Goal: Communication & Community: Answer question/provide support

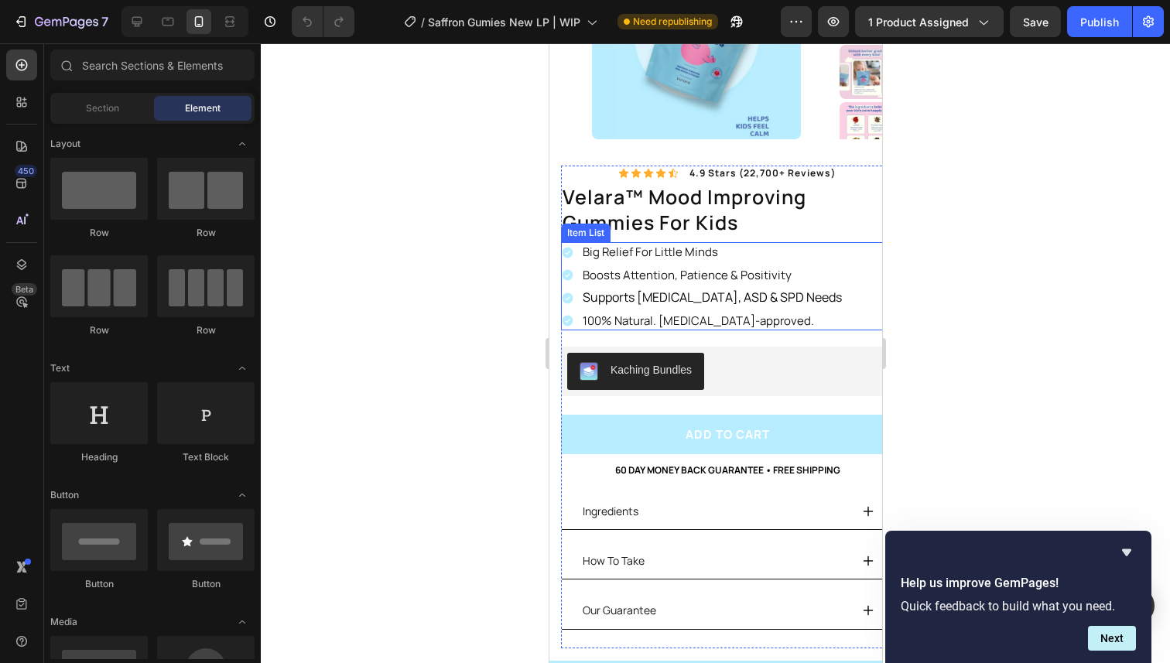
scroll to position [209, 0]
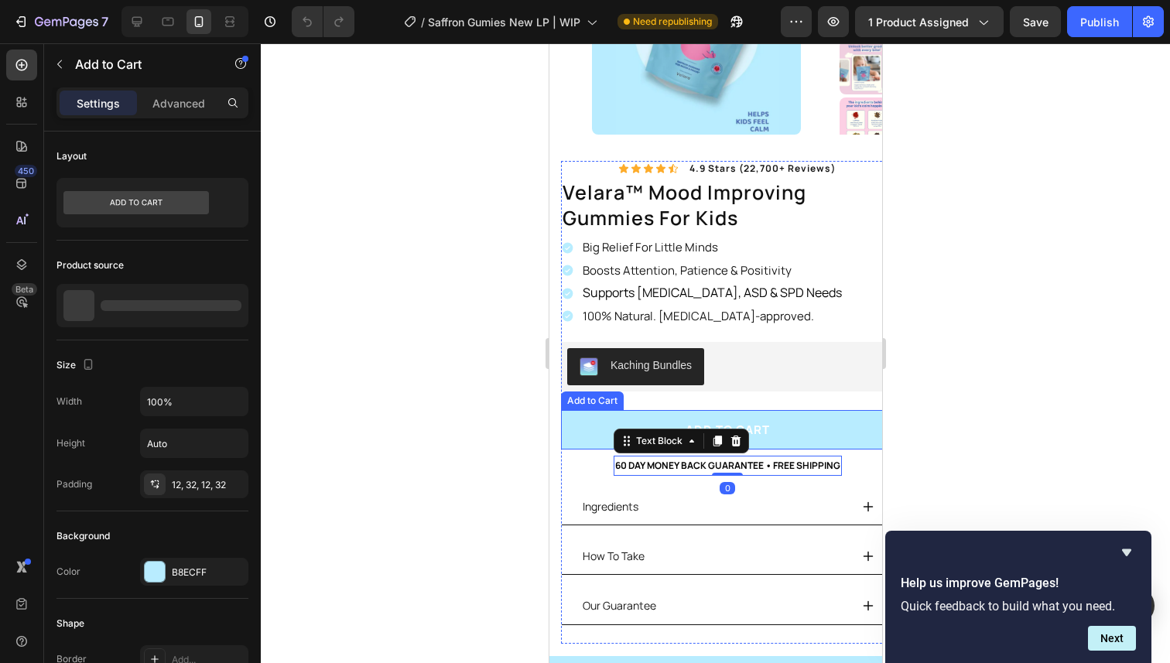
click at [618, 419] on button "Add to cart" at bounding box center [726, 429] width 333 height 39
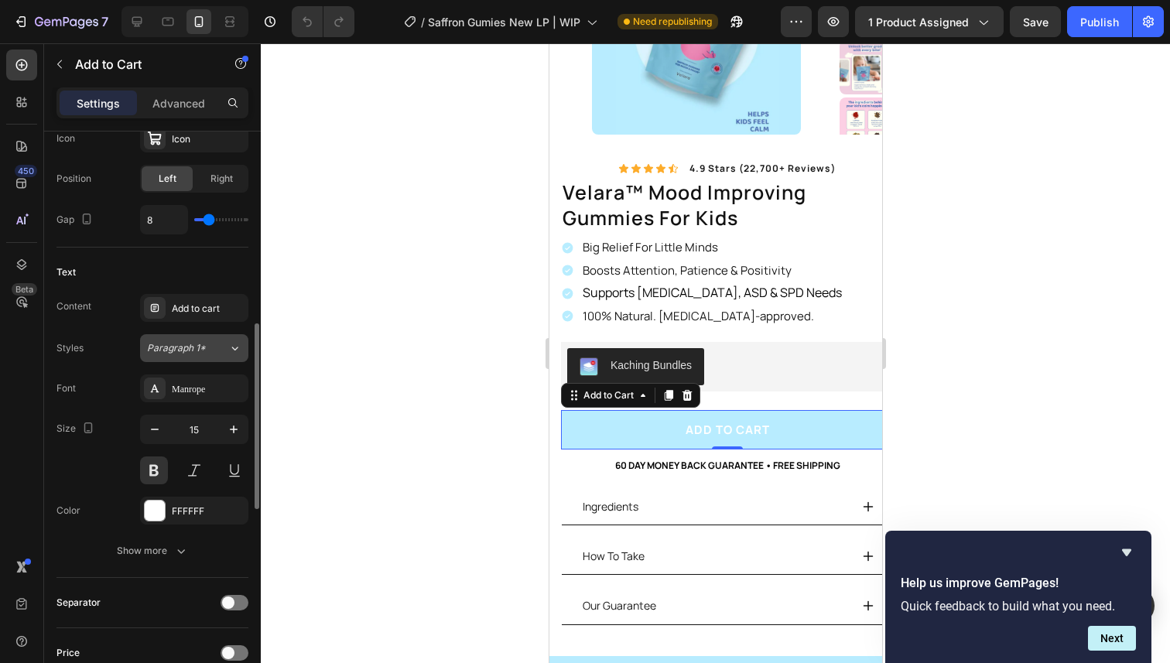
scroll to position [642, 0]
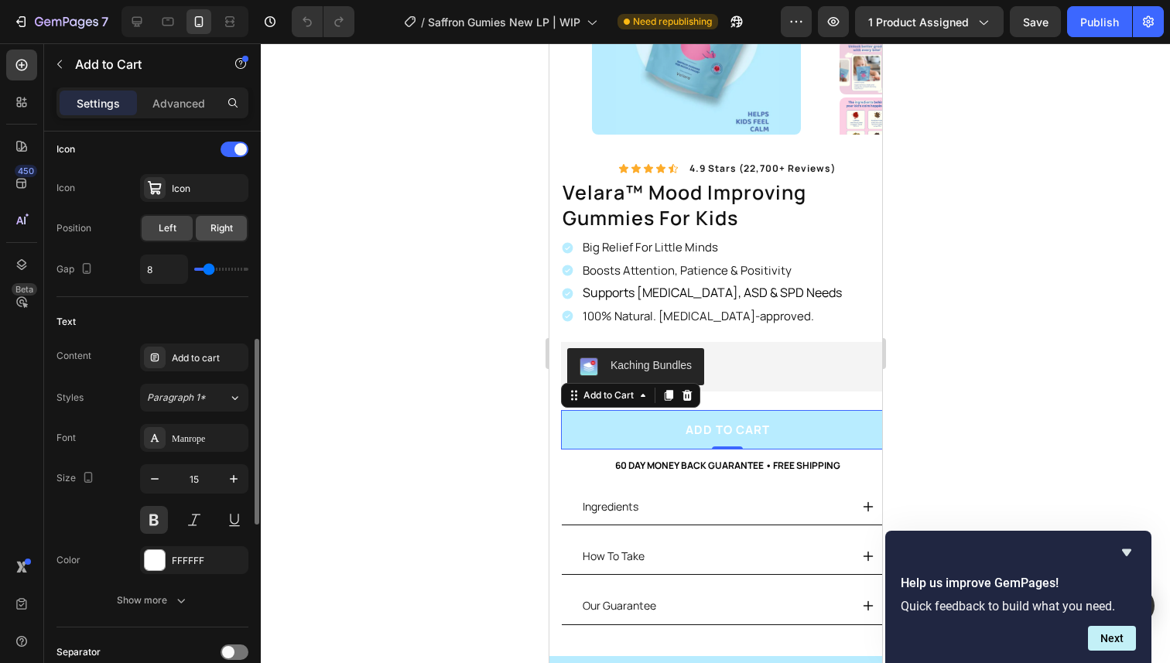
click at [210, 226] on span "Right" at bounding box center [221, 228] width 22 height 14
click at [166, 232] on span "Left" at bounding box center [168, 228] width 18 height 14
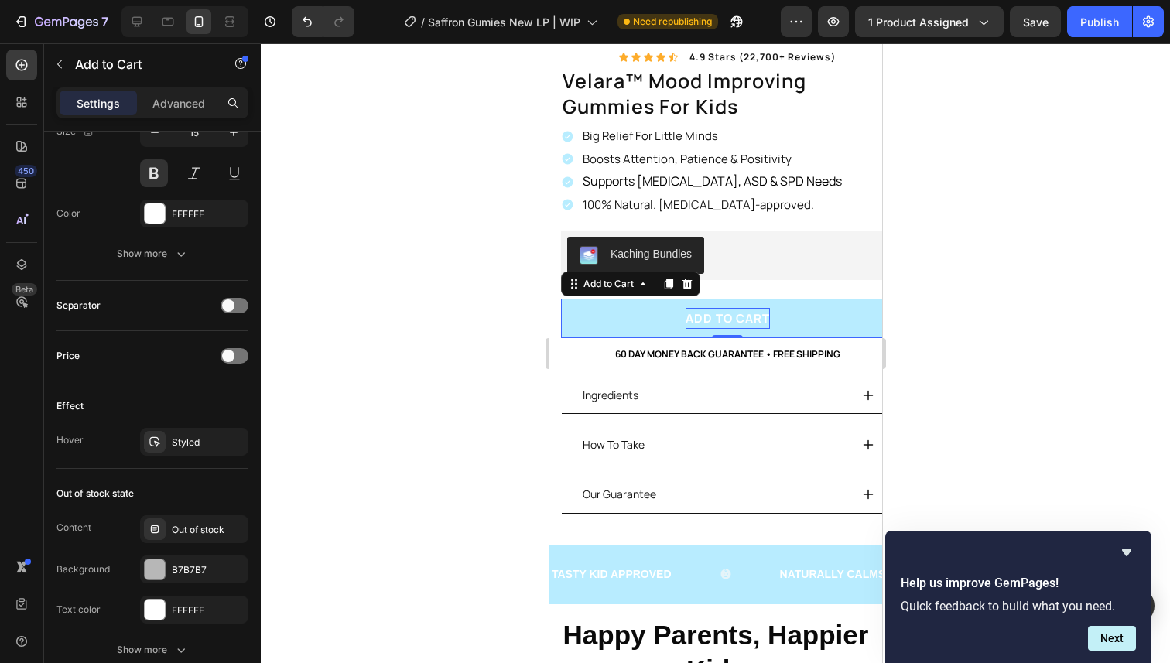
scroll to position [343, 0]
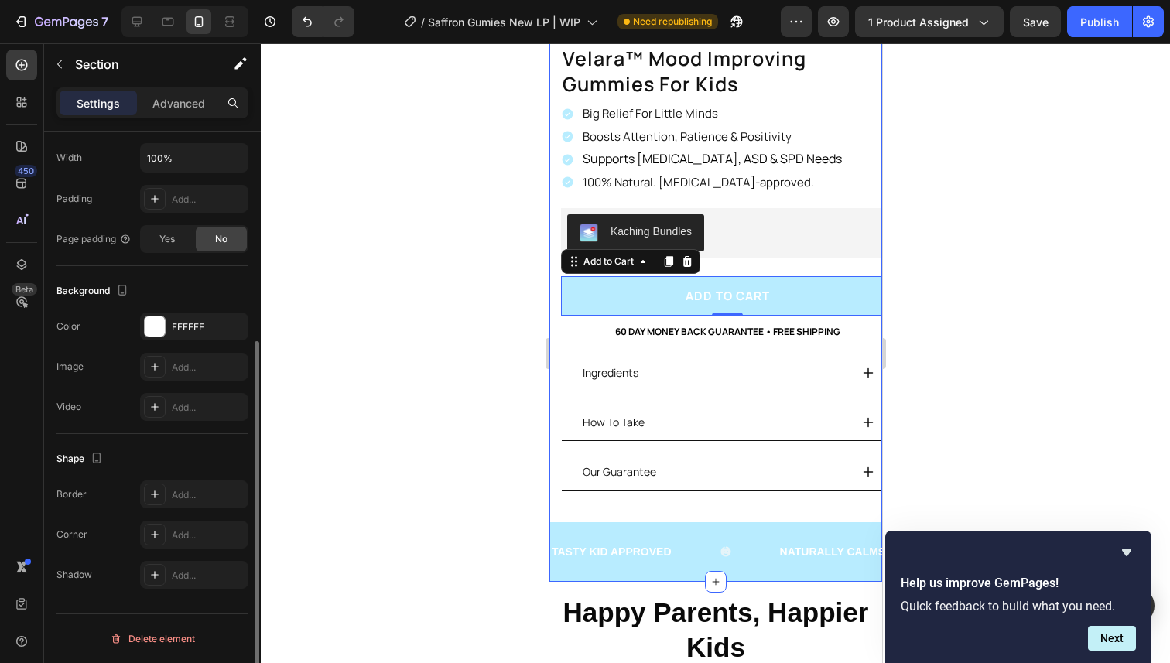
click at [556, 289] on div "Product Images Image 100% Natural Ingredients Text Block Row Image Made In The …" at bounding box center [715, 187] width 333 height 790
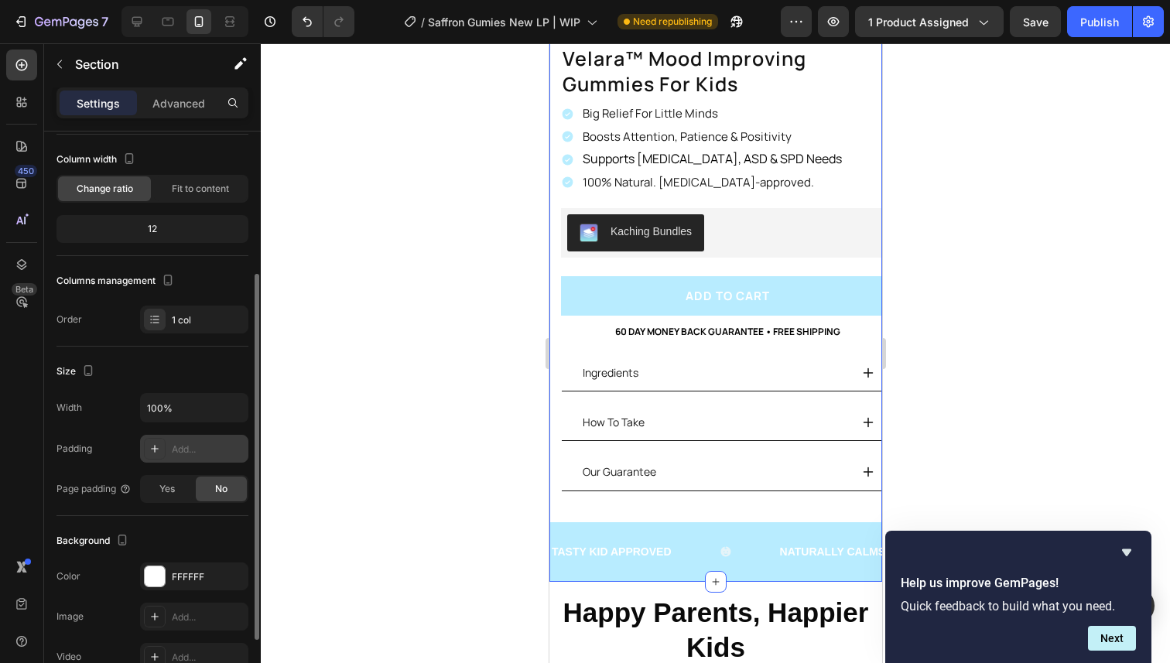
scroll to position [0, 0]
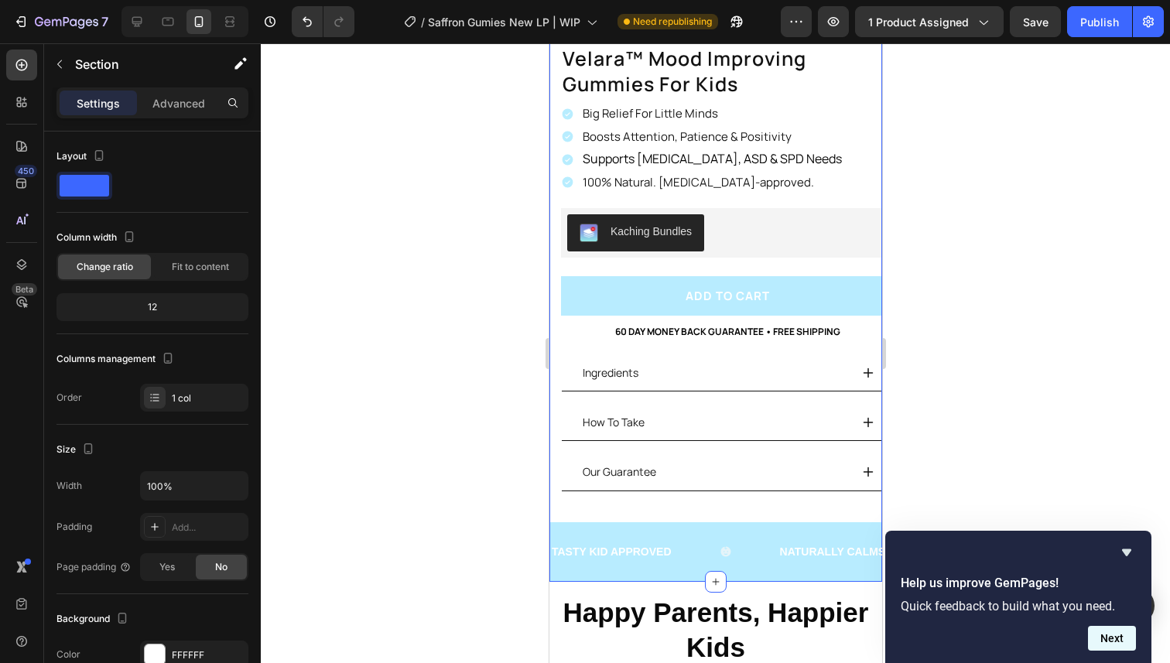
click at [1109, 634] on button "Next" at bounding box center [1112, 638] width 48 height 25
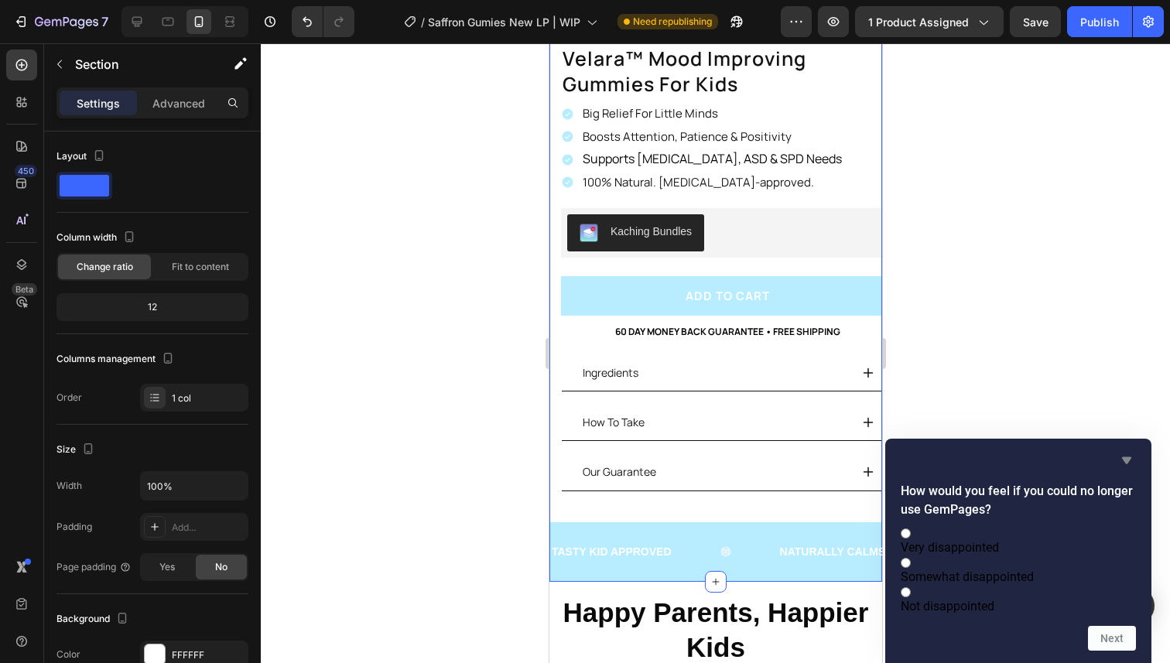
click at [1133, 451] on icon "Hide survey" at bounding box center [1126, 460] width 19 height 19
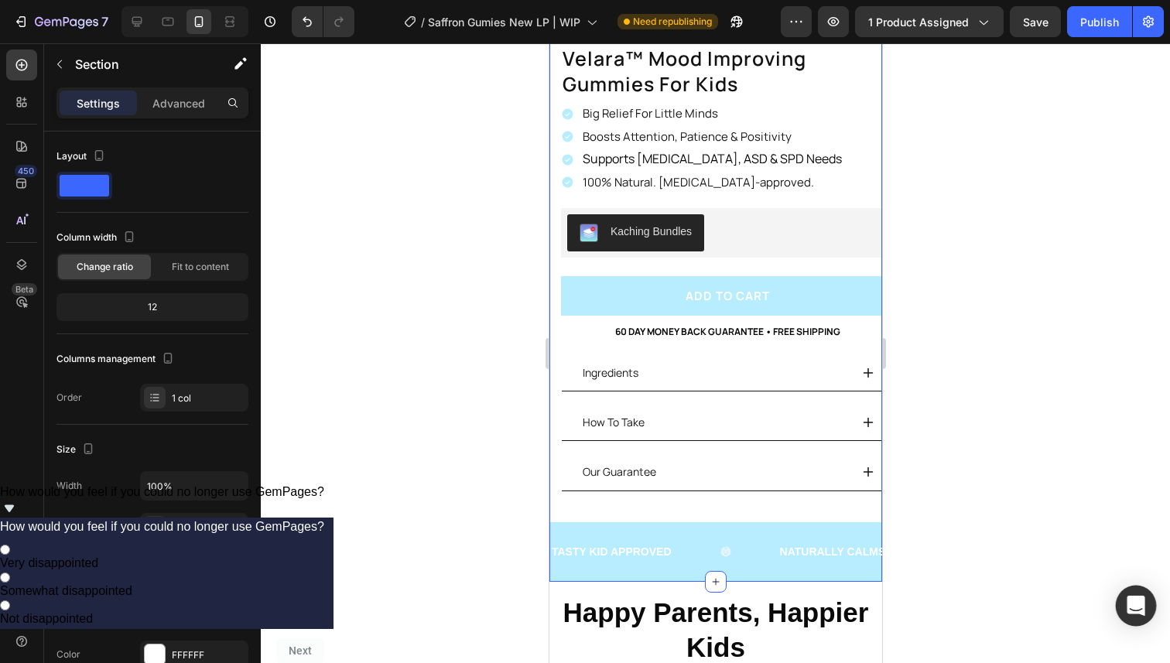
click at [1126, 600] on div "Open Intercom Messenger" at bounding box center [1136, 606] width 41 height 41
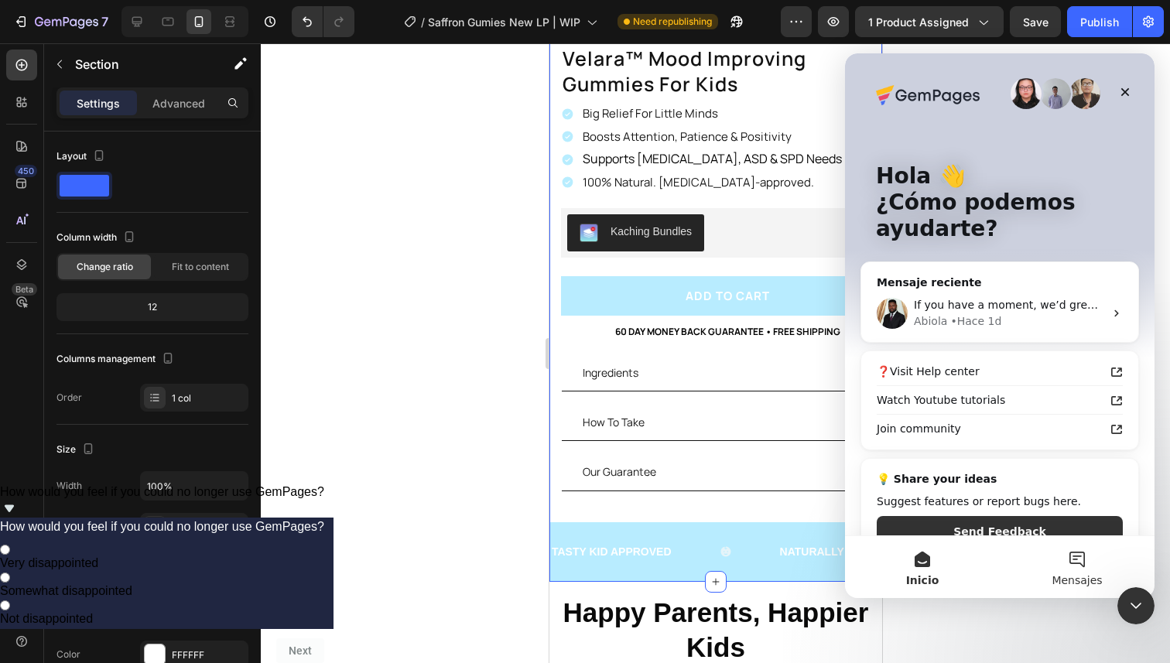
click at [1081, 556] on button "Mensajes" at bounding box center [1077, 567] width 155 height 62
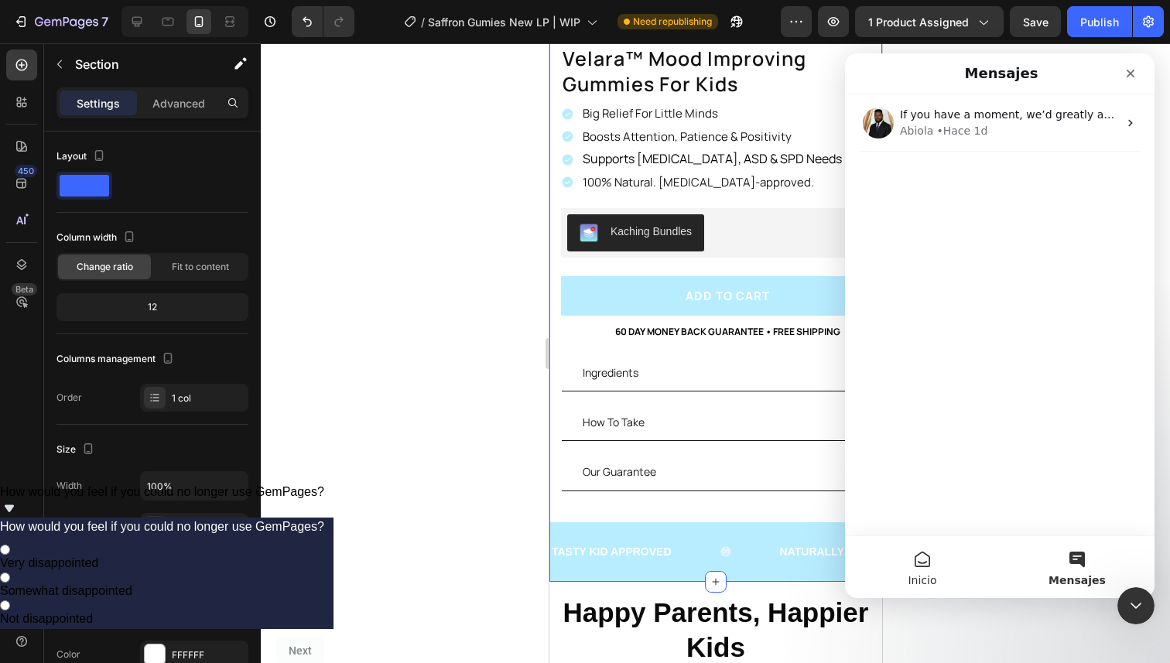
click at [932, 552] on button "Inicio" at bounding box center [922, 567] width 155 height 62
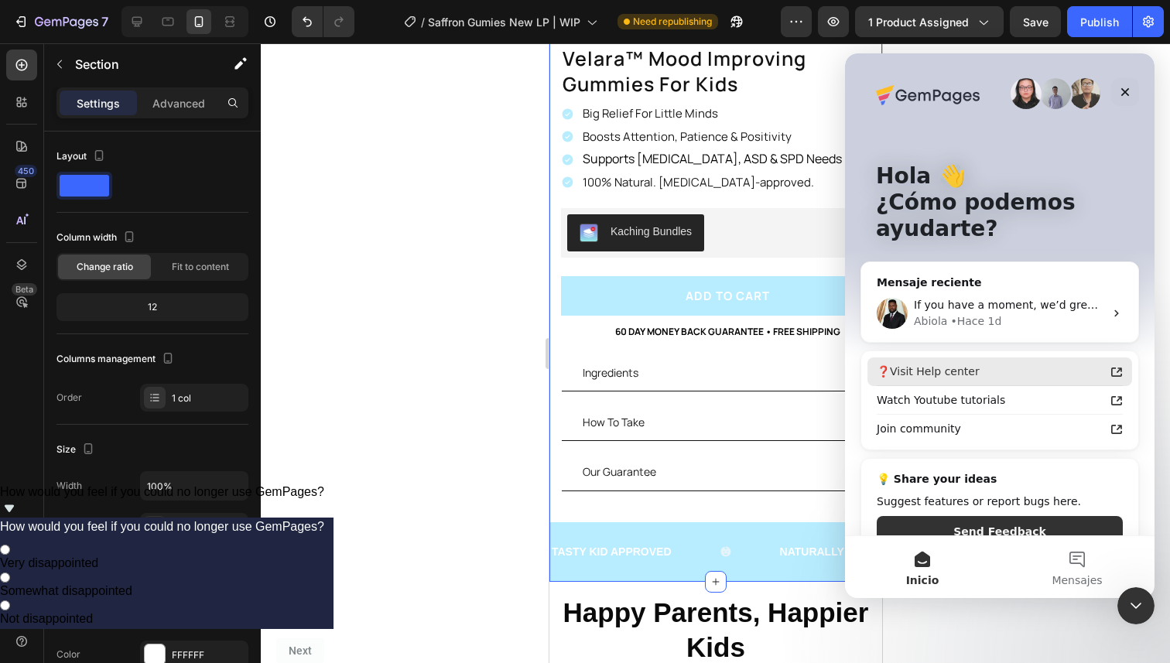
scroll to position [31, 0]
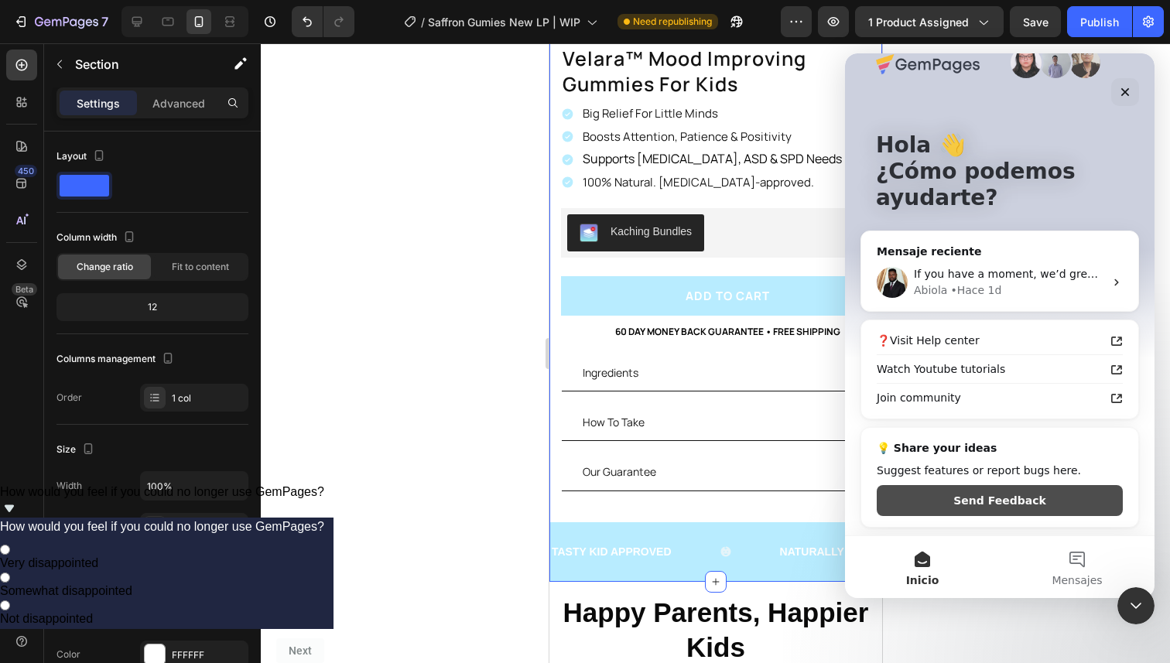
click at [990, 494] on button "Send Feedback" at bounding box center [1000, 500] width 246 height 31
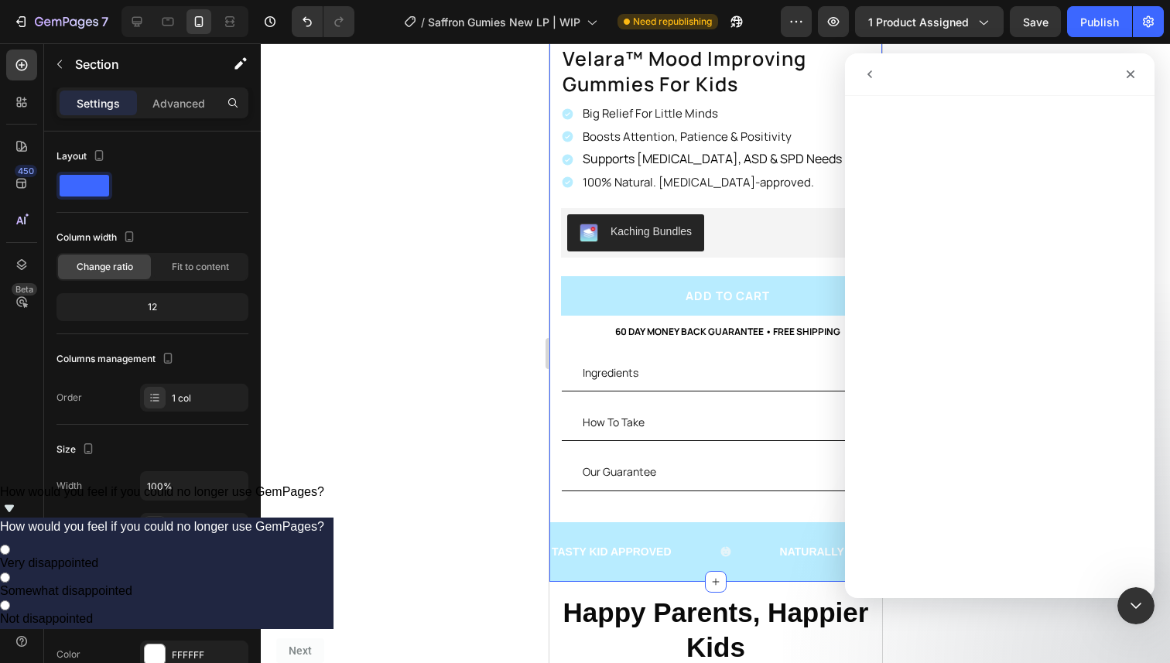
scroll to position [0, 0]
click at [874, 82] on button "go back" at bounding box center [869, 74] width 29 height 29
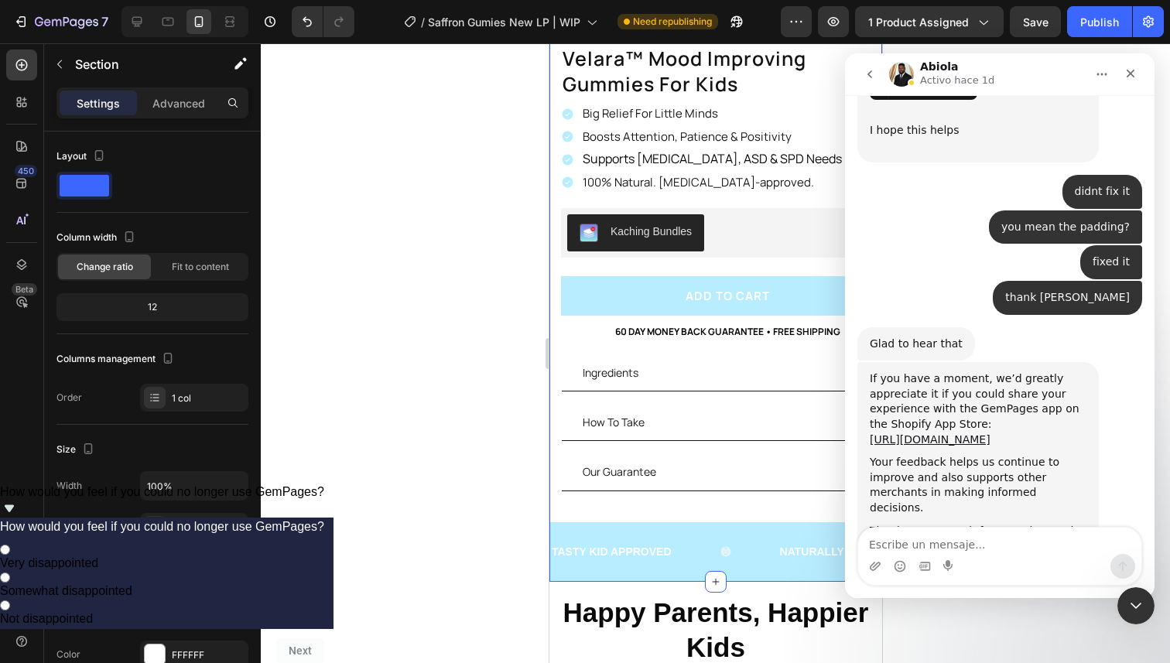
scroll to position [1000, 0]
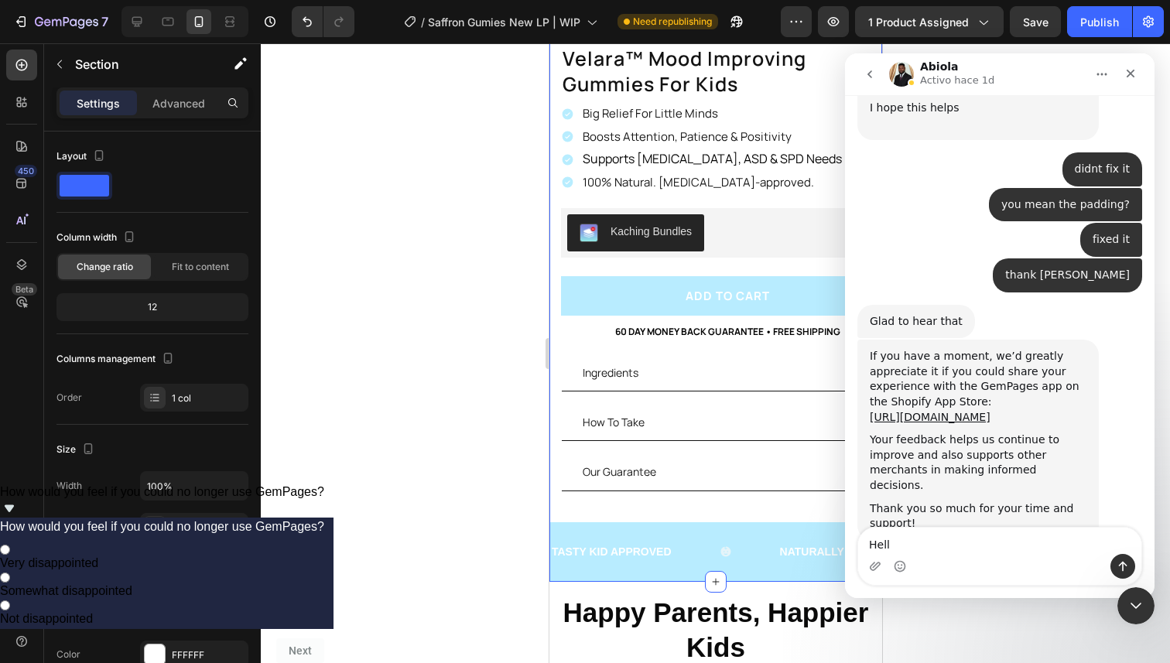
type textarea "Hello"
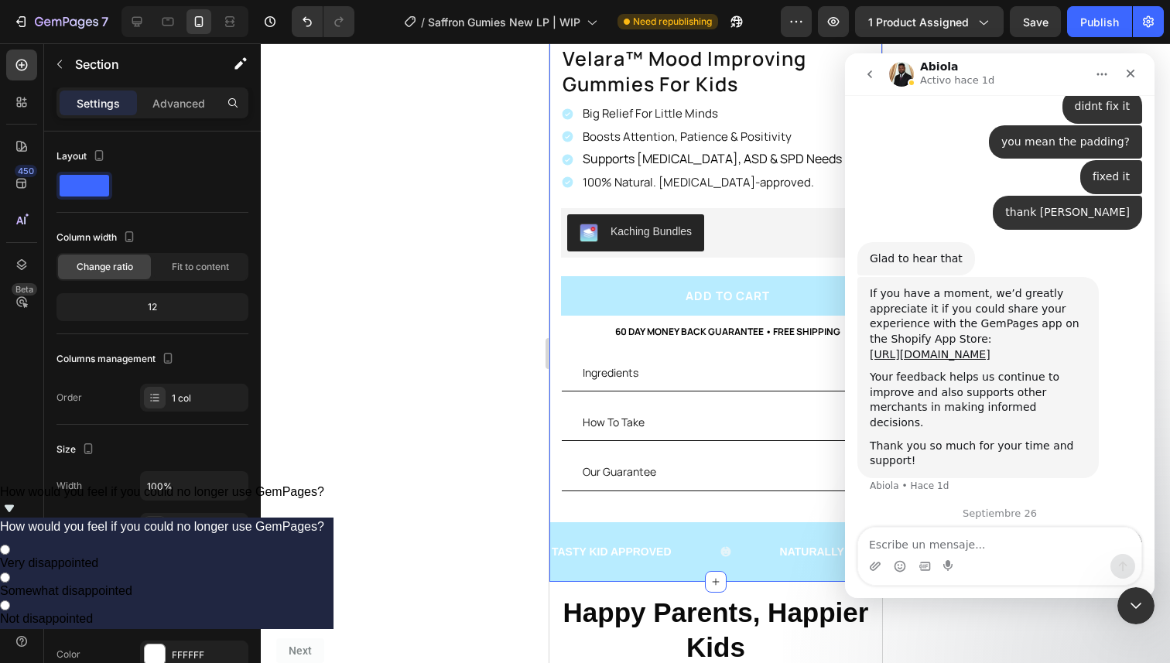
scroll to position [1089, 0]
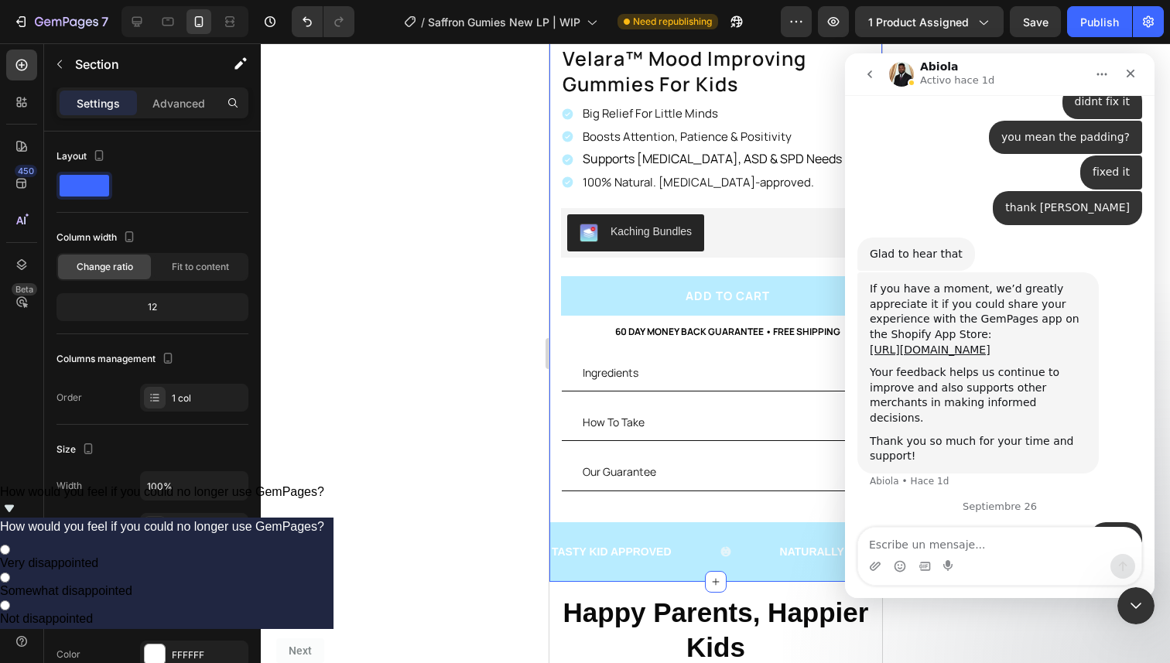
type textarea "I"
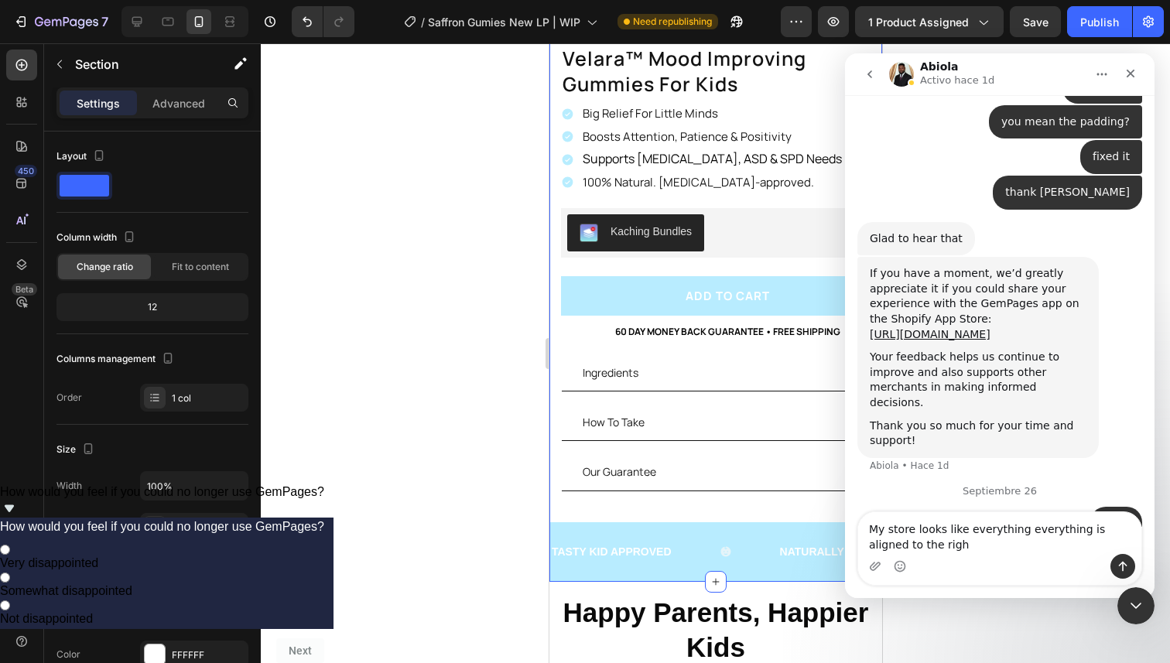
type textarea "My store looks like everything everything is aligned to the right"
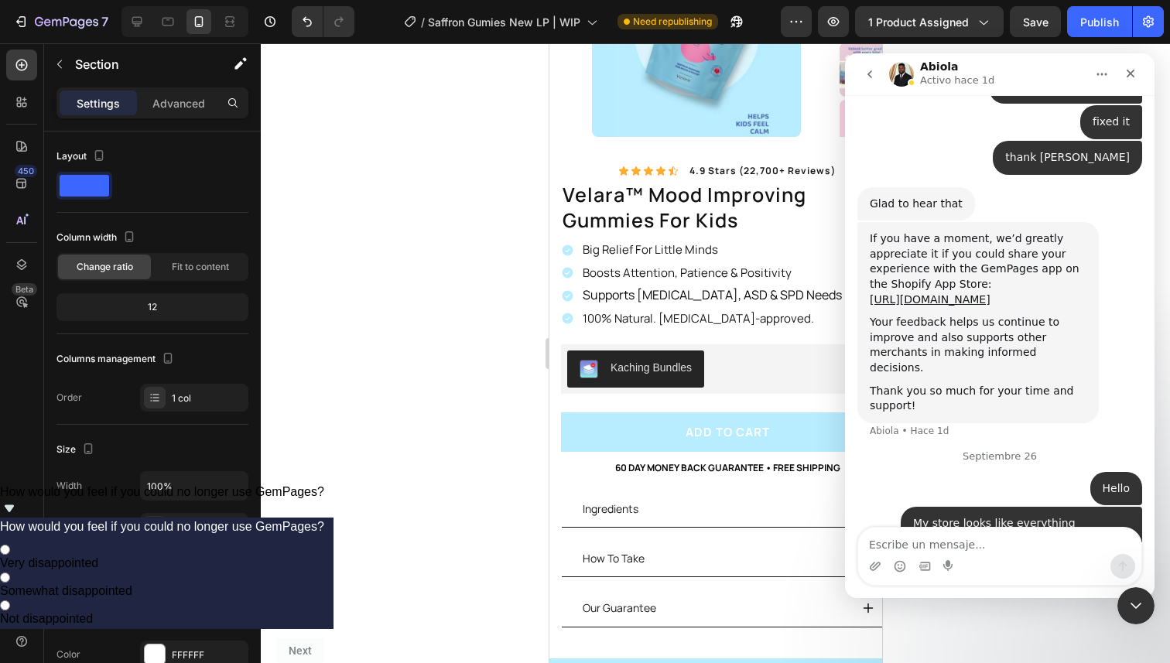
scroll to position [0, 0]
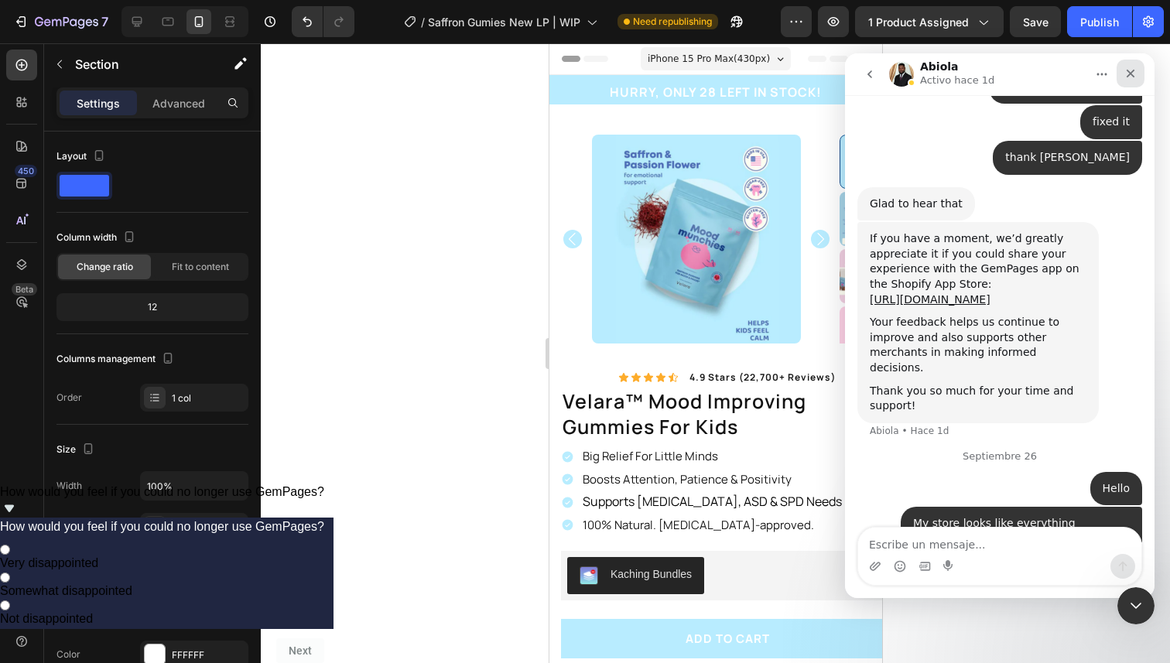
click at [1130, 79] on icon "Cerrar" at bounding box center [1130, 73] width 12 height 12
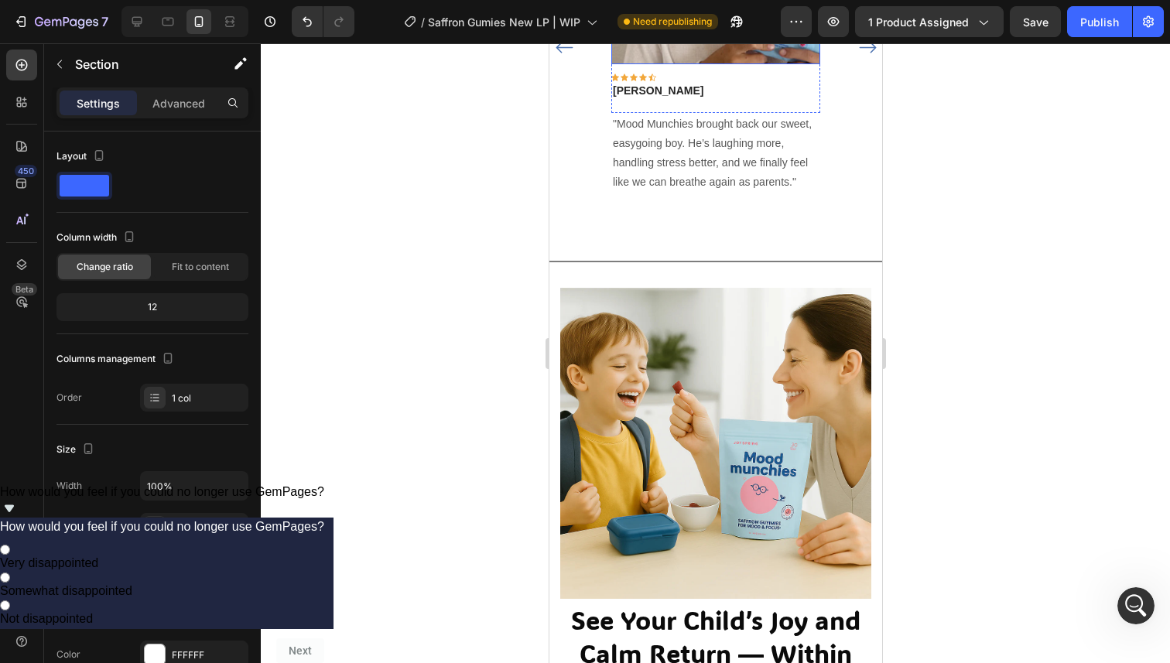
scroll to position [1191, 0]
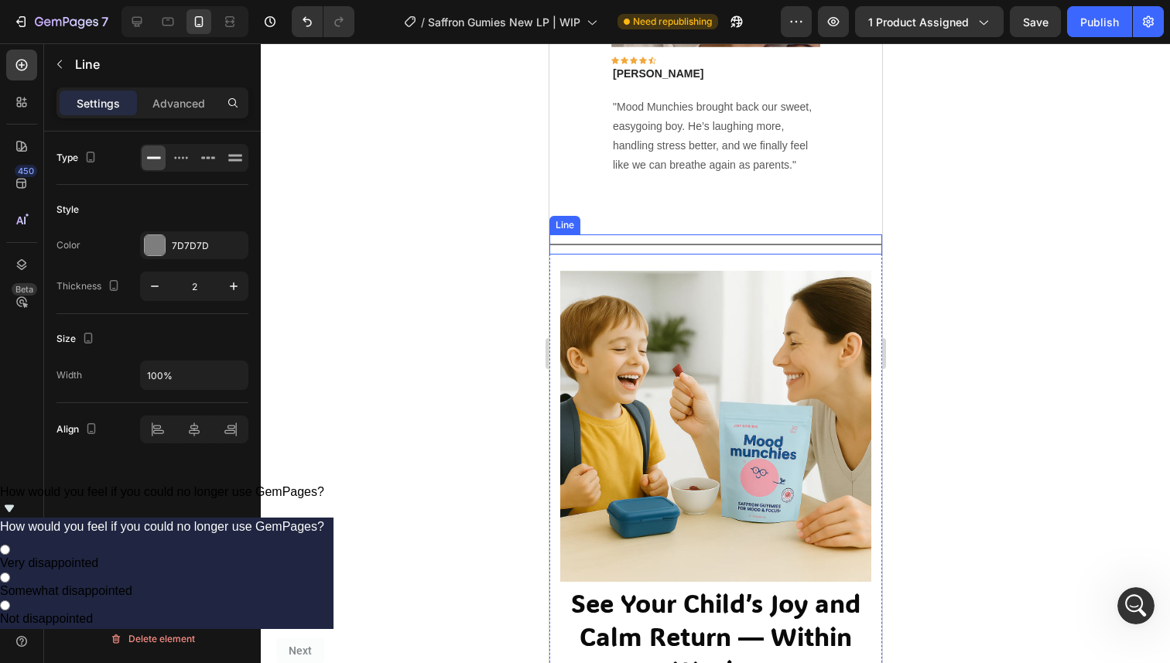
click at [800, 234] on div "Title Line" at bounding box center [715, 244] width 333 height 20
click at [484, 209] on div at bounding box center [715, 353] width 909 height 620
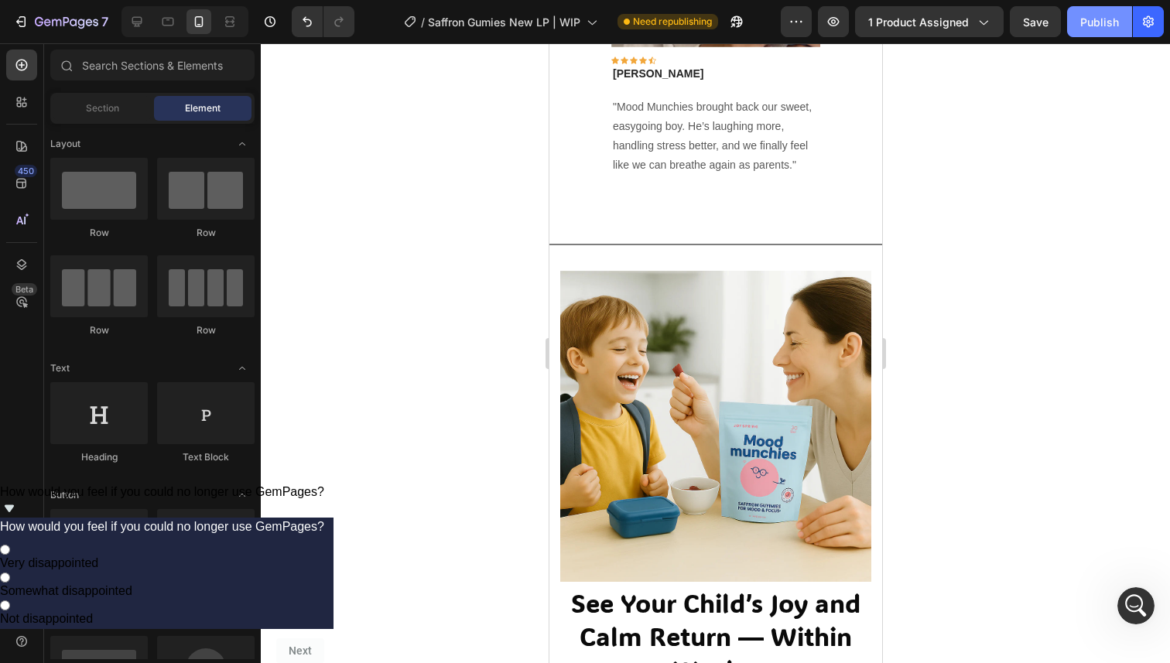
click at [1096, 31] on button "Publish" at bounding box center [1099, 21] width 65 height 31
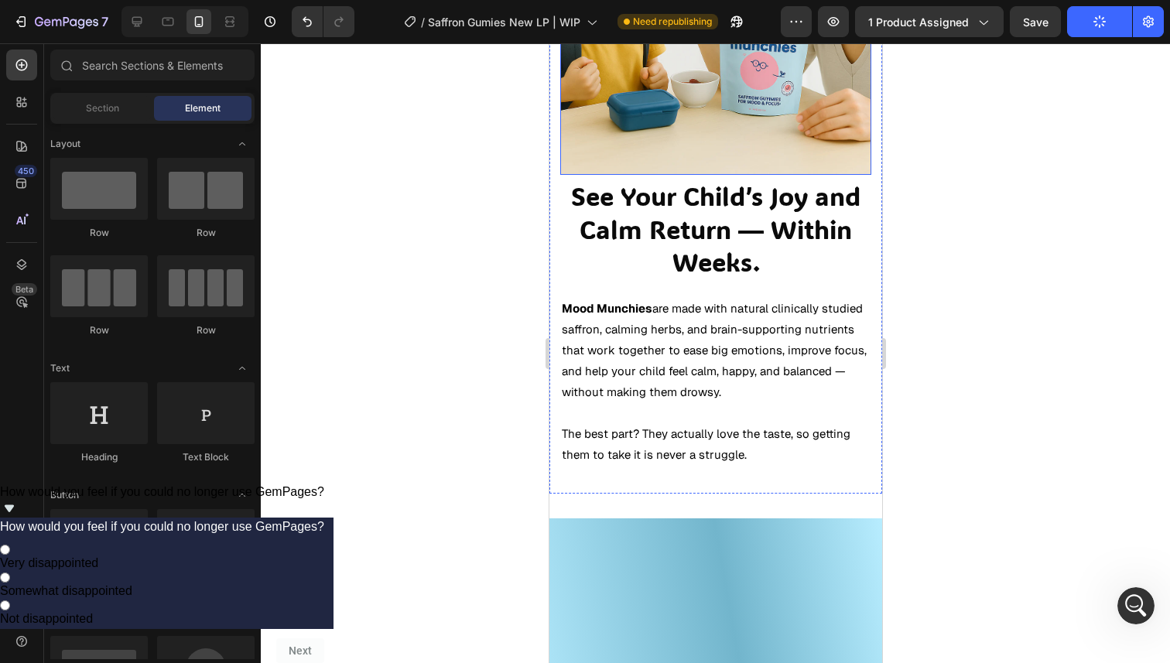
scroll to position [1568, 0]
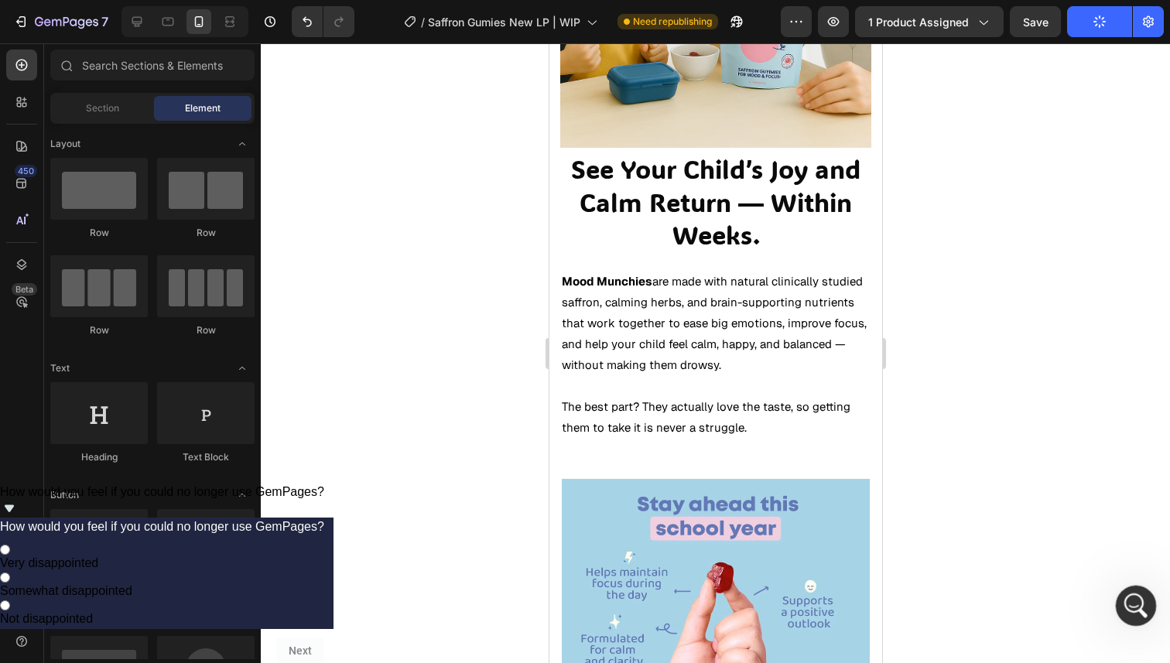
click at [1133, 604] on icon "Abrir Intercom Messenger" at bounding box center [1134, 604] width 26 height 26
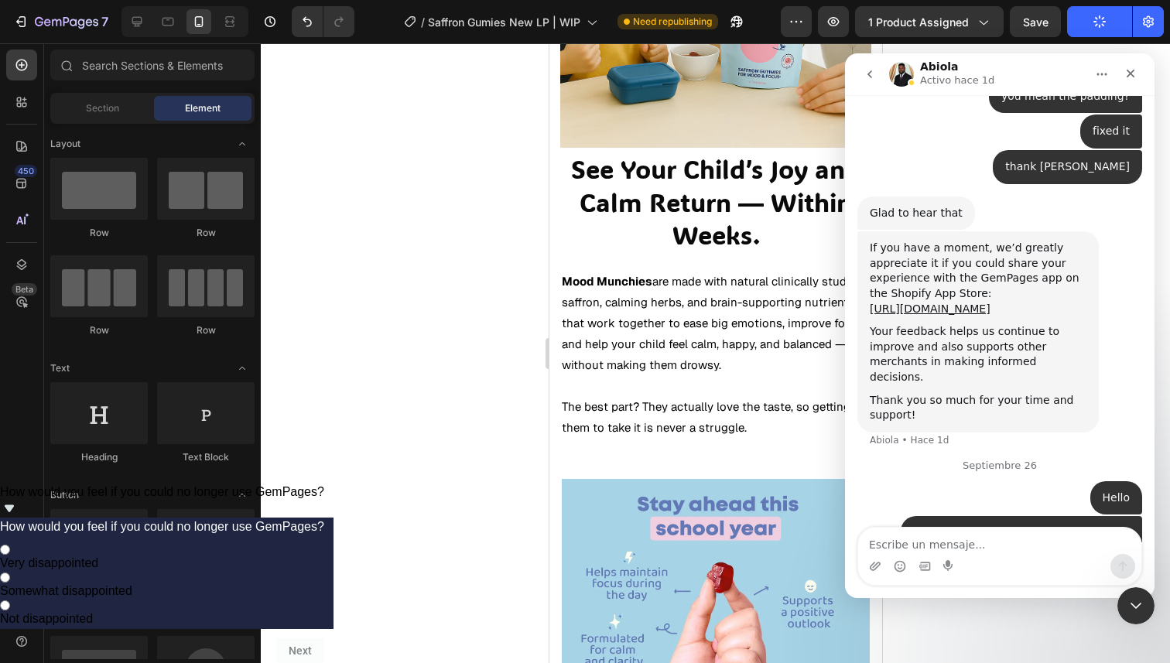
scroll to position [1139, 0]
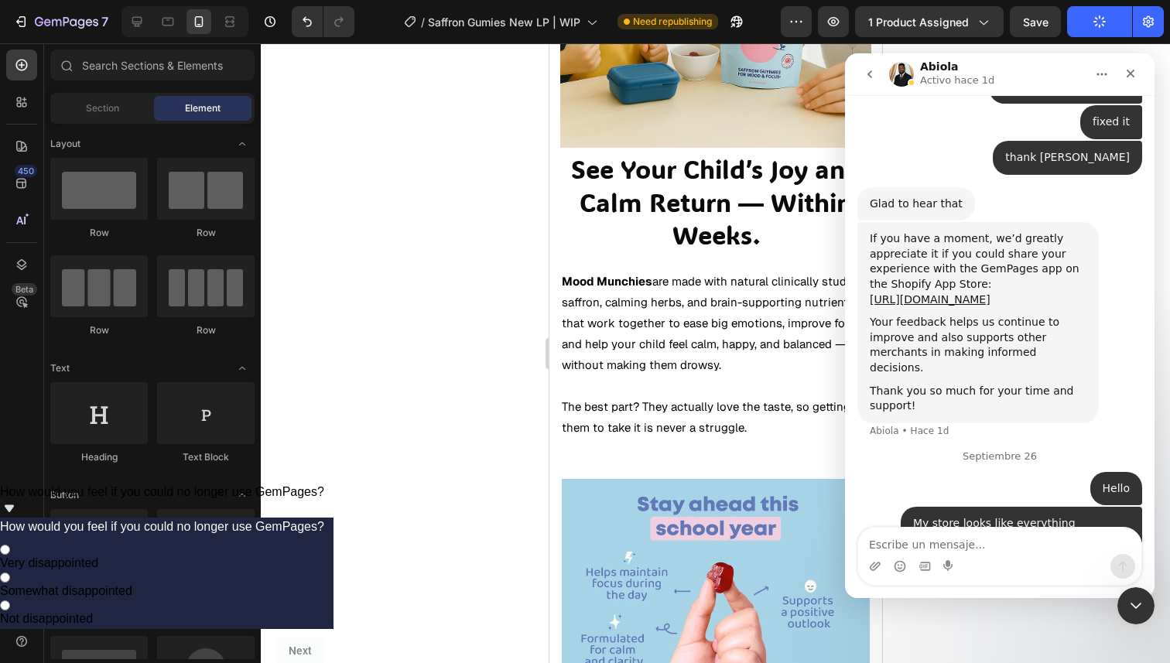
click at [504, 444] on div at bounding box center [715, 353] width 909 height 620
drag, startPoint x: 1026, startPoint y: 74, endPoint x: 1026, endPoint y: 98, distance: 24.8
click at [1026, 98] on div "Abiola Activo hace 1d Handy tips: Sharing your issue screenshots and page links…" at bounding box center [999, 325] width 309 height 545
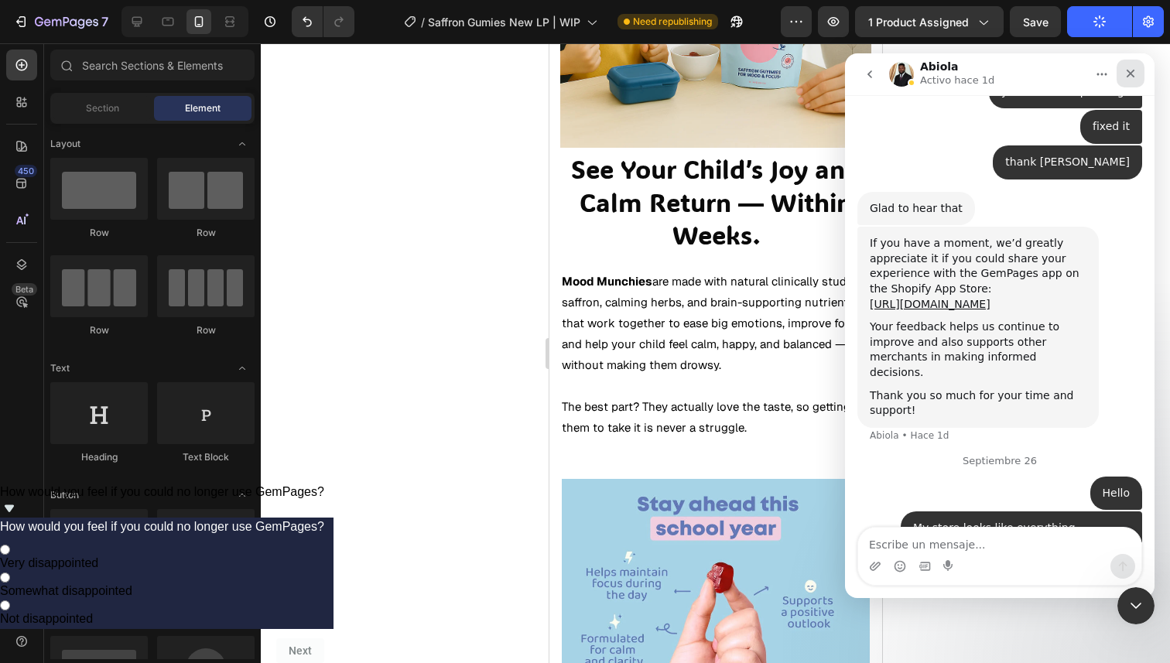
click at [1129, 66] on div "Cerrar" at bounding box center [1130, 74] width 28 height 28
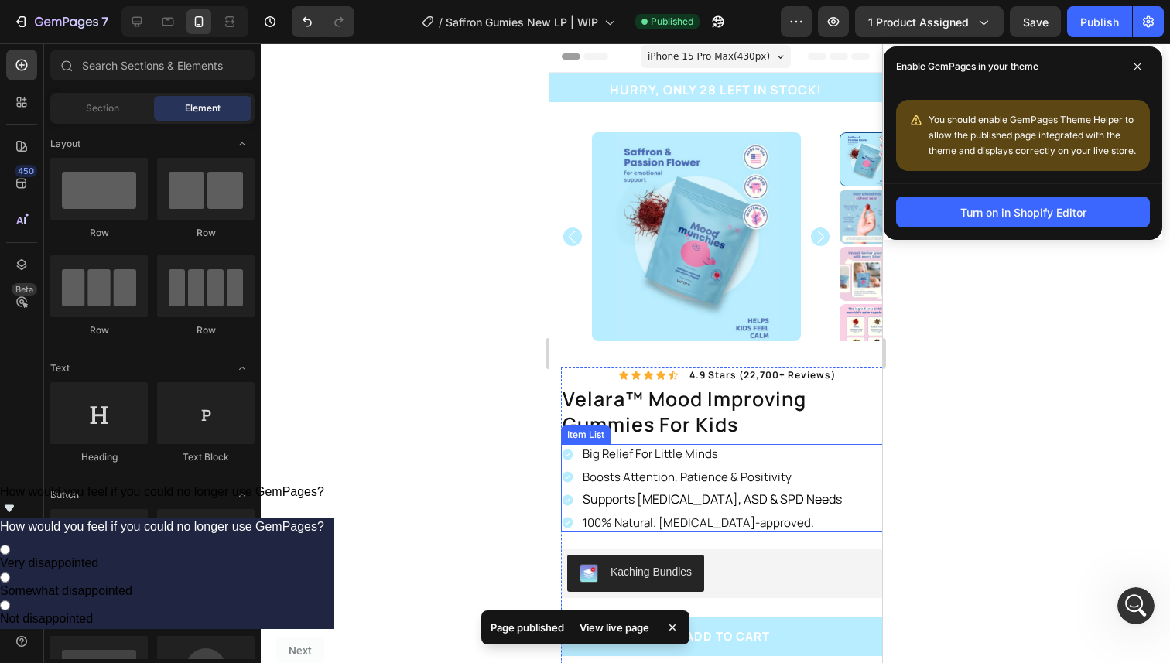
scroll to position [33, 0]
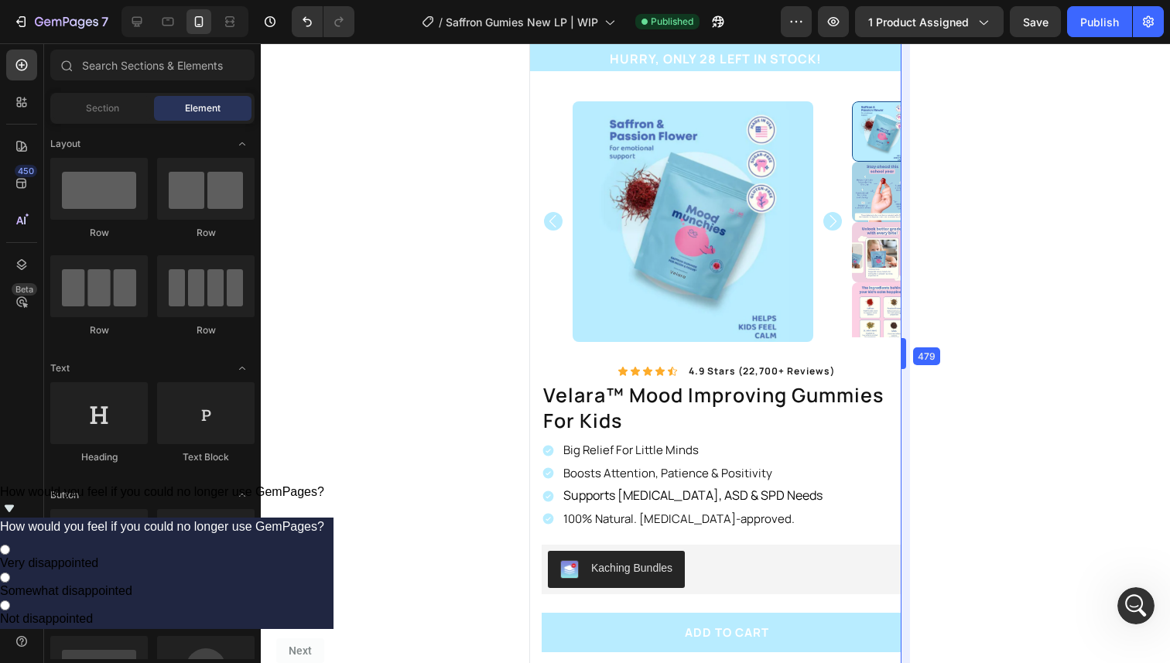
drag, startPoint x: 880, startPoint y: 314, endPoint x: 925, endPoint y: 313, distance: 44.9
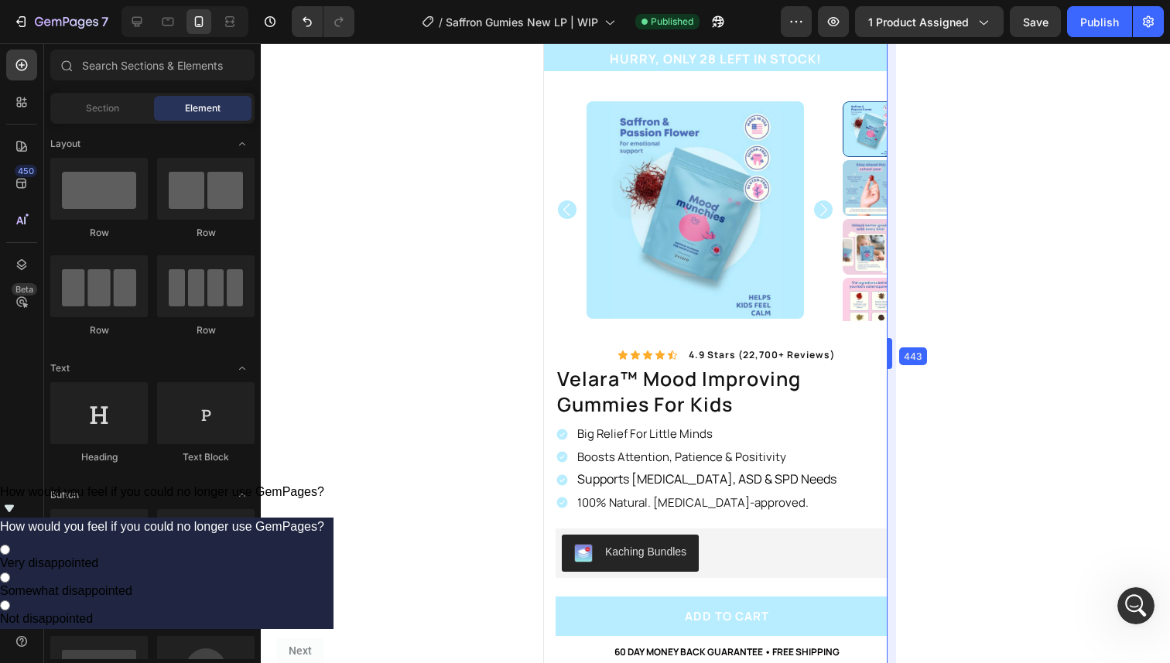
drag, startPoint x: 905, startPoint y: 324, endPoint x: 877, endPoint y: 321, distance: 28.8
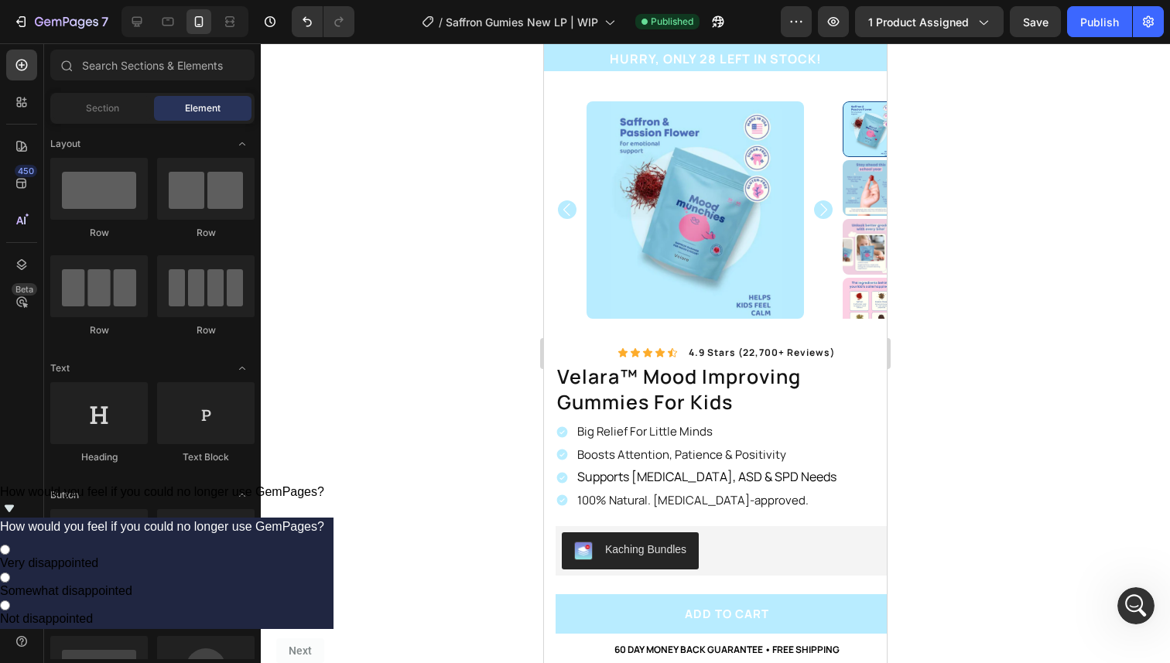
click at [671, 109] on img at bounding box center [694, 209] width 217 height 217
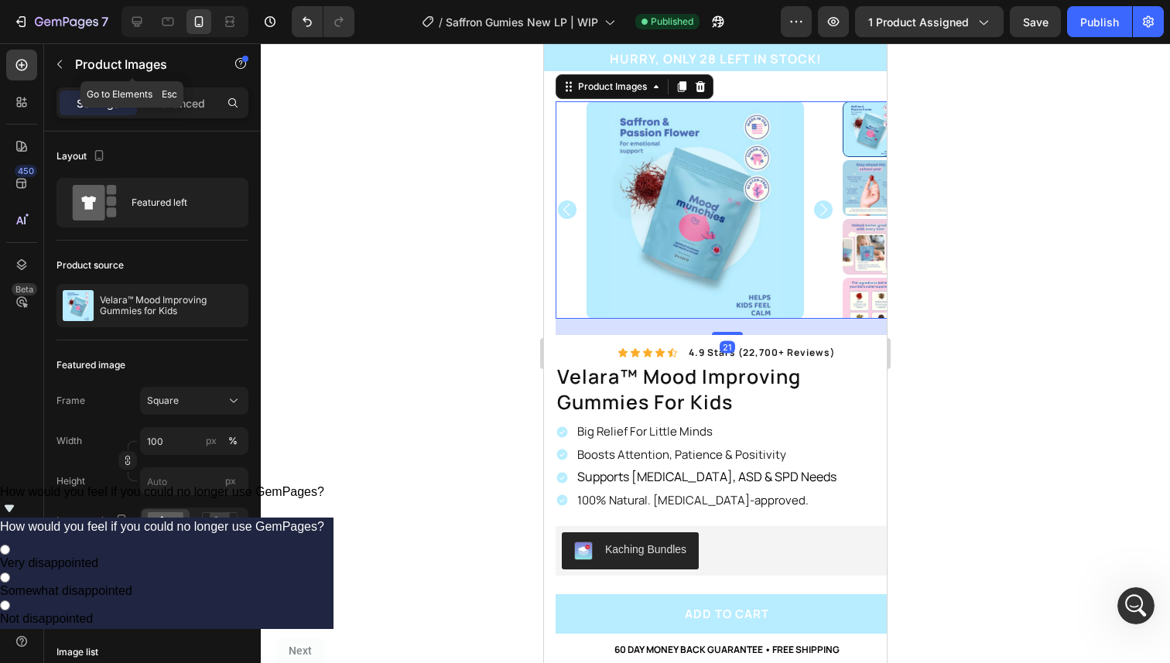
click at [184, 86] on div "Product Images" at bounding box center [132, 65] width 176 height 44
click at [183, 101] on p "Advanced" at bounding box center [178, 103] width 53 height 16
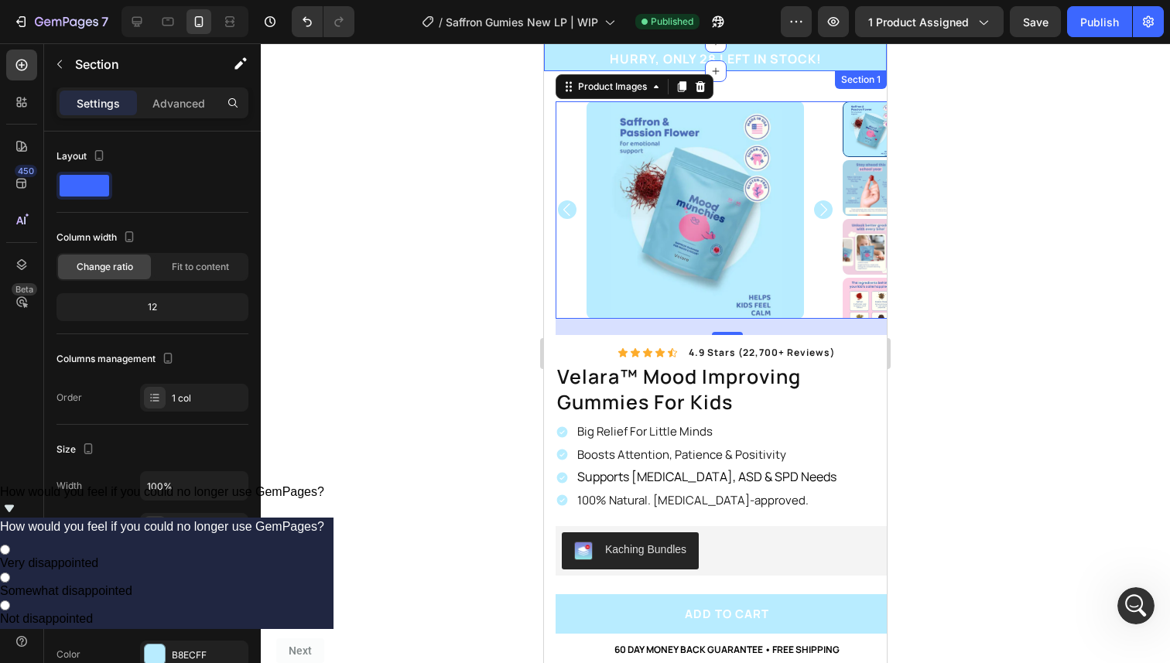
click at [564, 57] on div "HURRY, ONLY 28 LEFT IN STOCK! Heading Row" at bounding box center [716, 61] width 320 height 22
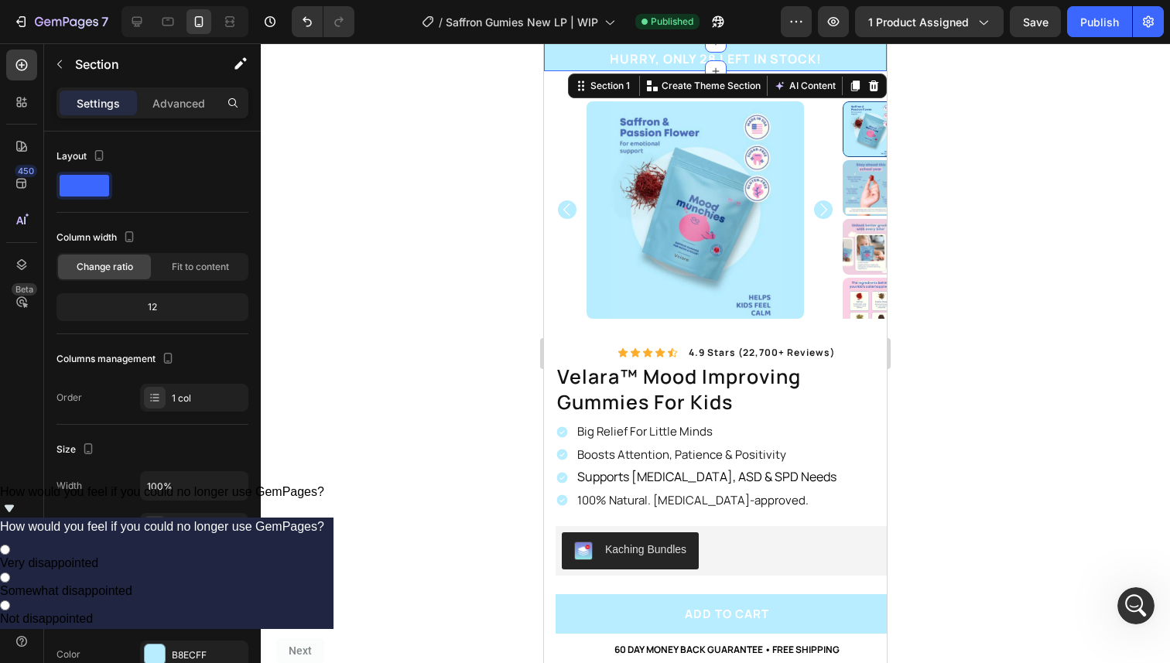
click at [213, 115] on div "Settings Advanced" at bounding box center [152, 102] width 192 height 31
click at [202, 109] on p "Advanced" at bounding box center [178, 103] width 53 height 16
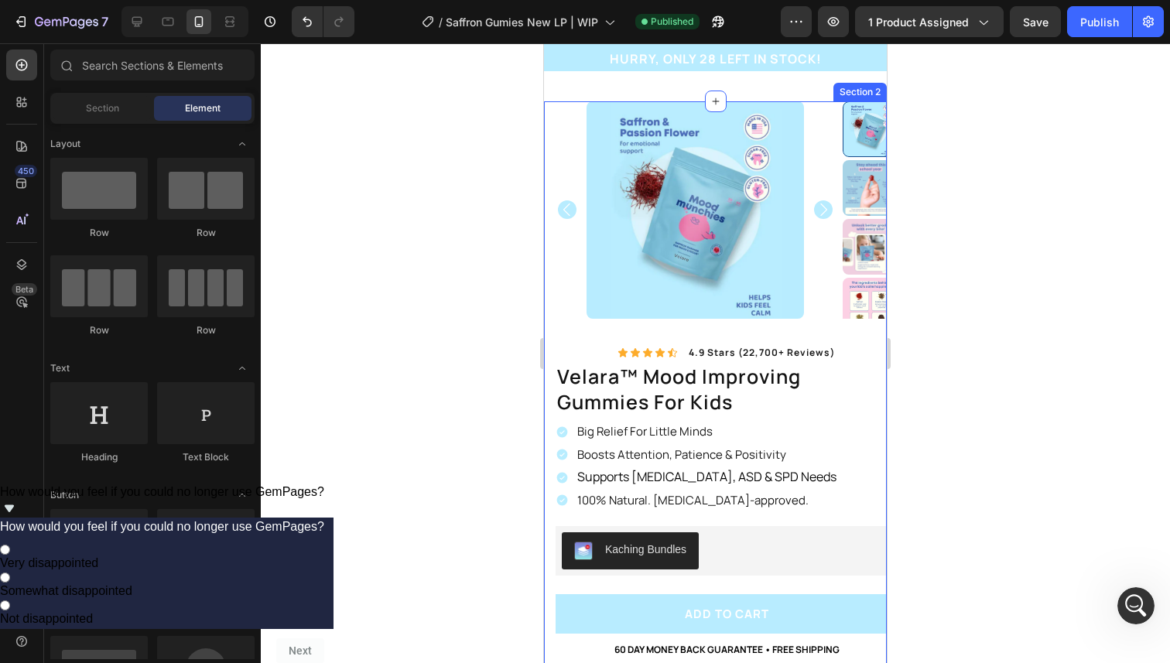
click at [550, 111] on div "Product Images Image 100% Natural Ingredients Text Block Row Image Made In The …" at bounding box center [715, 500] width 343 height 798
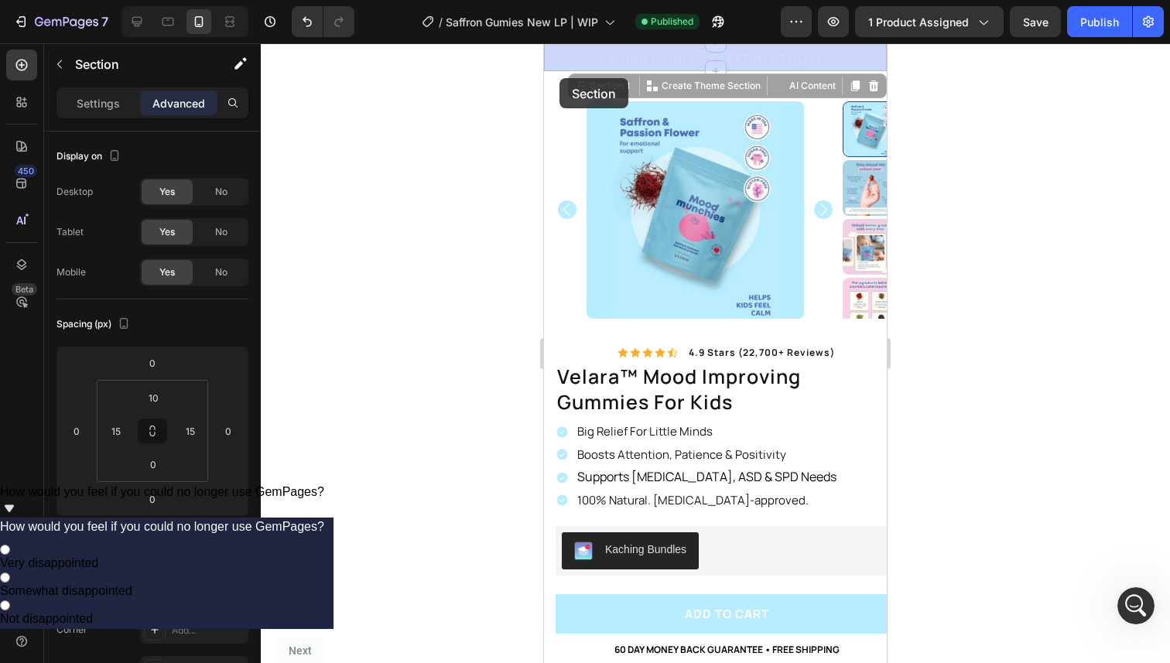
scroll to position [0, 0]
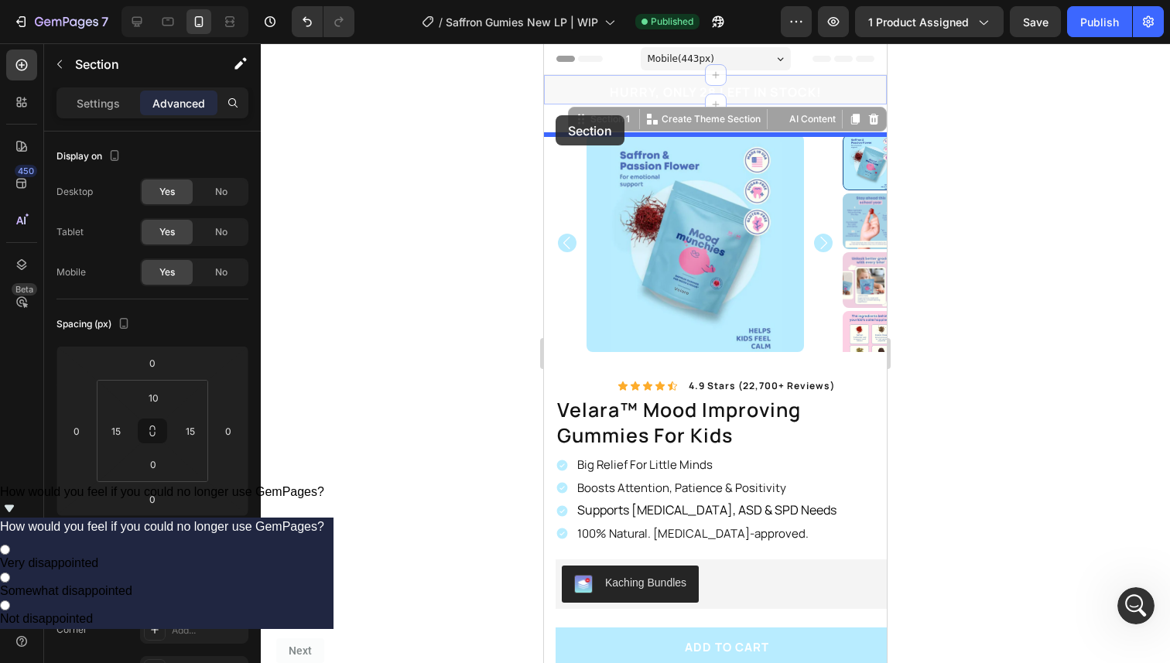
drag, startPoint x: 562, startPoint y: 56, endPoint x: 556, endPoint y: 115, distance: 59.1
drag, startPoint x: 562, startPoint y: 87, endPoint x: 561, endPoint y: 119, distance: 31.8
drag, startPoint x: 570, startPoint y: 82, endPoint x: 564, endPoint y: 131, distance: 49.1
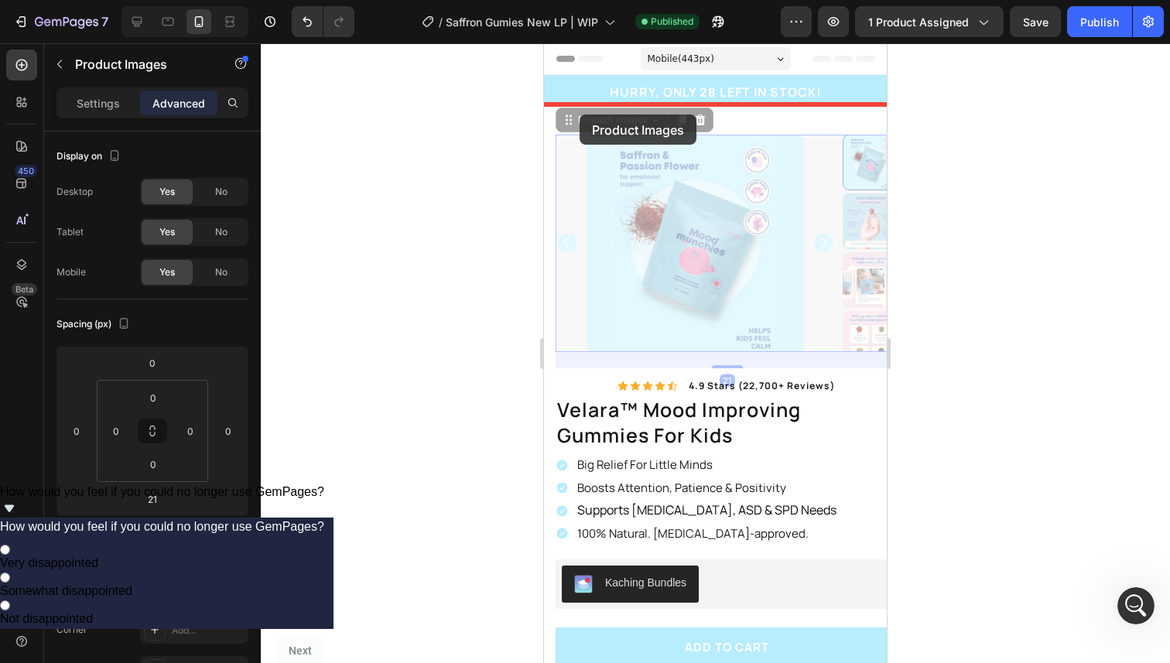
drag, startPoint x: 580, startPoint y: 154, endPoint x: 580, endPoint y: 115, distance: 39.5
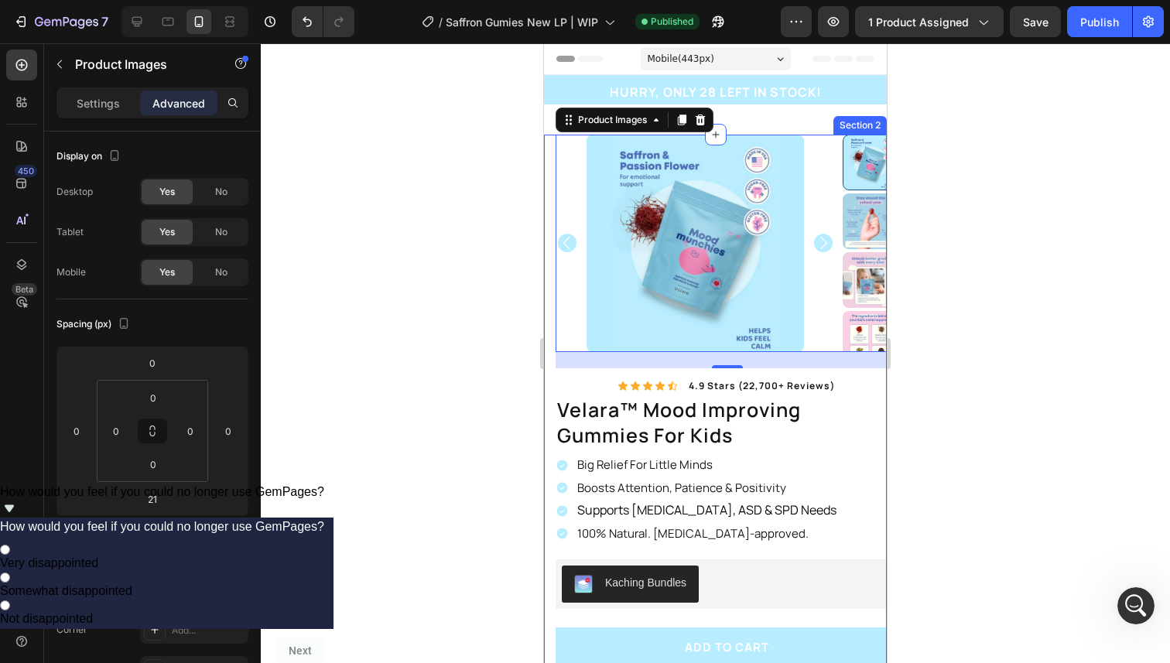
click at [549, 274] on div "Product Images 21 Image 100% Natural Ingredients Text Block Row Image Made In T…" at bounding box center [715, 534] width 343 height 798
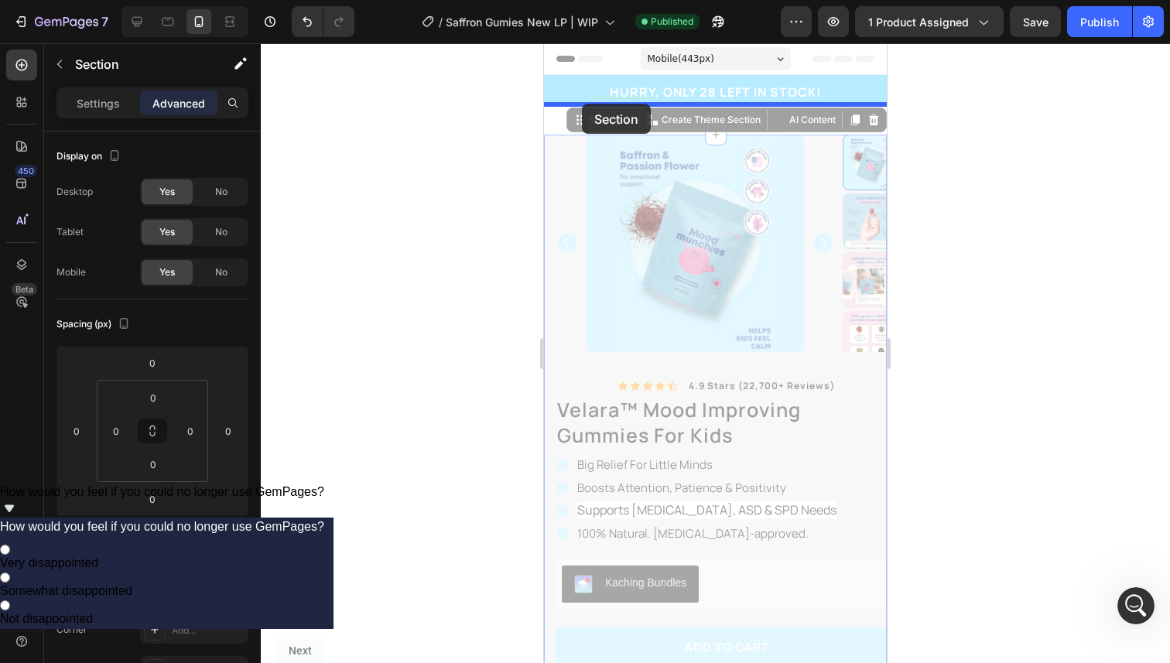
drag, startPoint x: 581, startPoint y: 119, endPoint x: 582, endPoint y: 104, distance: 15.5
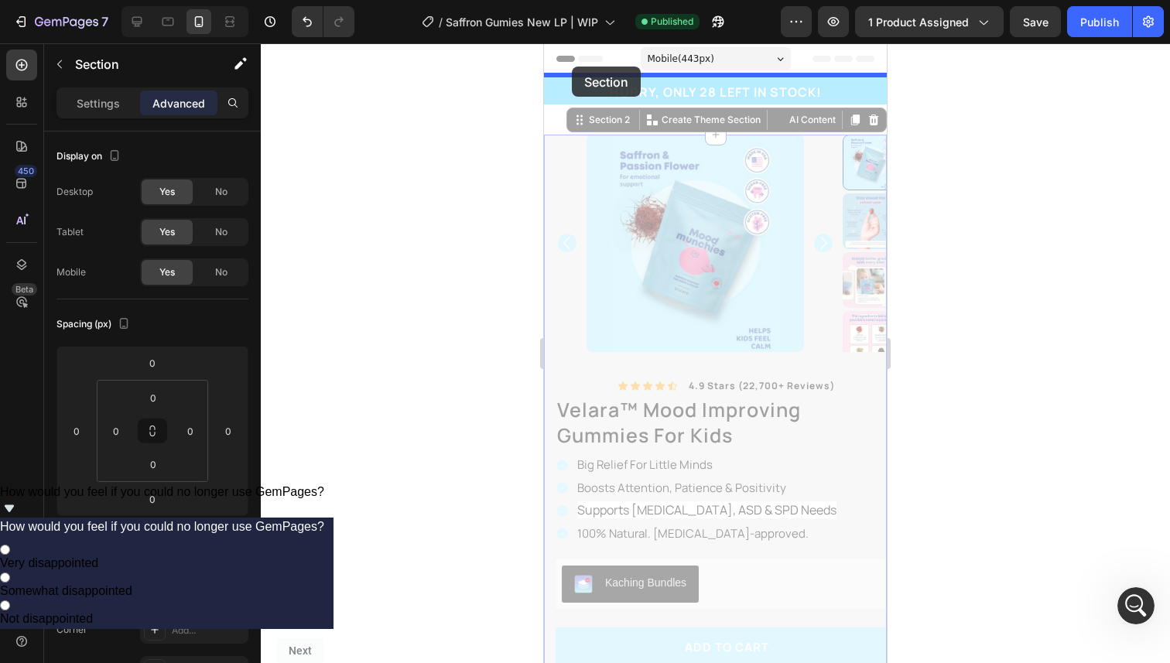
drag, startPoint x: 572, startPoint y: 121, endPoint x: 572, endPoint y: 67, distance: 54.9
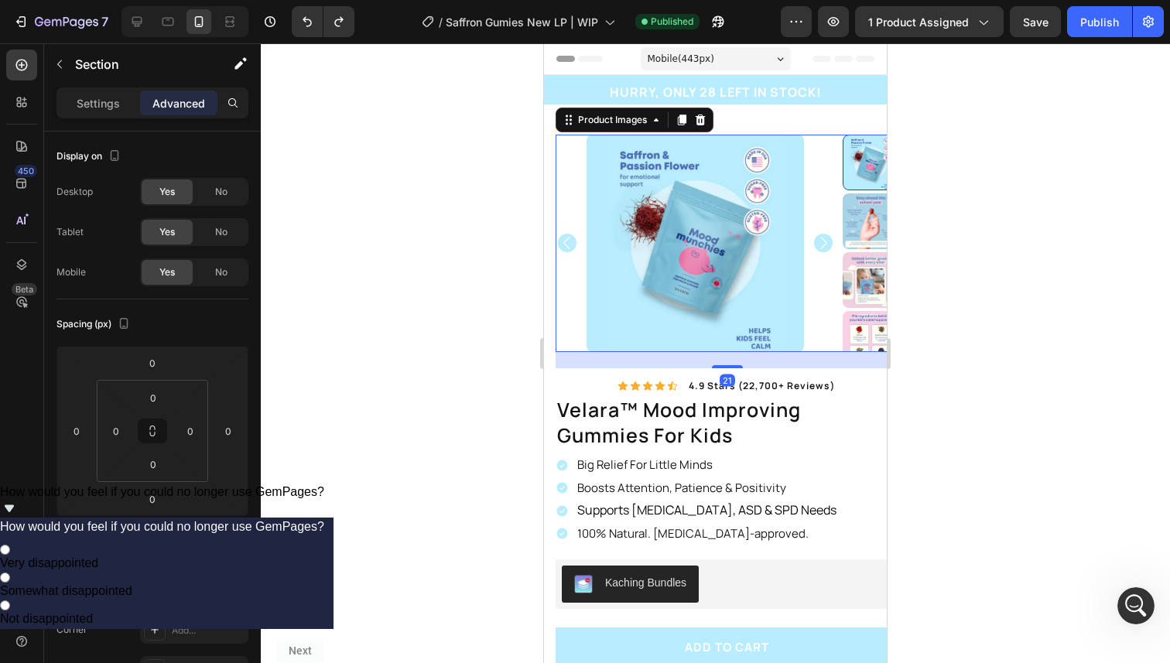
click at [567, 149] on div at bounding box center [695, 243] width 279 height 217
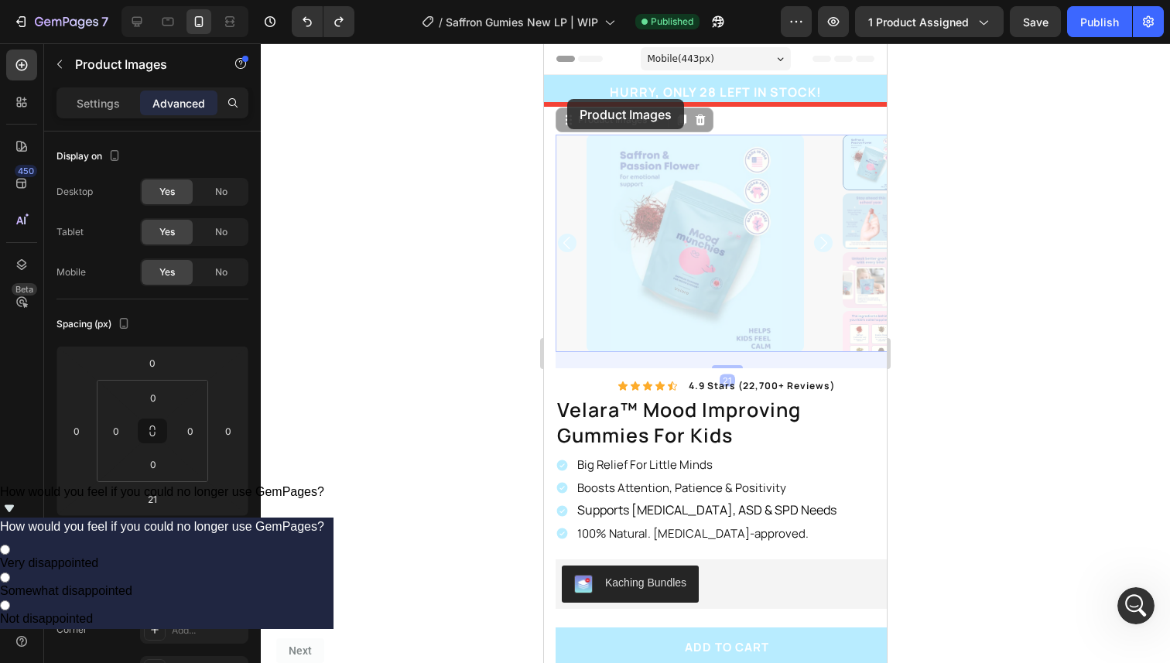
drag, startPoint x: 567, startPoint y: 123, endPoint x: 567, endPoint y: 99, distance: 24.0
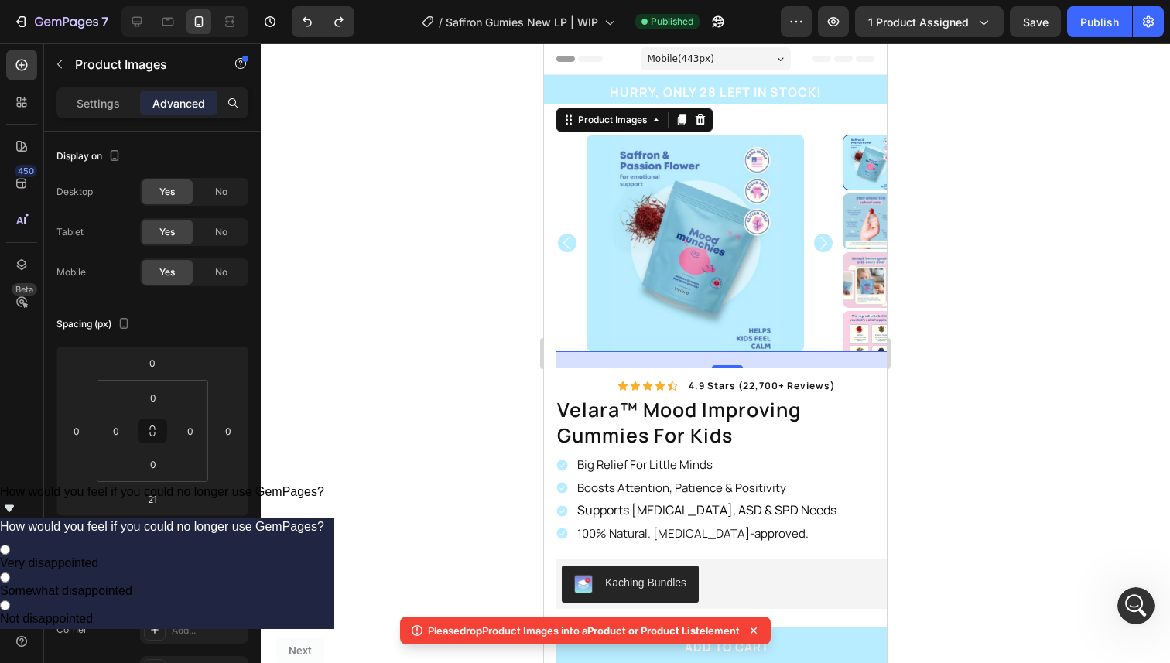
scroll to position [18, 0]
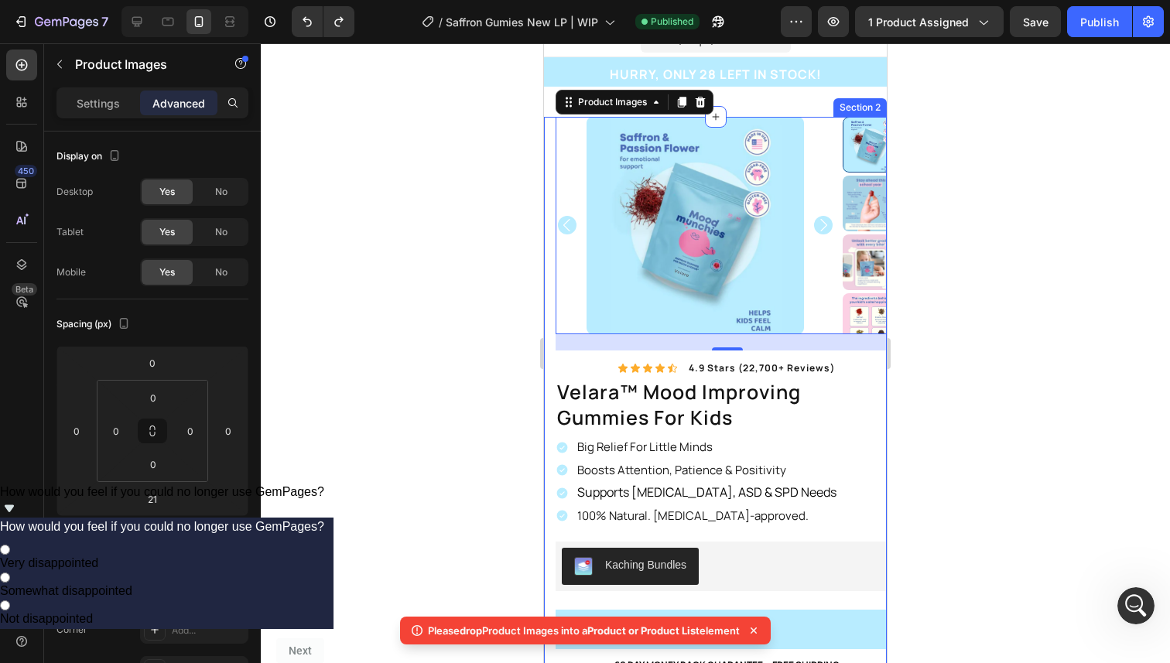
click at [548, 376] on div "Product Images 21 Image 100% Natural Ingredients Text Block Row Image Made In T…" at bounding box center [715, 516] width 343 height 798
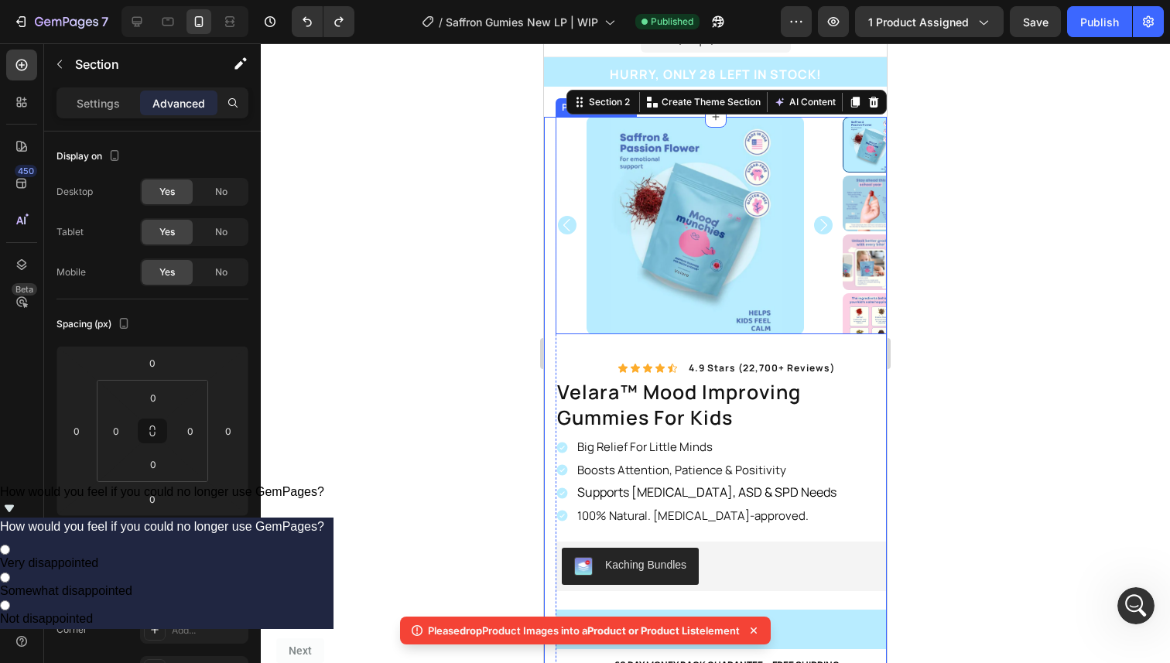
scroll to position [0, 0]
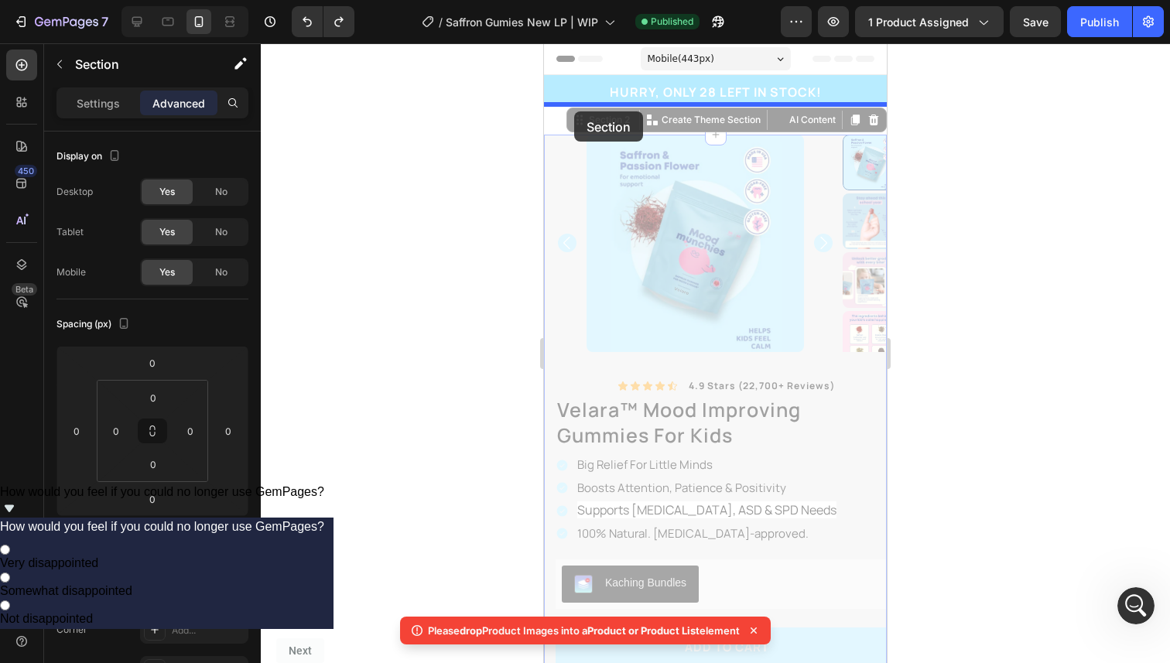
drag, startPoint x: 574, startPoint y: 126, endPoint x: 574, endPoint y: 111, distance: 14.7
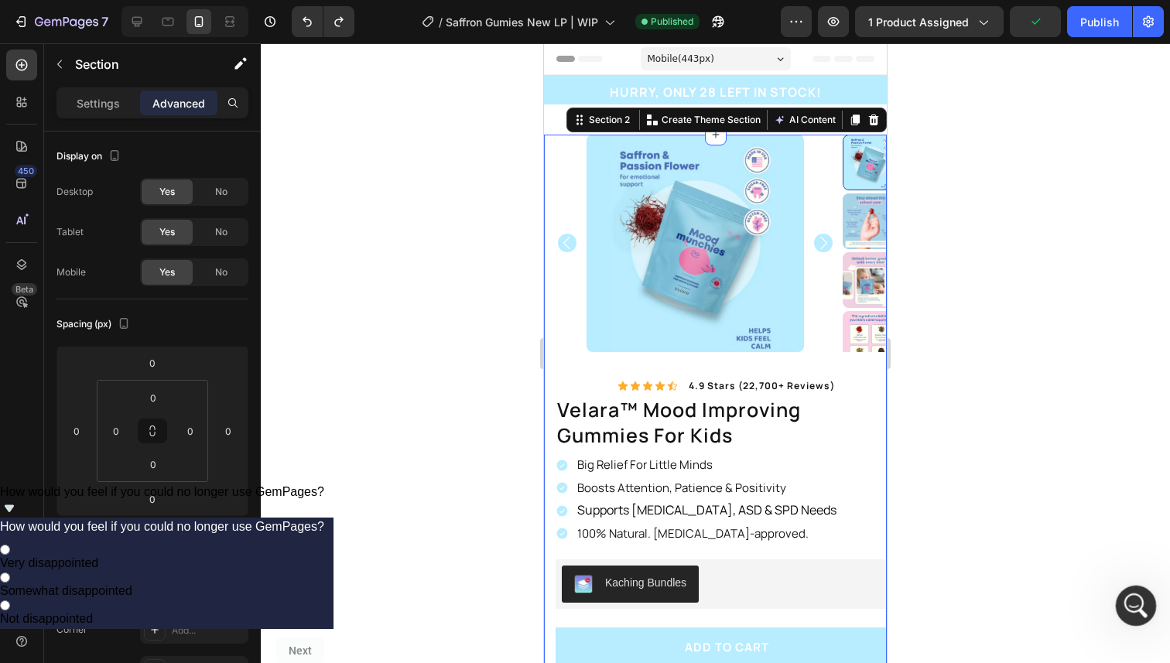
click at [1139, 607] on icon "Abrir Intercom Messenger" at bounding box center [1134, 604] width 26 height 26
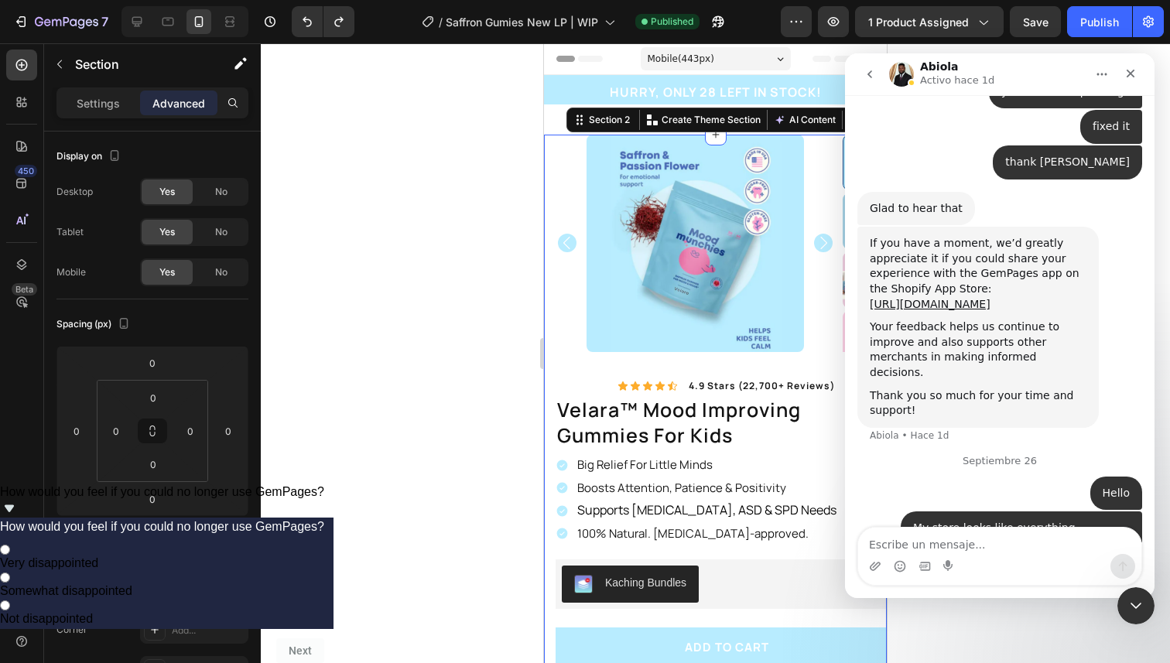
scroll to position [1139, 0]
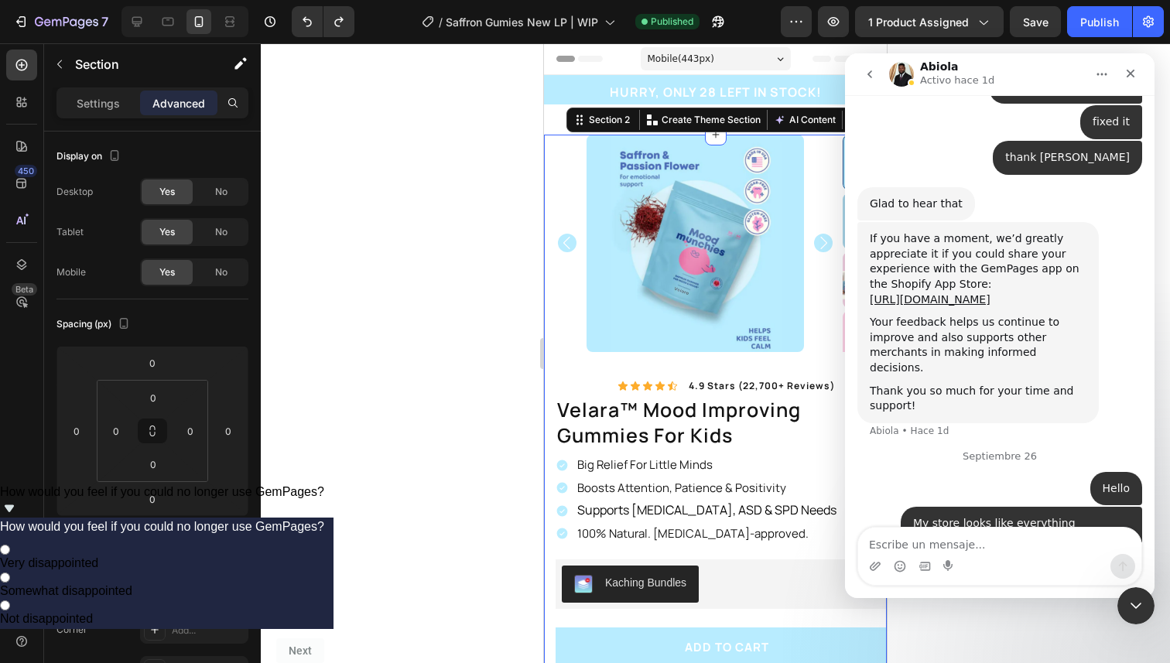
click at [515, 442] on div at bounding box center [715, 353] width 909 height 620
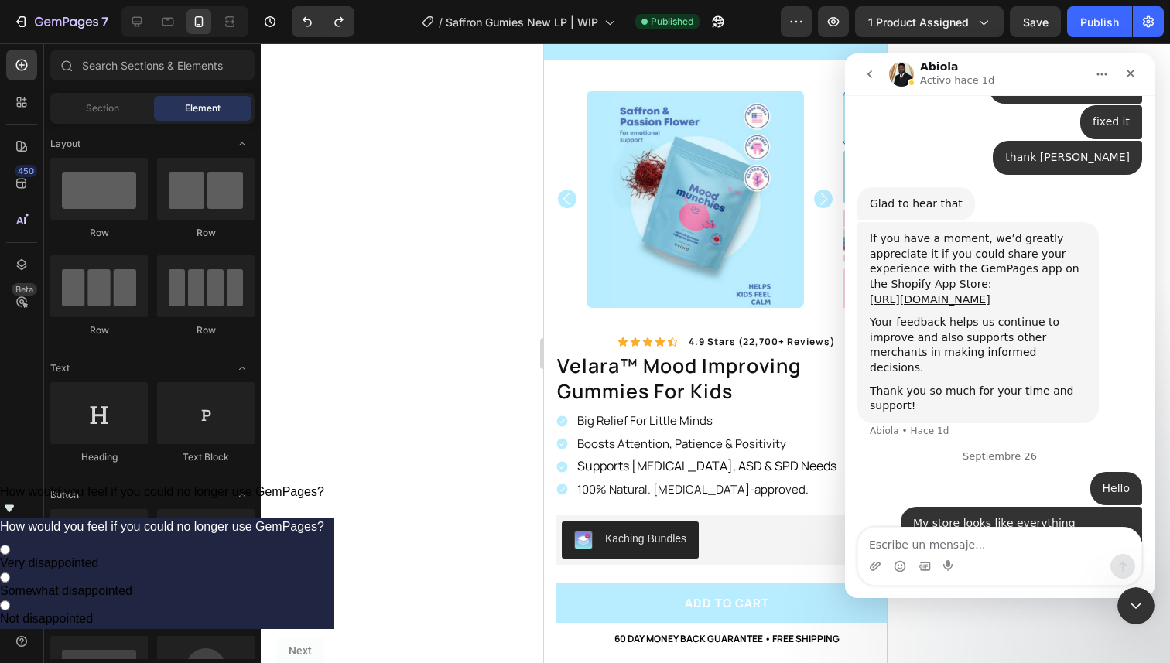
scroll to position [0, 0]
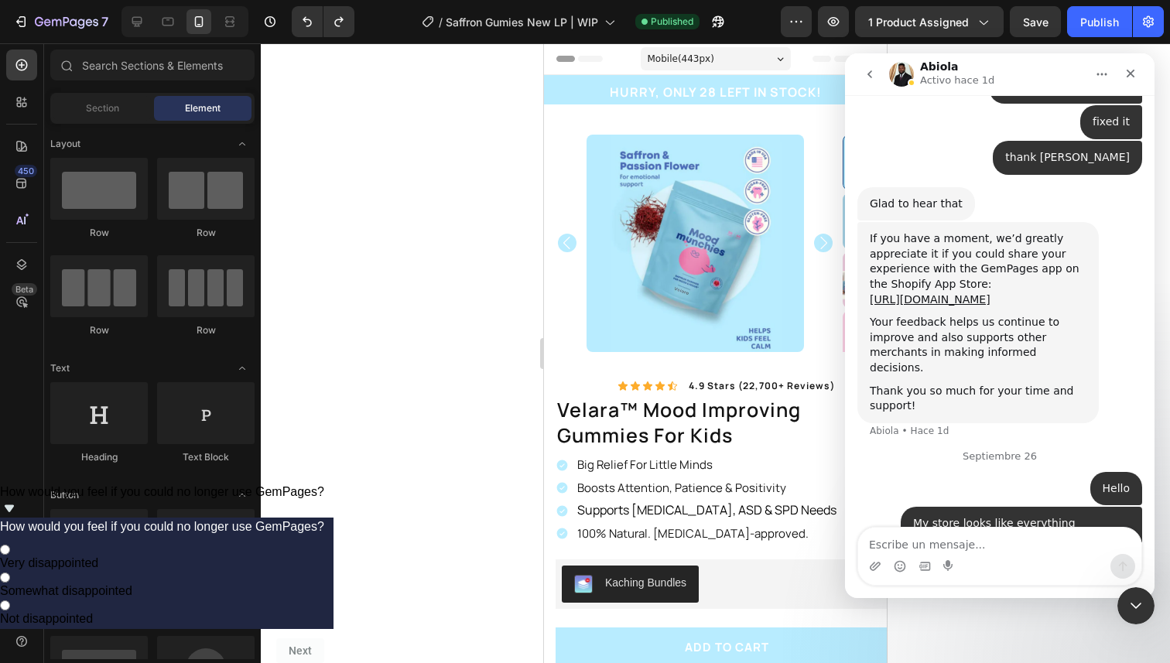
click at [868, 80] on button "go back" at bounding box center [869, 74] width 29 height 29
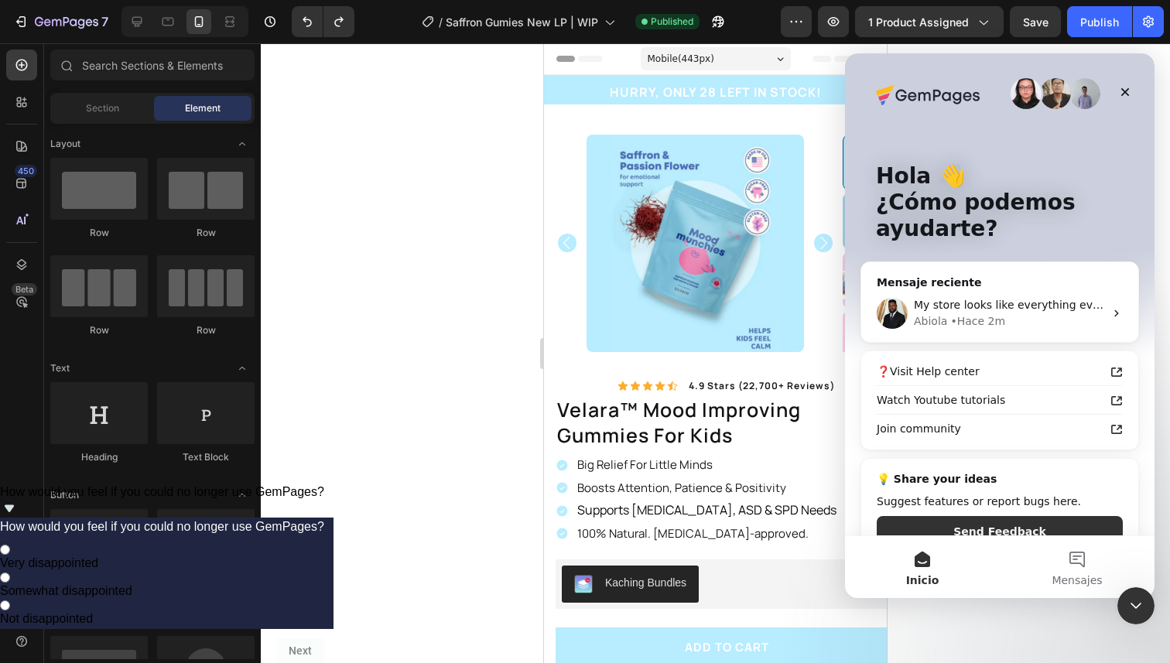
click at [459, 206] on div at bounding box center [715, 353] width 909 height 620
click at [1131, 87] on div "Cerrar" at bounding box center [1125, 92] width 28 height 28
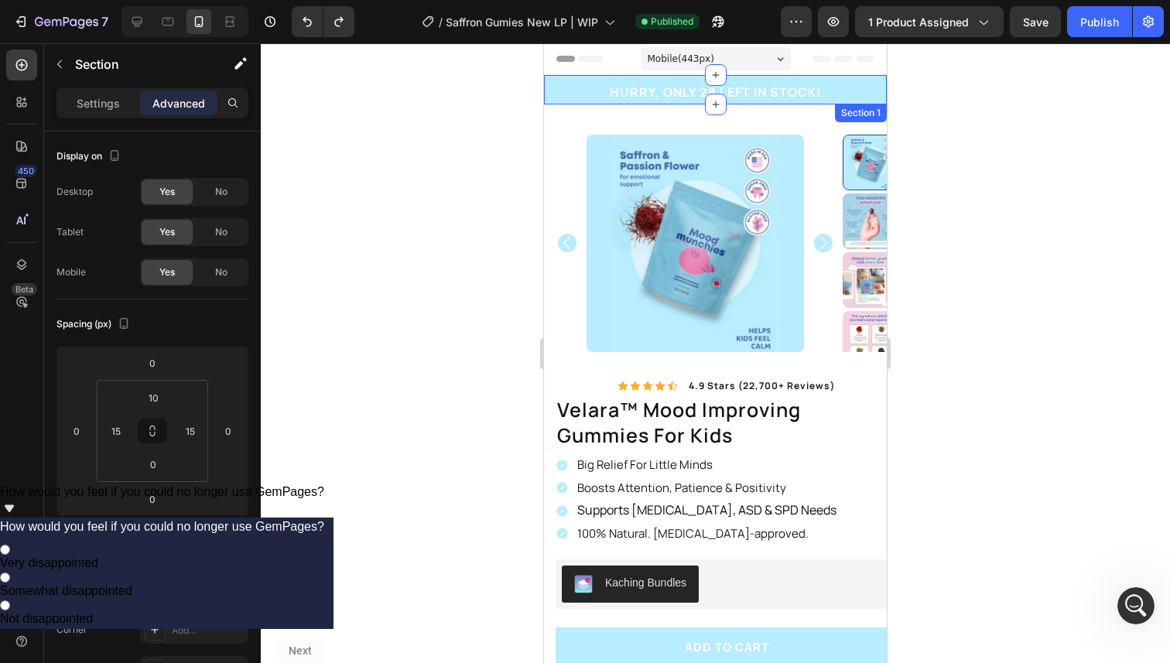
click at [549, 89] on div "HURRY, ONLY 28 LEFT IN STOCK! Heading Row Section 1" at bounding box center [715, 89] width 343 height 29
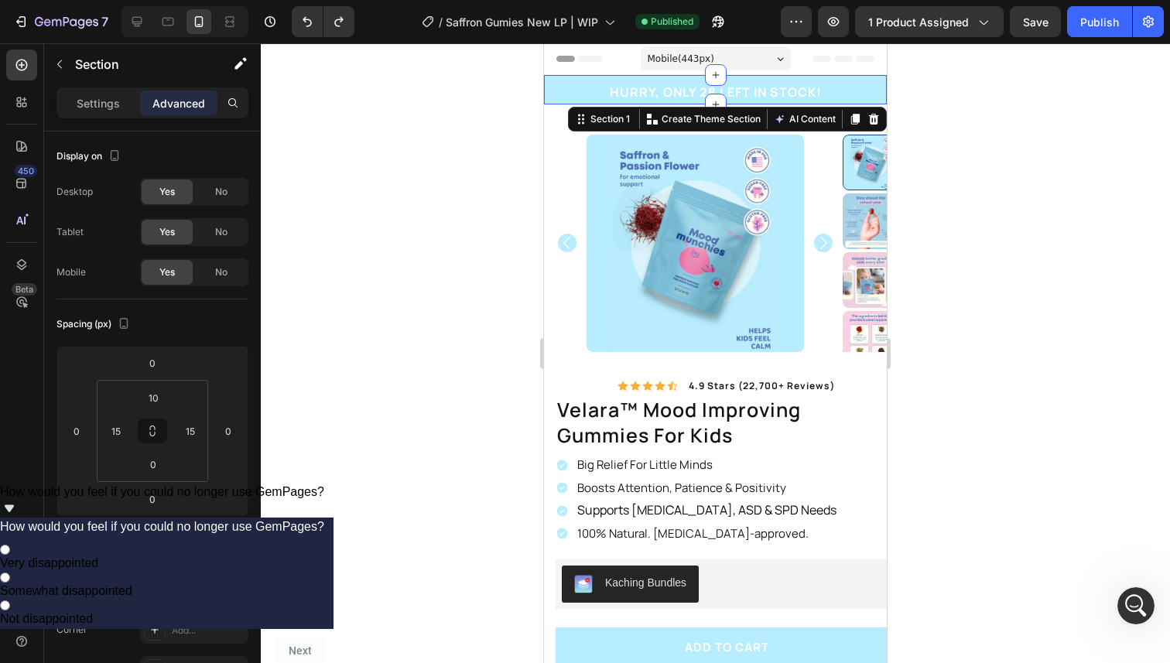
click at [114, 115] on div "Settings Advanced" at bounding box center [152, 102] width 192 height 31
click at [114, 109] on p "Settings" at bounding box center [98, 103] width 43 height 16
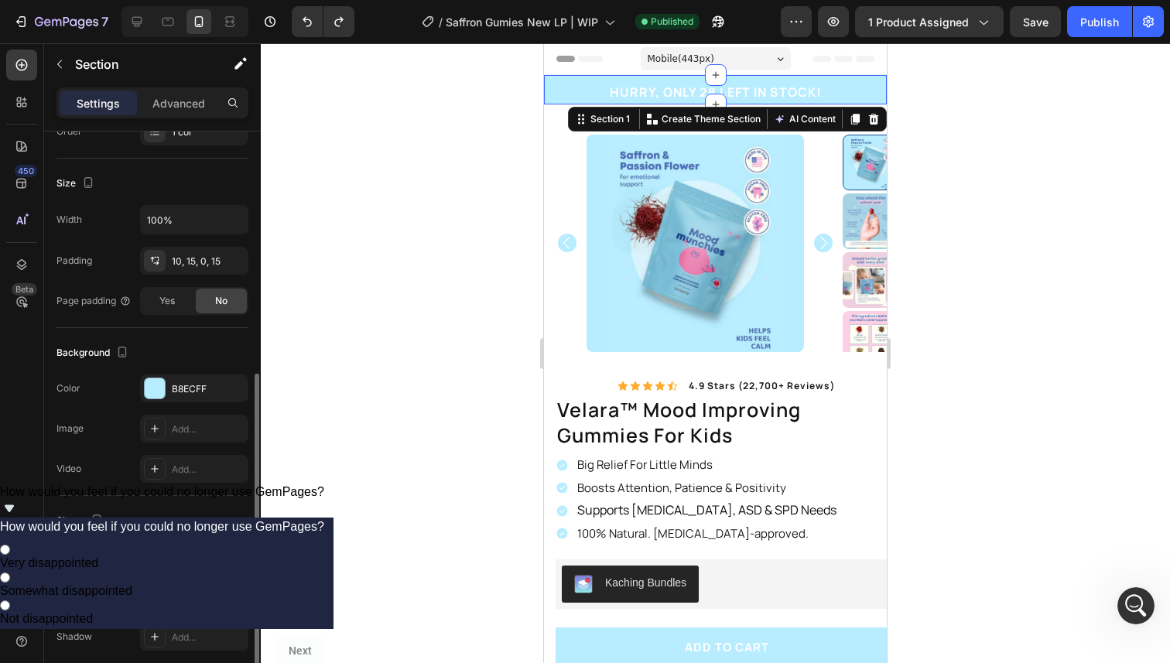
scroll to position [328, 0]
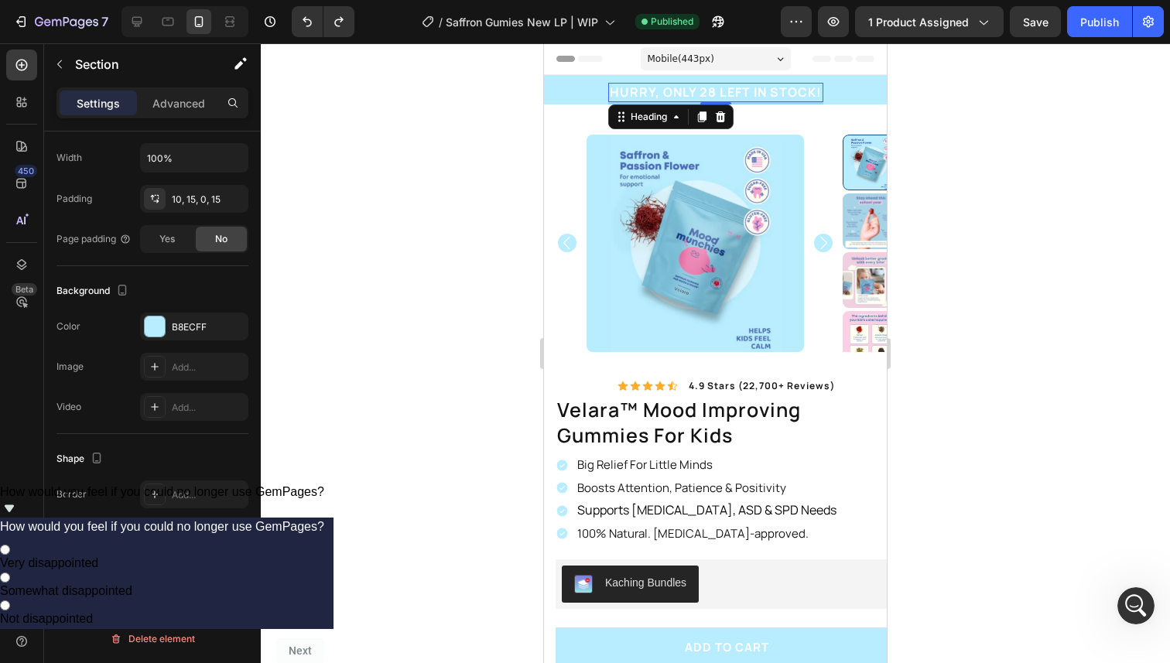
click at [627, 91] on h2 "HURRY, ONLY 28 LEFT IN STOCK!" at bounding box center [715, 92] width 215 height 19
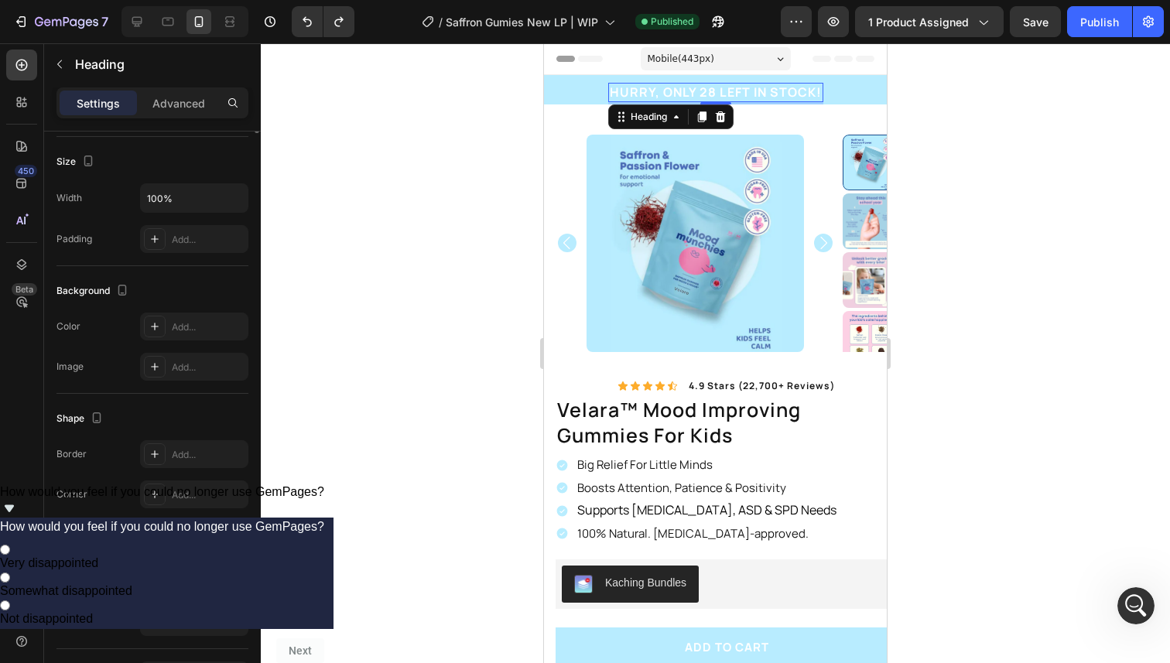
scroll to position [0, 0]
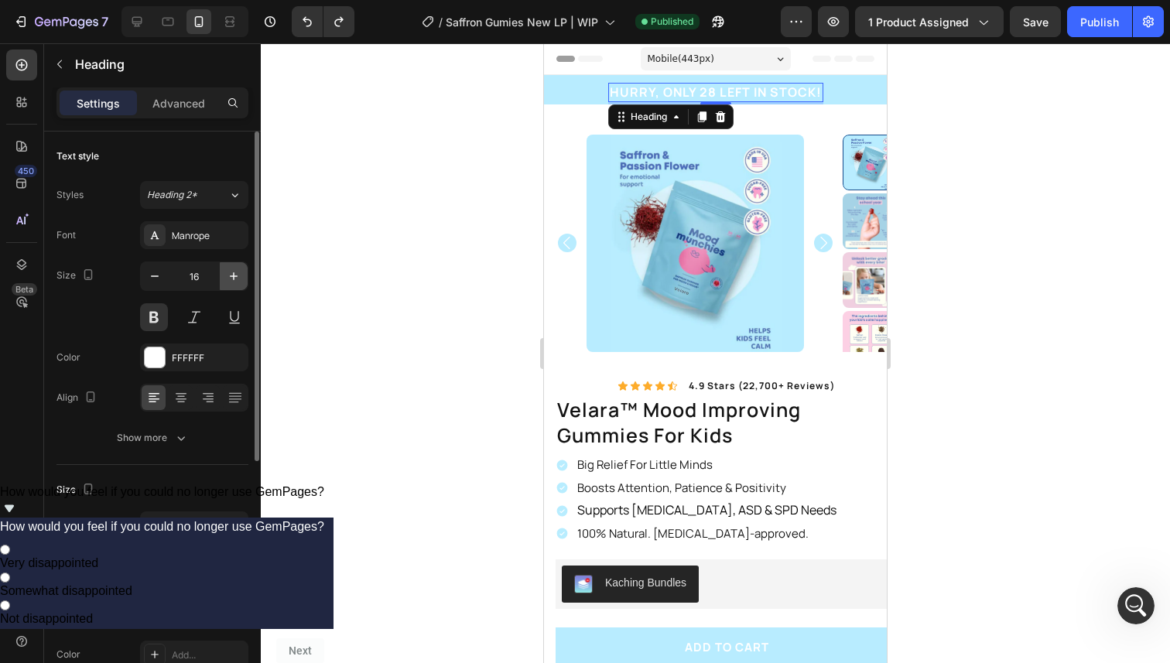
click at [231, 276] on icon "button" at bounding box center [234, 276] width 8 height 8
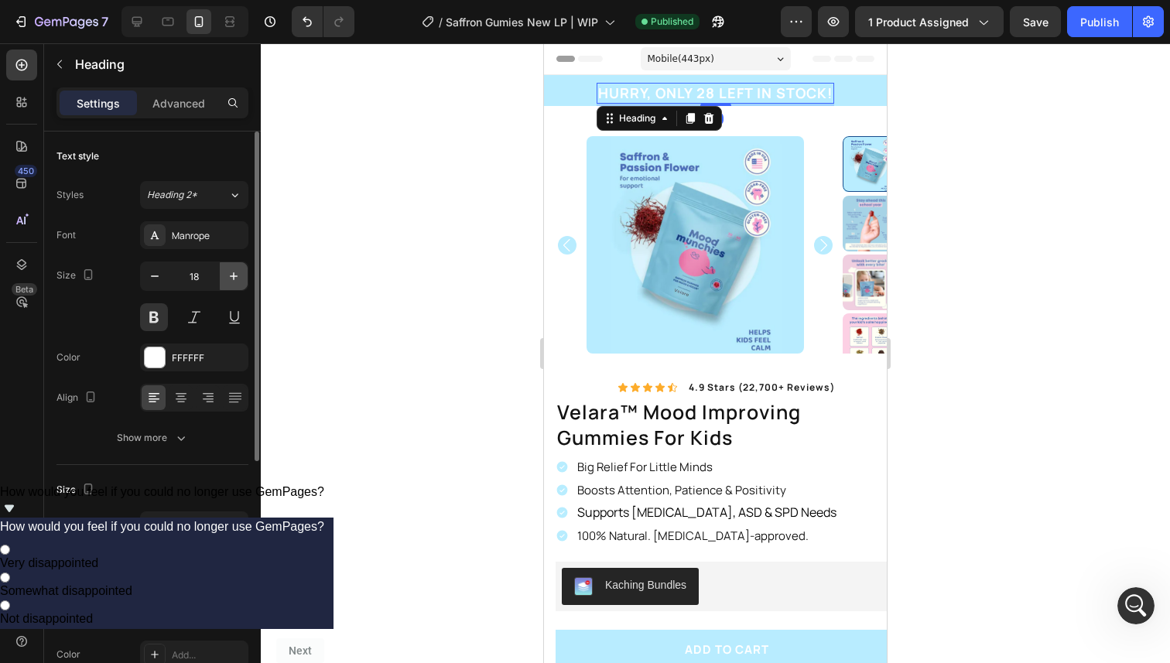
click at [231, 276] on icon "button" at bounding box center [234, 276] width 8 height 8
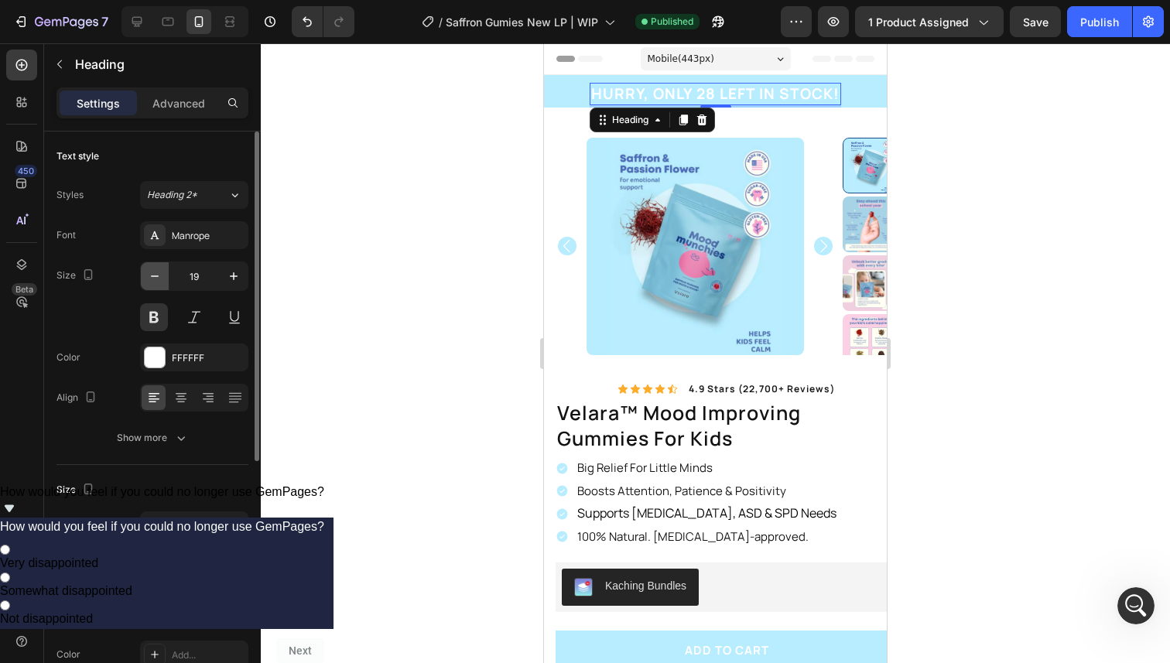
click at [157, 289] on button "button" at bounding box center [155, 276] width 28 height 28
type input "18"
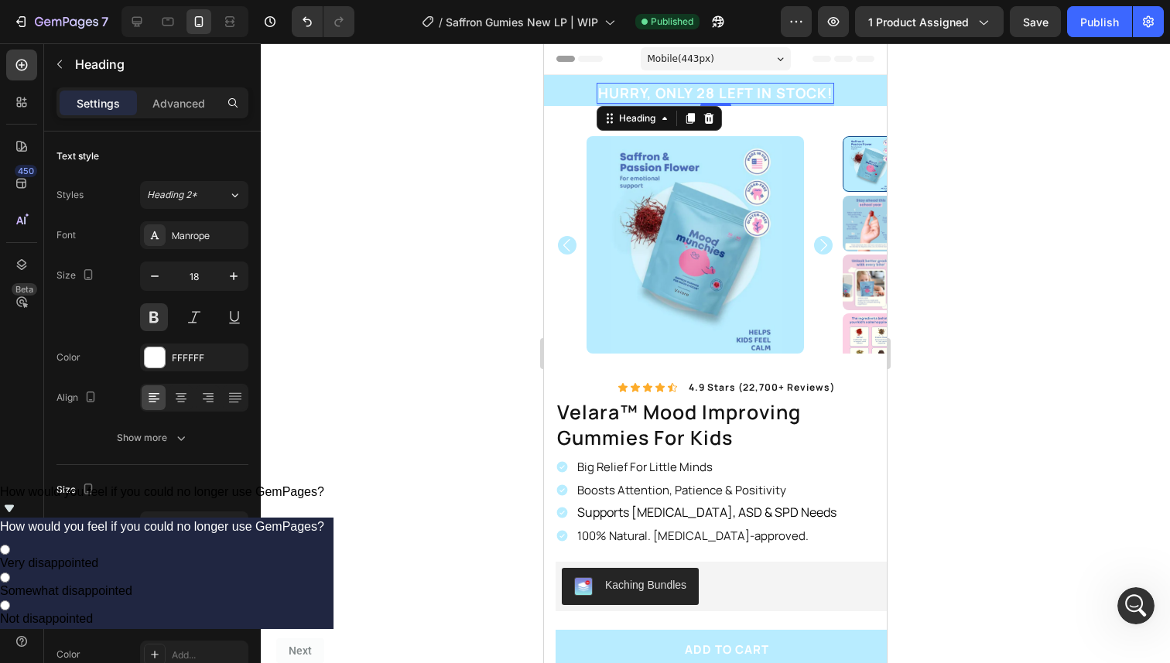
click at [267, 252] on div at bounding box center [715, 353] width 909 height 620
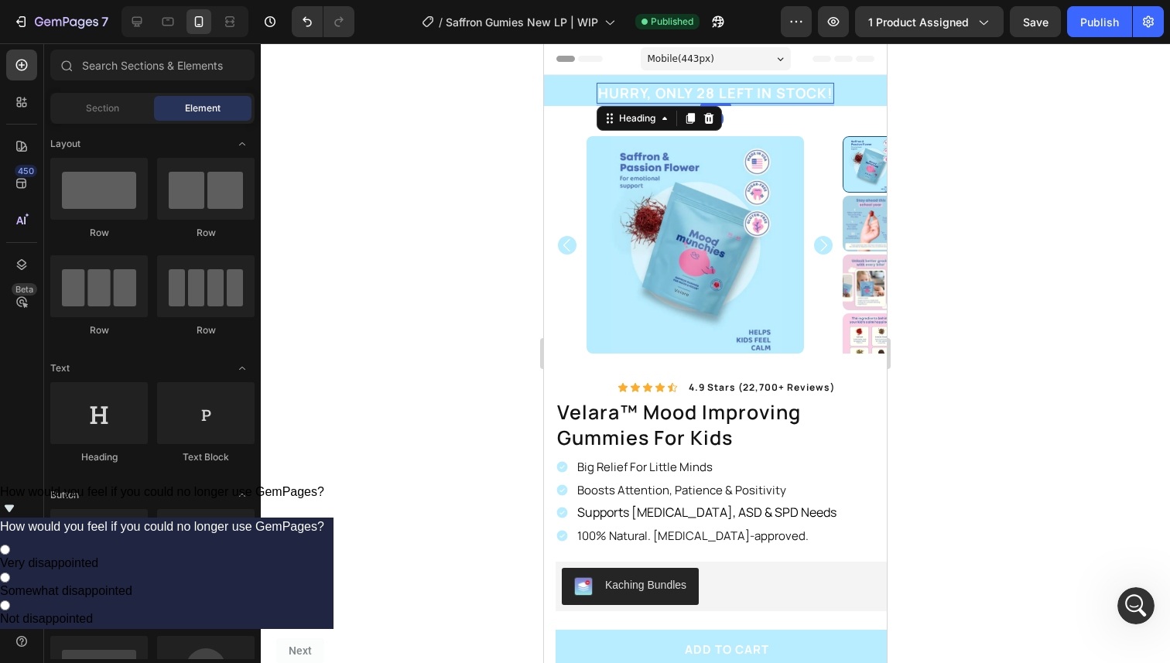
click at [617, 88] on h2 "HURRY, ONLY 28 LEFT IN STOCK!" at bounding box center [716, 93] width 238 height 21
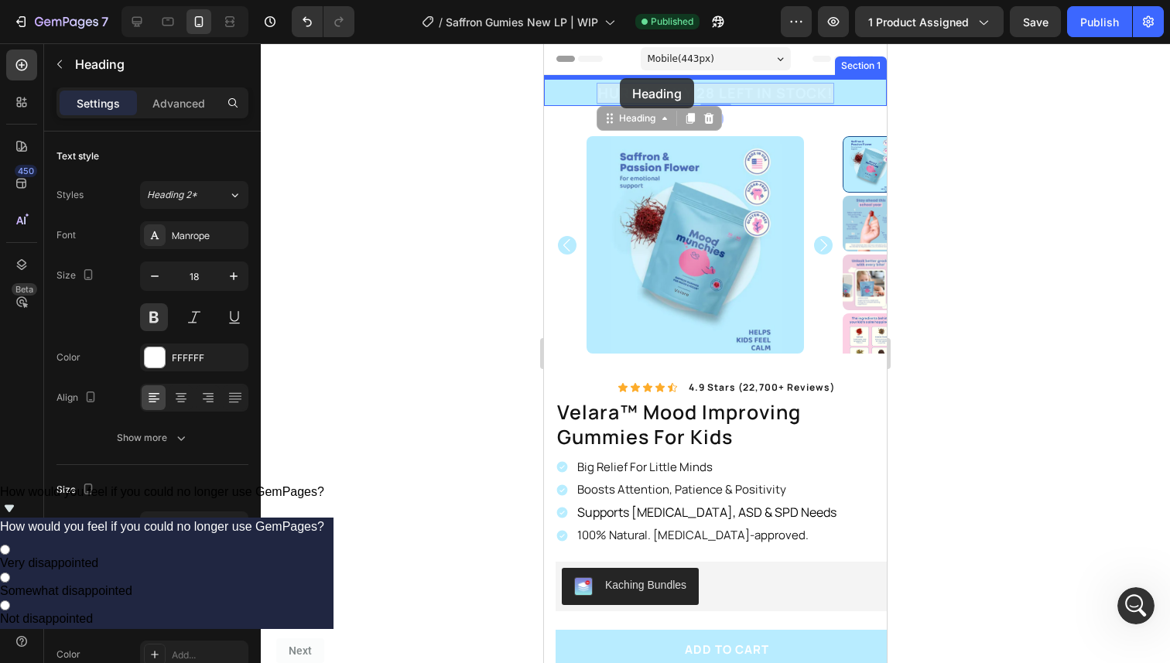
drag, startPoint x: 617, startPoint y: 90, endPoint x: 620, endPoint y: 78, distance: 11.8
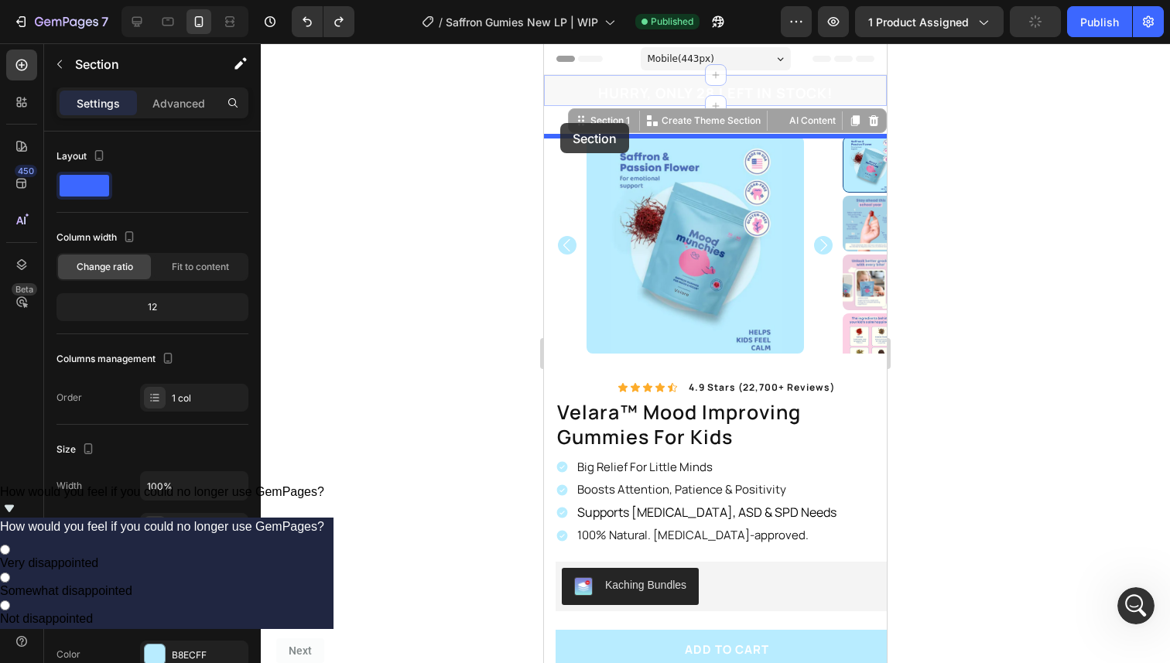
drag, startPoint x: 560, startPoint y: 84, endPoint x: 560, endPoint y: 123, distance: 38.7
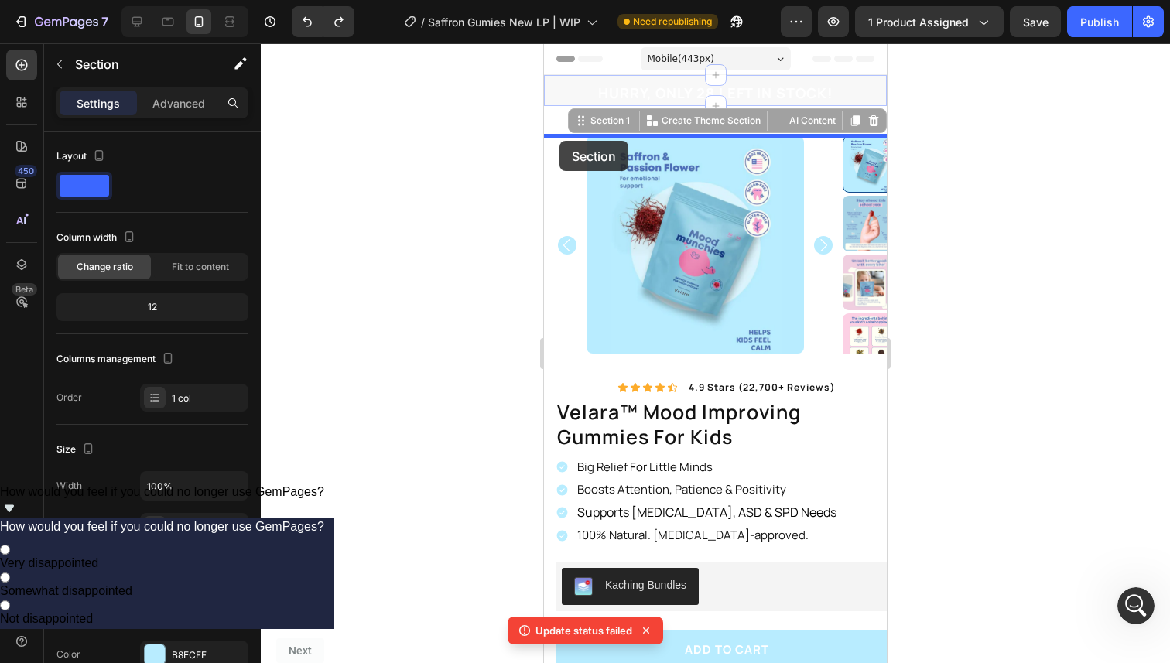
drag, startPoint x: 559, startPoint y: 82, endPoint x: 559, endPoint y: 141, distance: 58.8
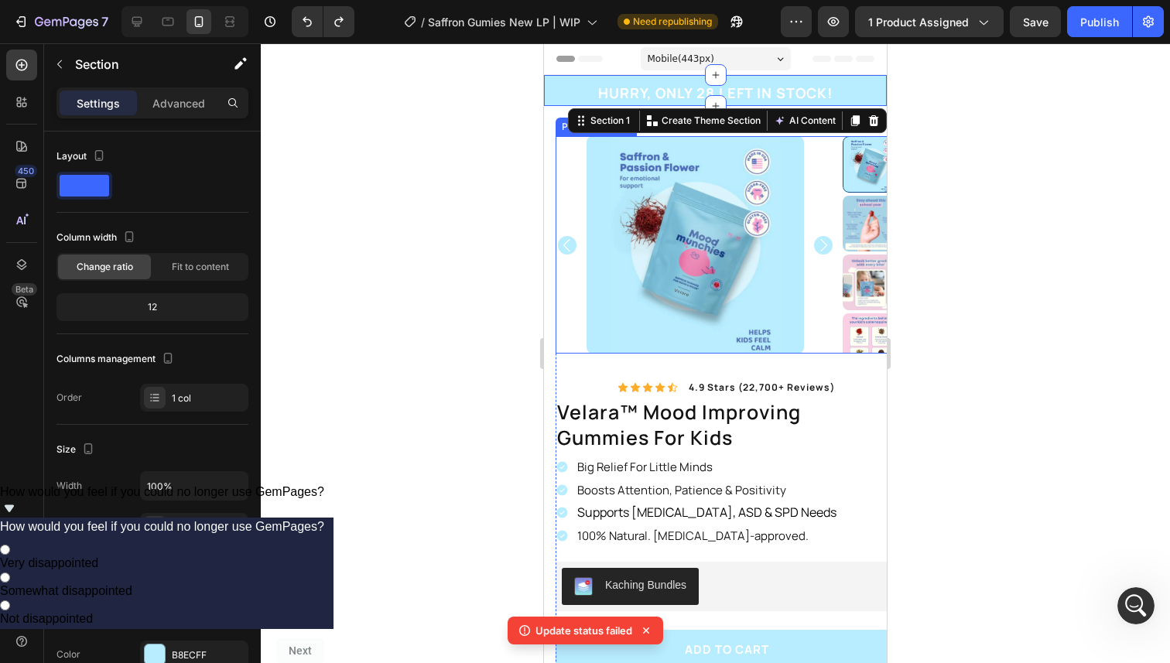
click at [559, 149] on div at bounding box center [695, 244] width 279 height 217
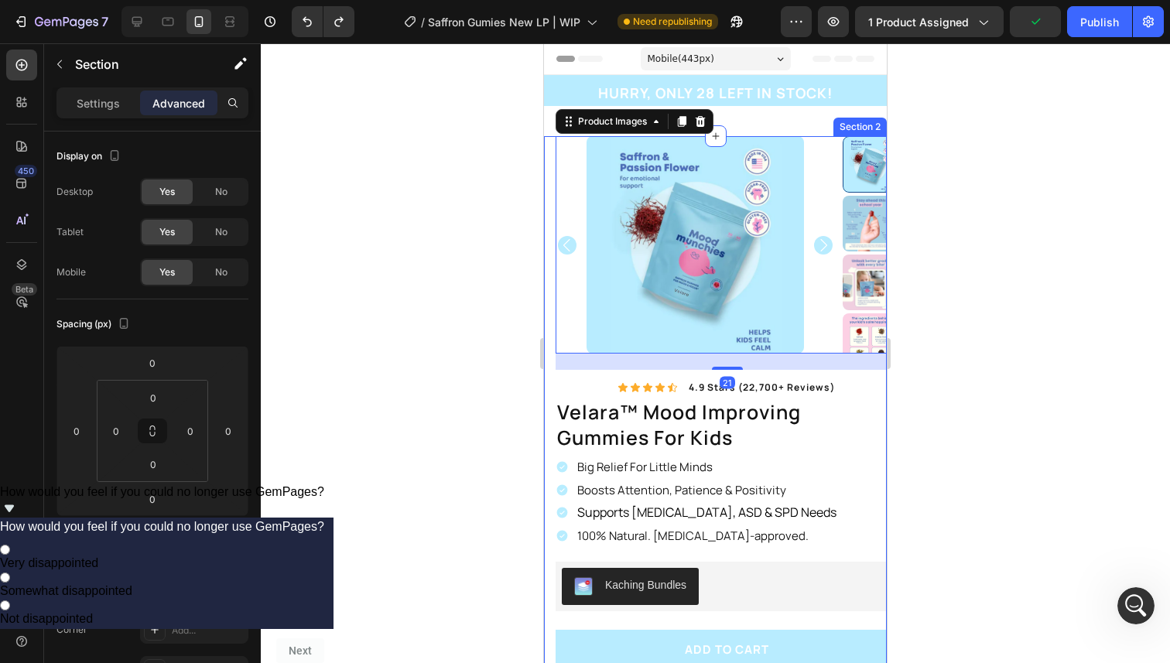
click at [547, 148] on div "Product Images 21 Image 100% Natural Ingredients Text Block Row Image Made In T…" at bounding box center [715, 535] width 343 height 798
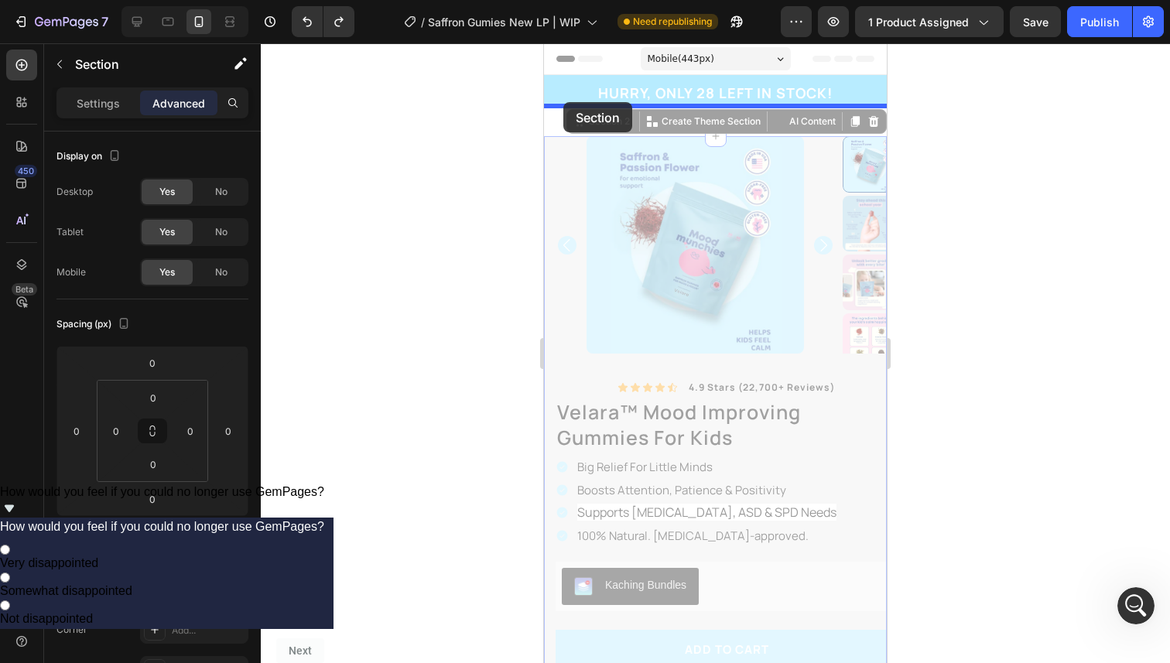
drag, startPoint x: 569, startPoint y: 119, endPoint x: 563, endPoint y: 102, distance: 18.1
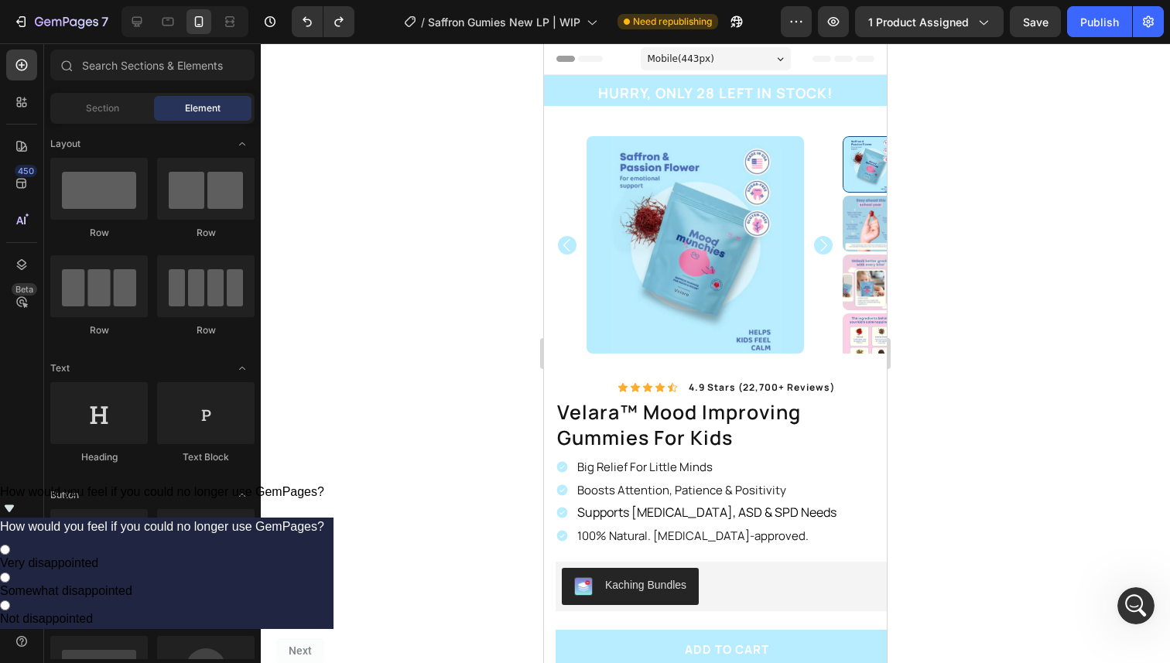
click at [517, 156] on div at bounding box center [715, 353] width 909 height 620
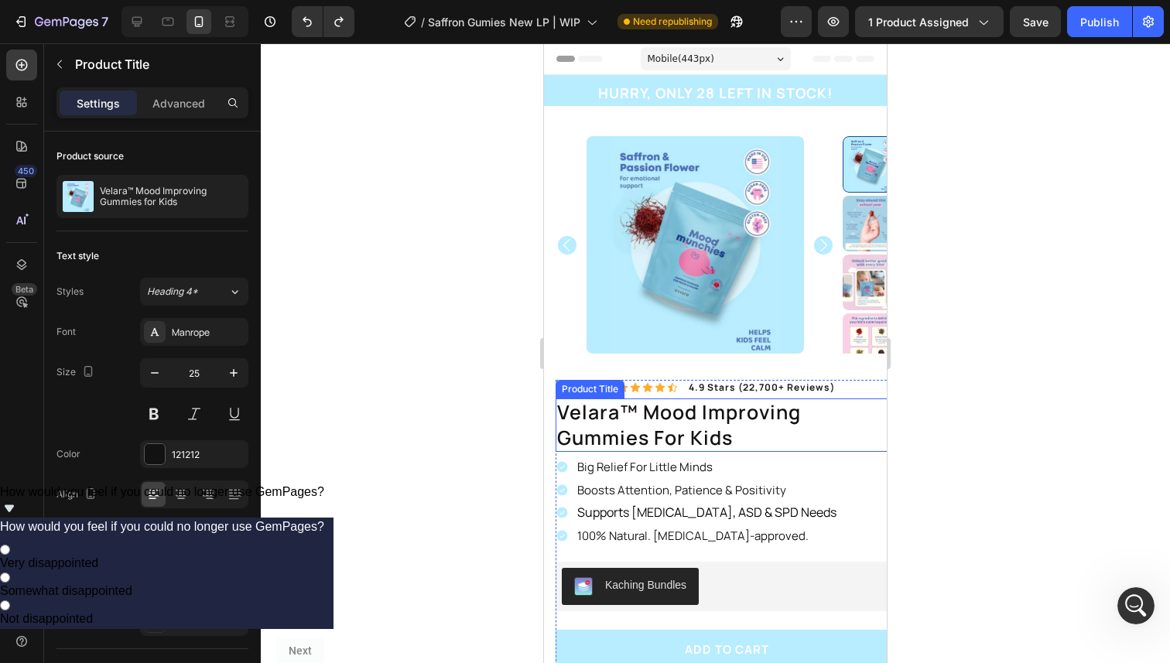
click at [685, 412] on h1 "velara™ mood improving gummies for kids" at bounding box center [727, 424] width 343 height 53
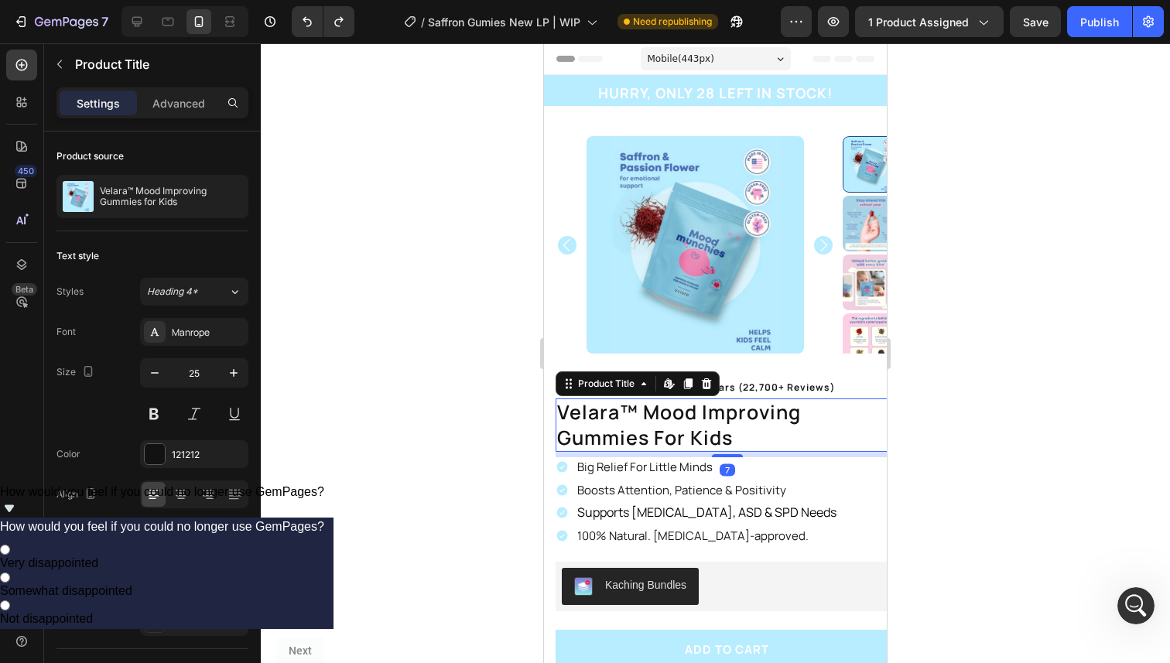
click at [694, 452] on div "7" at bounding box center [727, 454] width 343 height 5
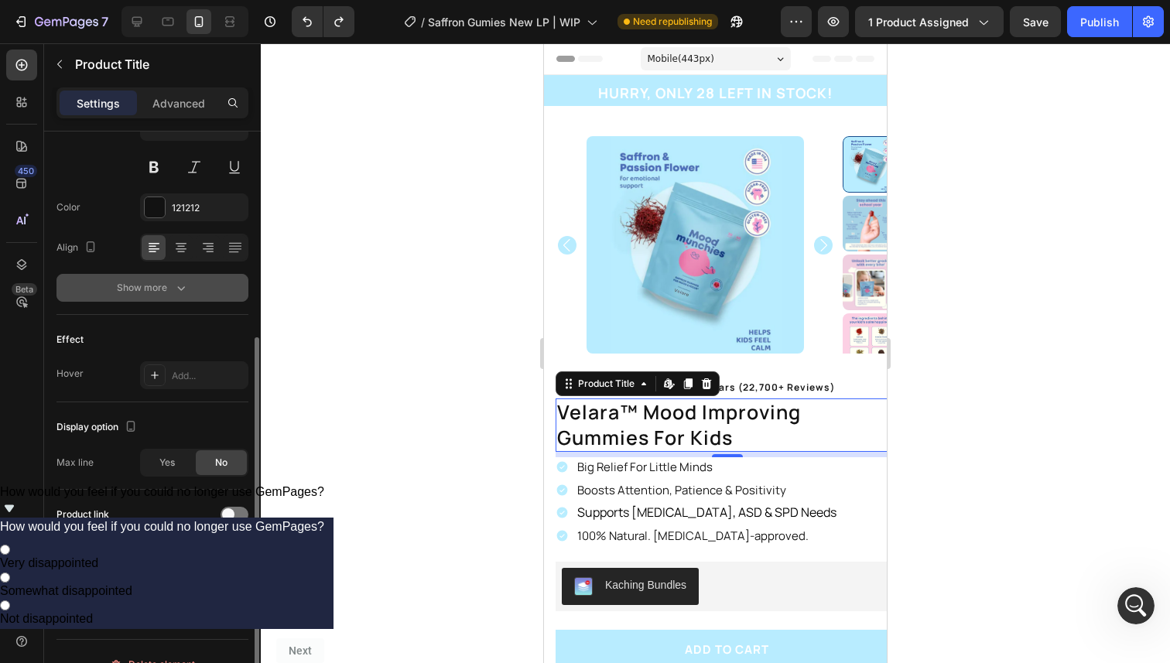
scroll to position [241, 0]
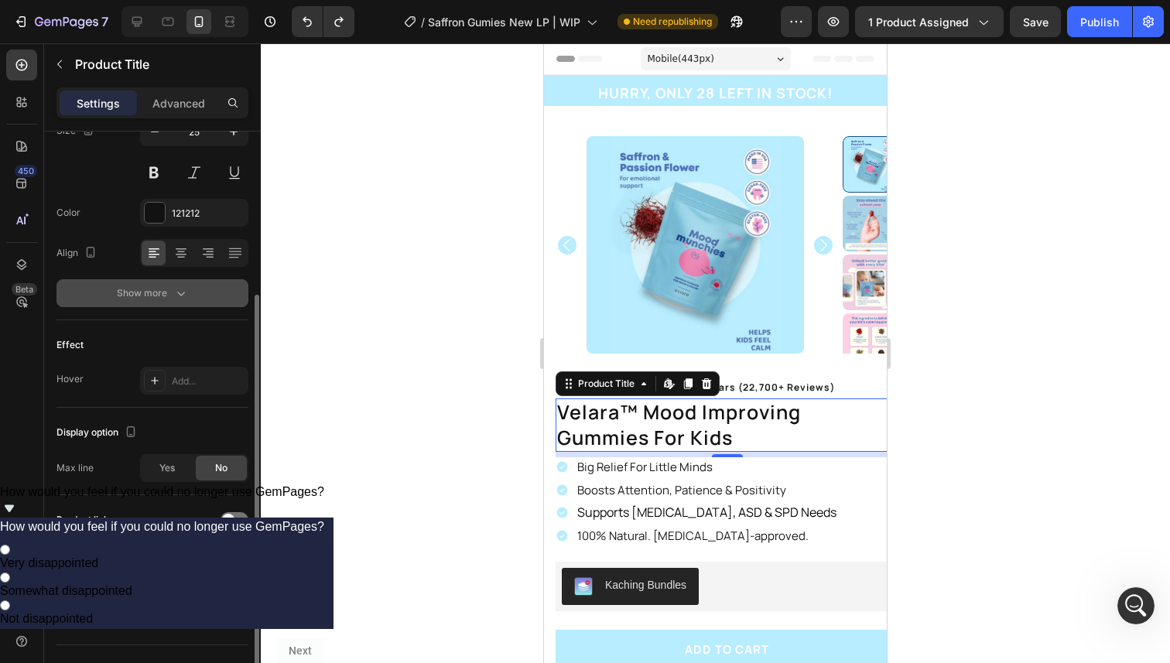
click at [166, 303] on button "Show more" at bounding box center [152, 293] width 192 height 28
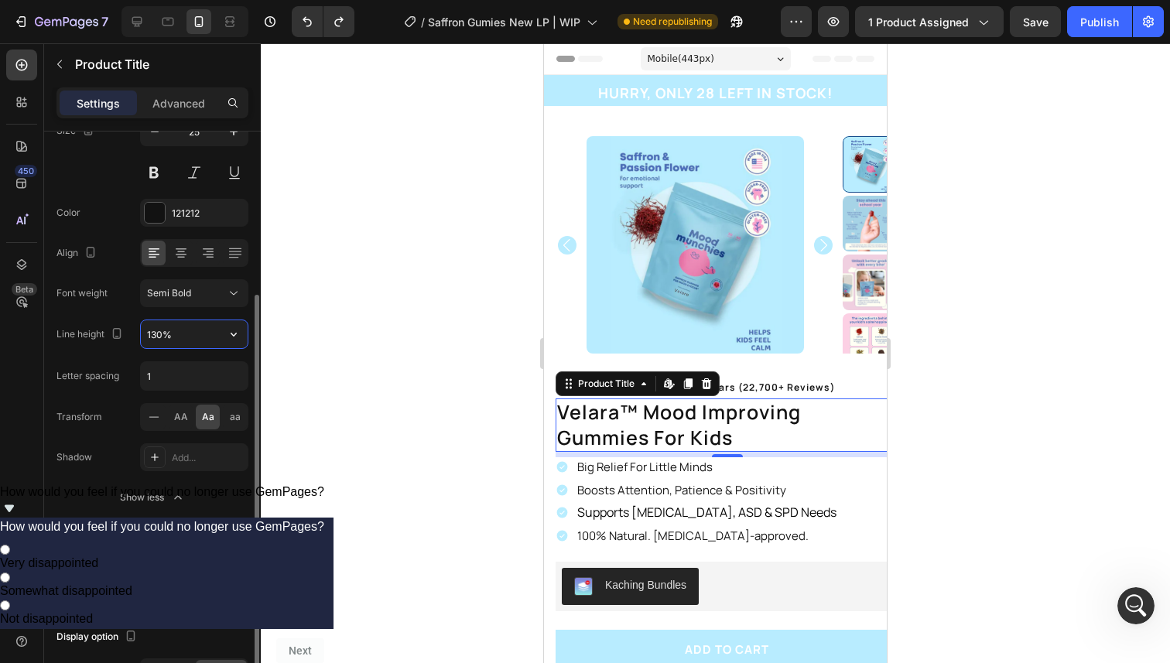
click at [184, 339] on input "130%" at bounding box center [194, 334] width 107 height 28
click at [183, 339] on input "130%" at bounding box center [194, 334] width 107 height 28
click at [398, 419] on div at bounding box center [715, 353] width 909 height 620
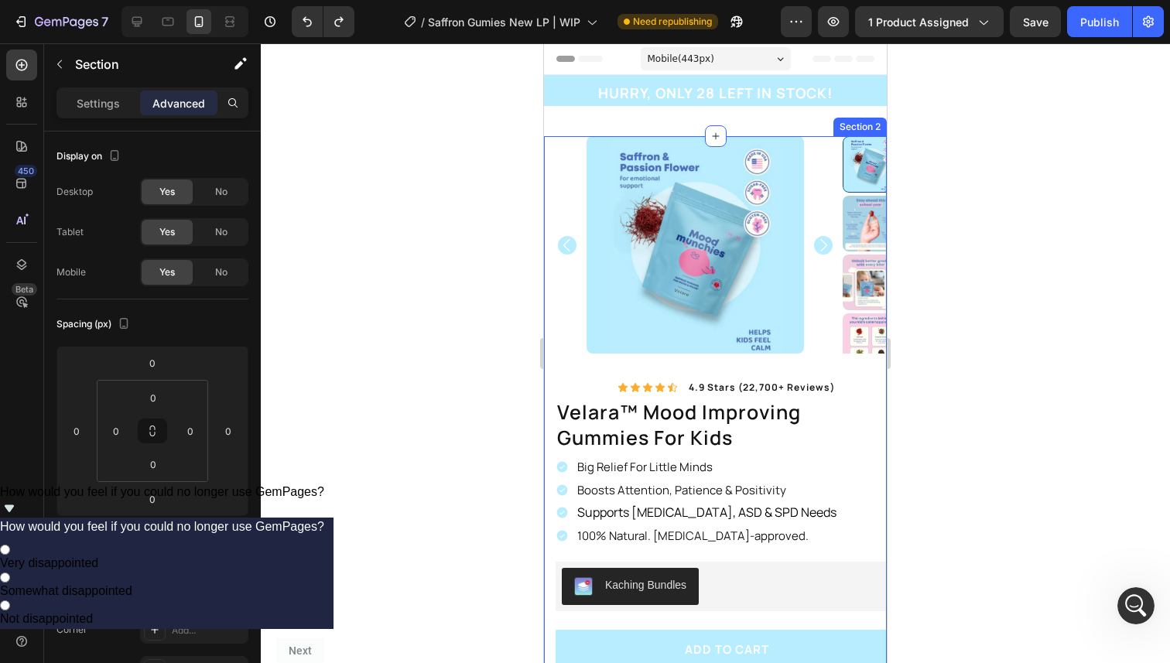
click at [549, 412] on div "Product Images Image 100% Natural Ingredients Text Block Row Image Made In The …" at bounding box center [715, 535] width 343 height 798
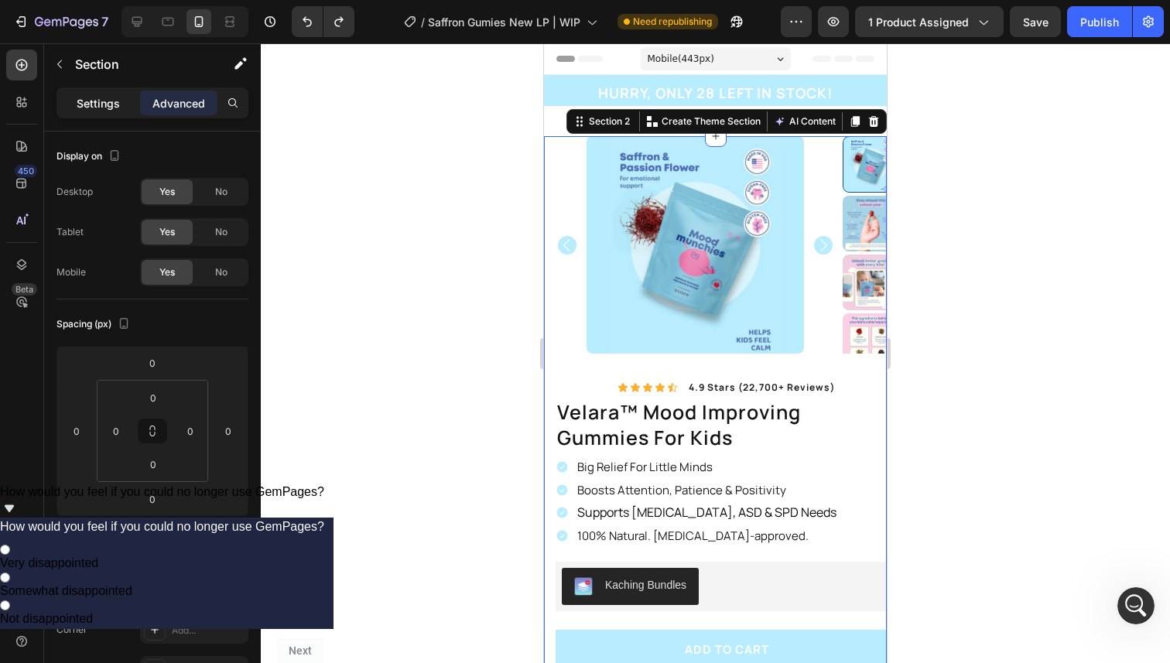
click at [125, 105] on div "Settings" at bounding box center [98, 103] width 77 height 25
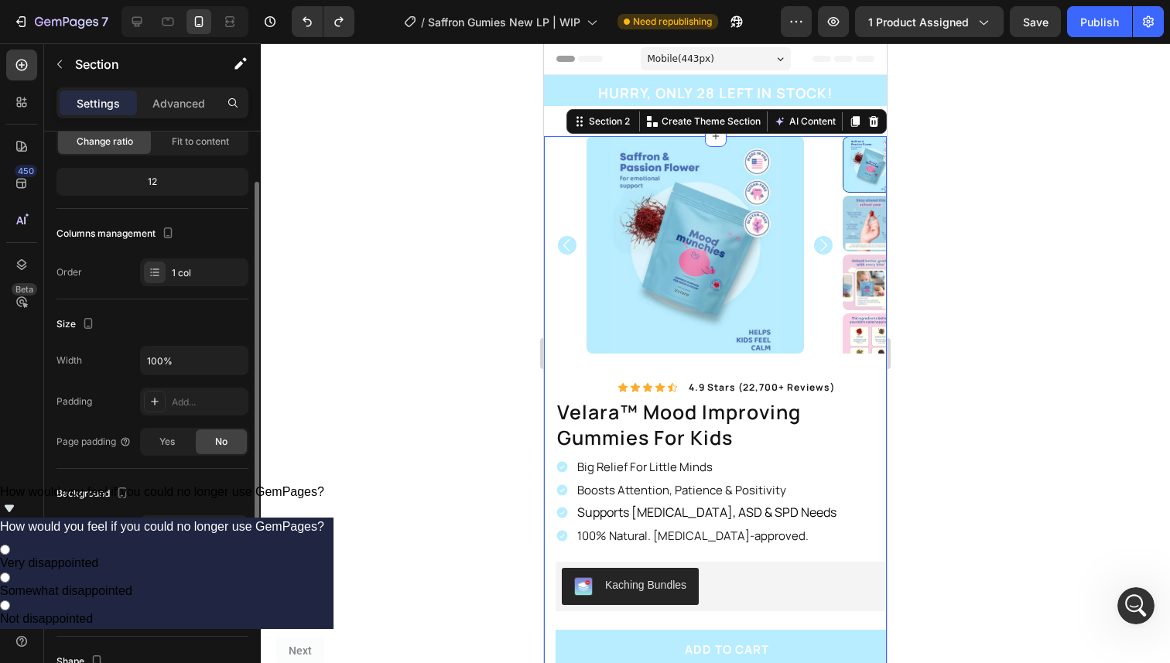
scroll to position [159, 0]
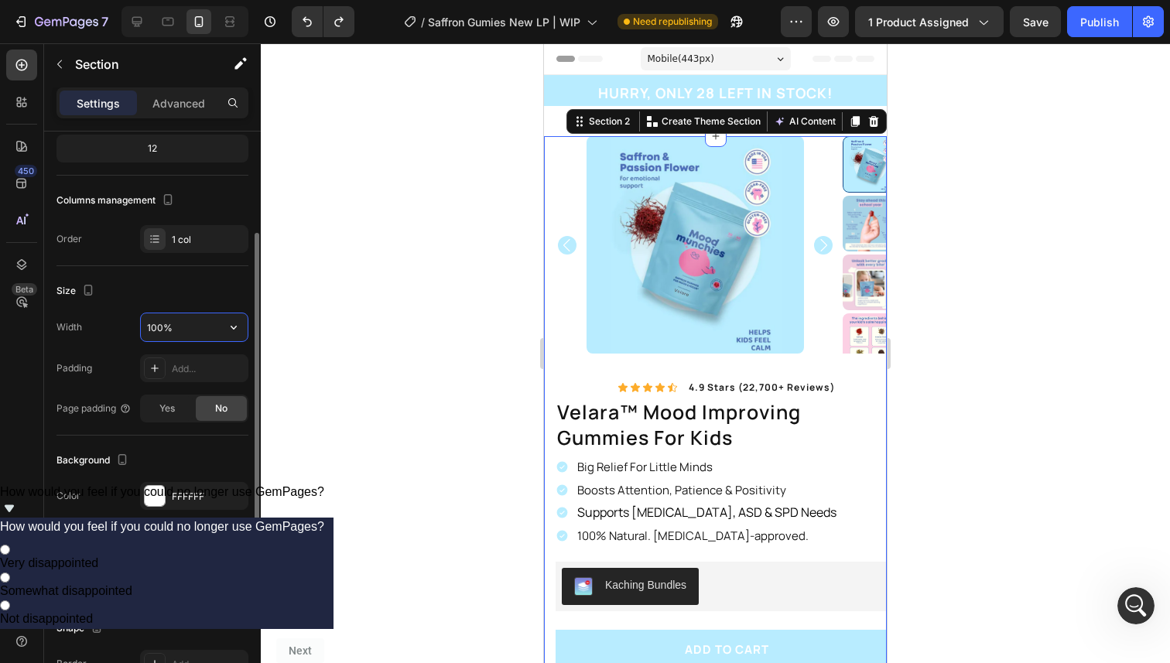
click at [206, 327] on input "100%" at bounding box center [194, 327] width 107 height 28
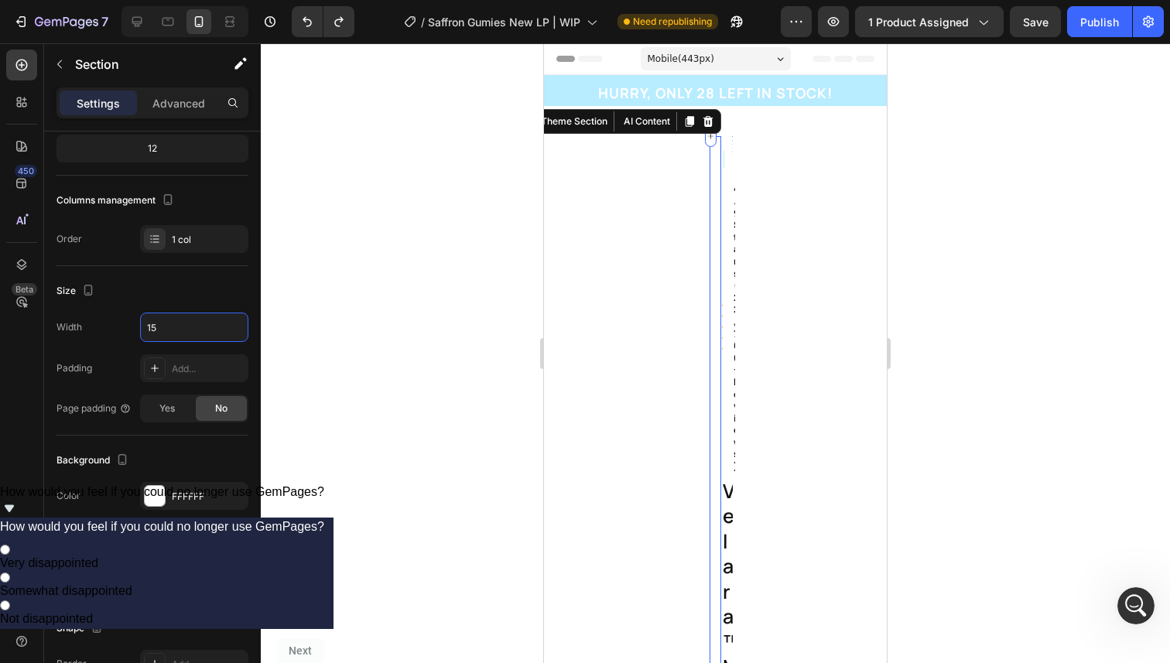
type input "1"
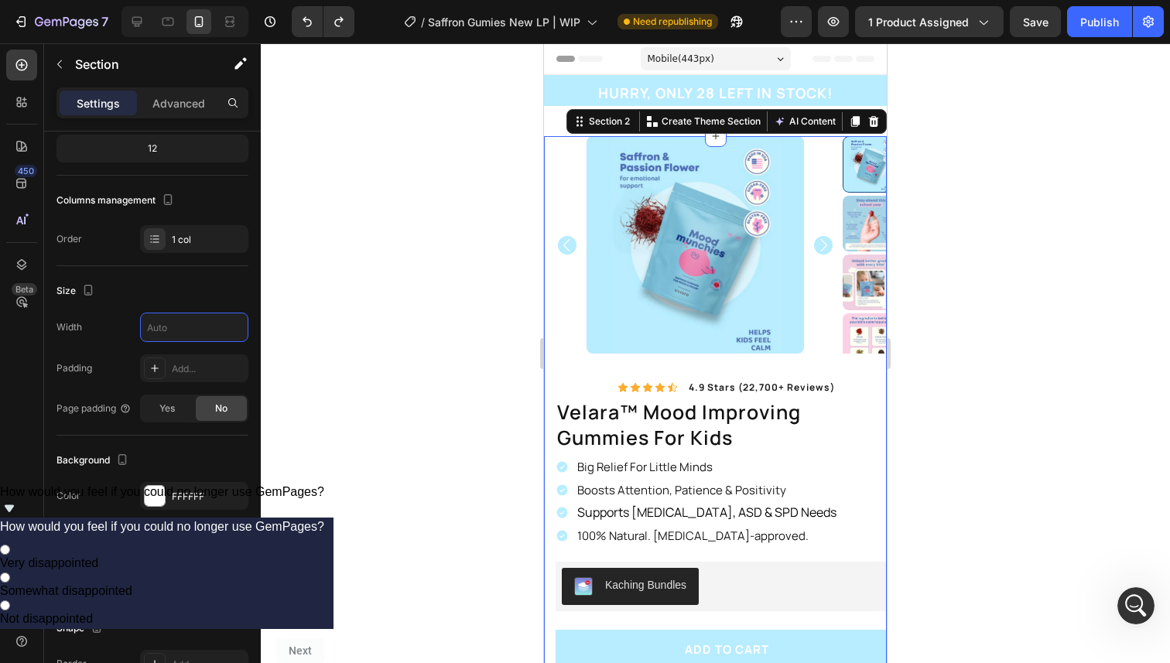
type input "2"
click at [770, 436] on h1 "velara™ mood improving gummies for kids" at bounding box center [727, 424] width 343 height 53
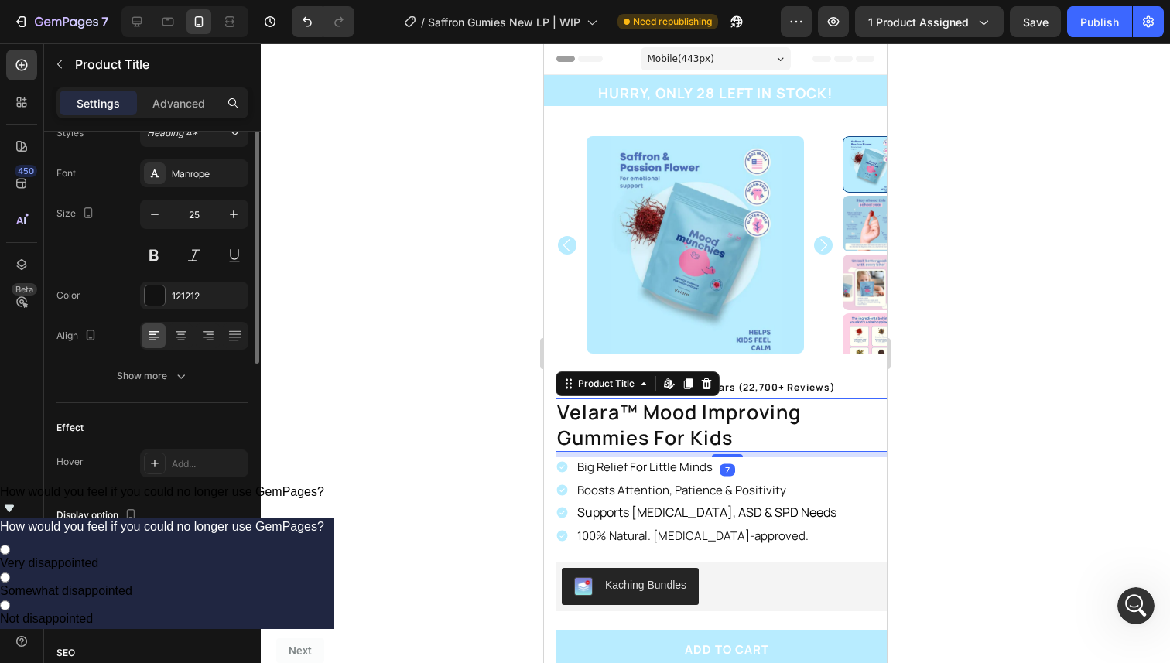
scroll to position [0, 0]
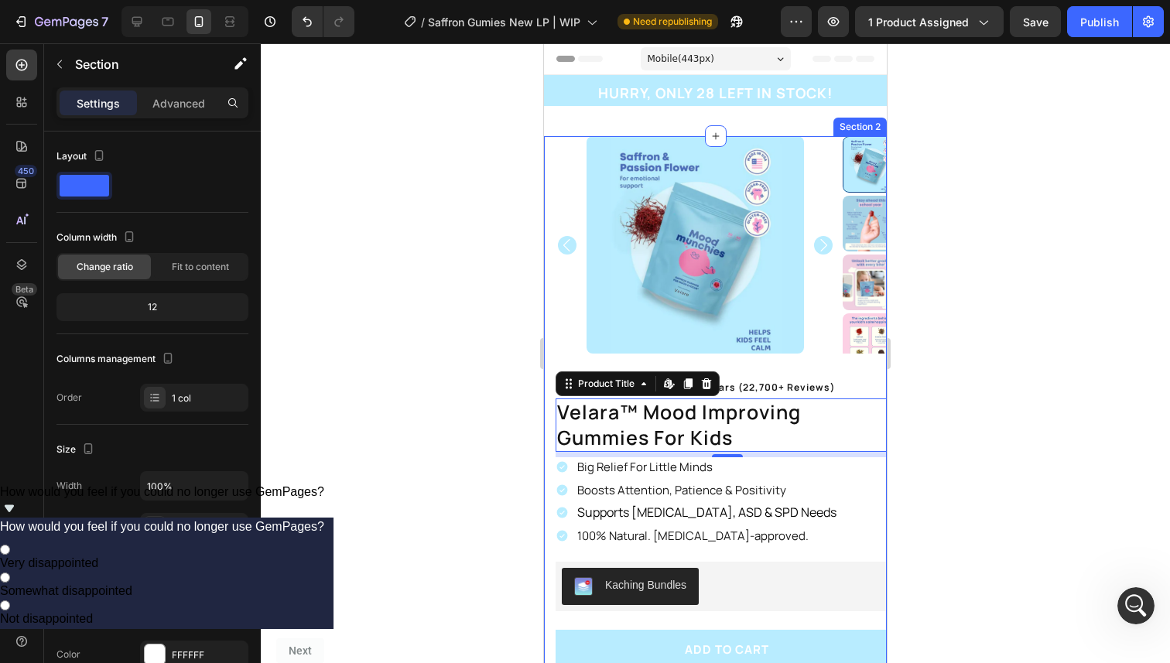
click at [549, 340] on div "Product Images Image 100% Natural Ingredients Text Block Row Image Made In The …" at bounding box center [715, 535] width 343 height 798
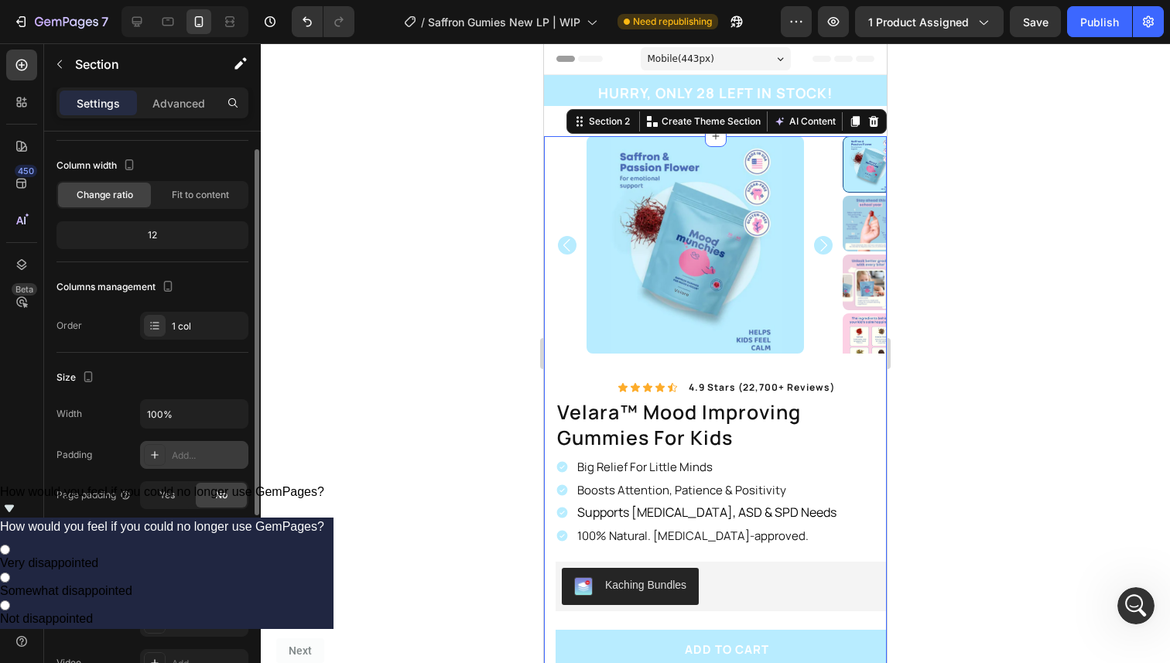
scroll to position [83, 0]
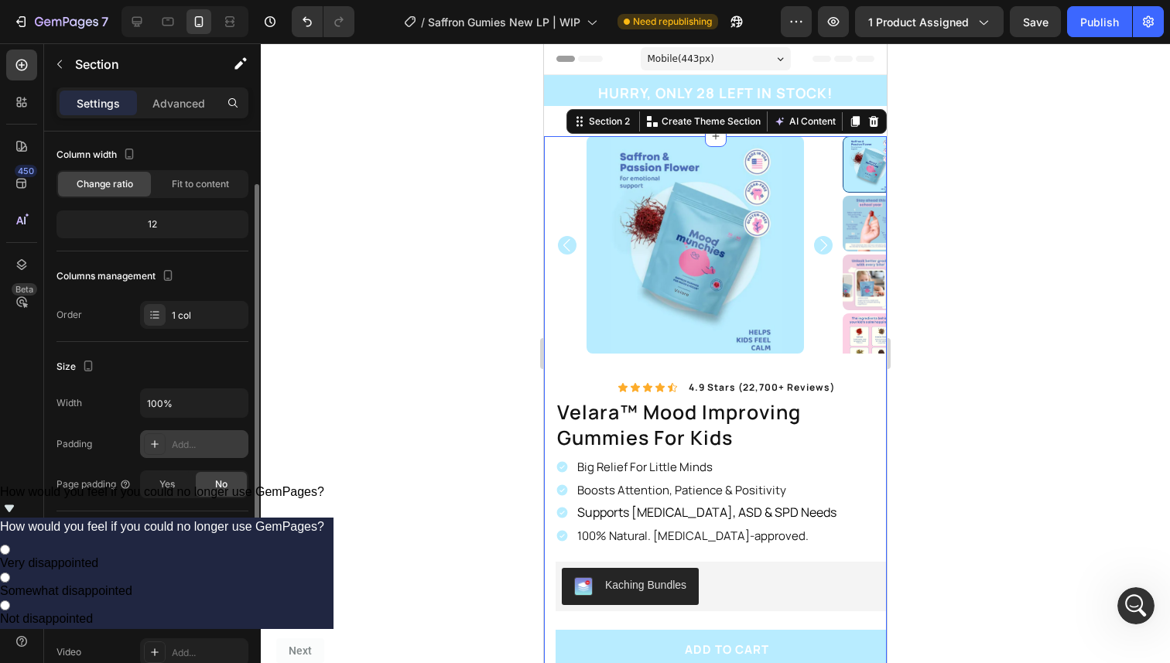
click at [157, 433] on div at bounding box center [155, 444] width 22 height 22
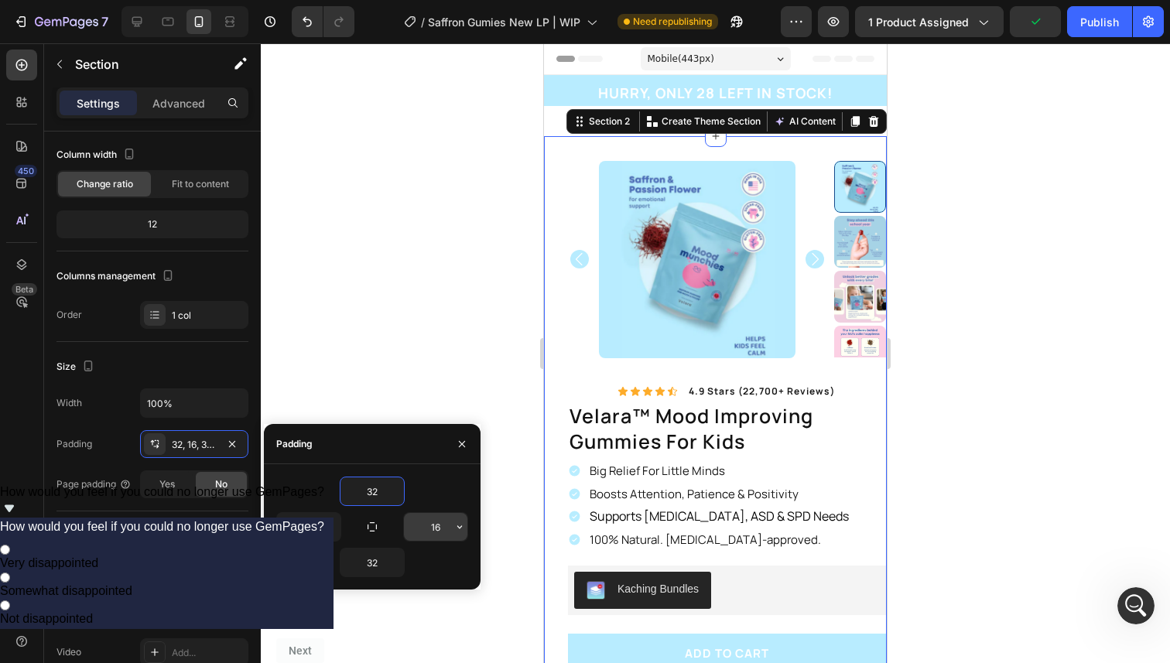
click at [437, 532] on input "16" at bounding box center [435, 527] width 63 height 28
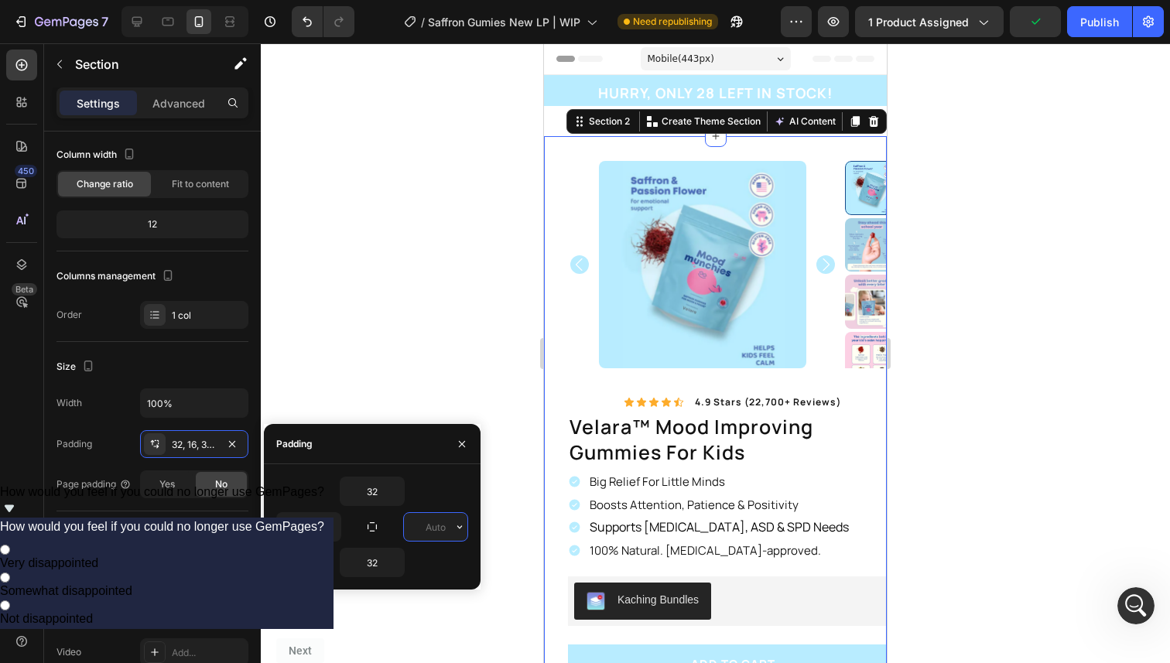
type input "0"
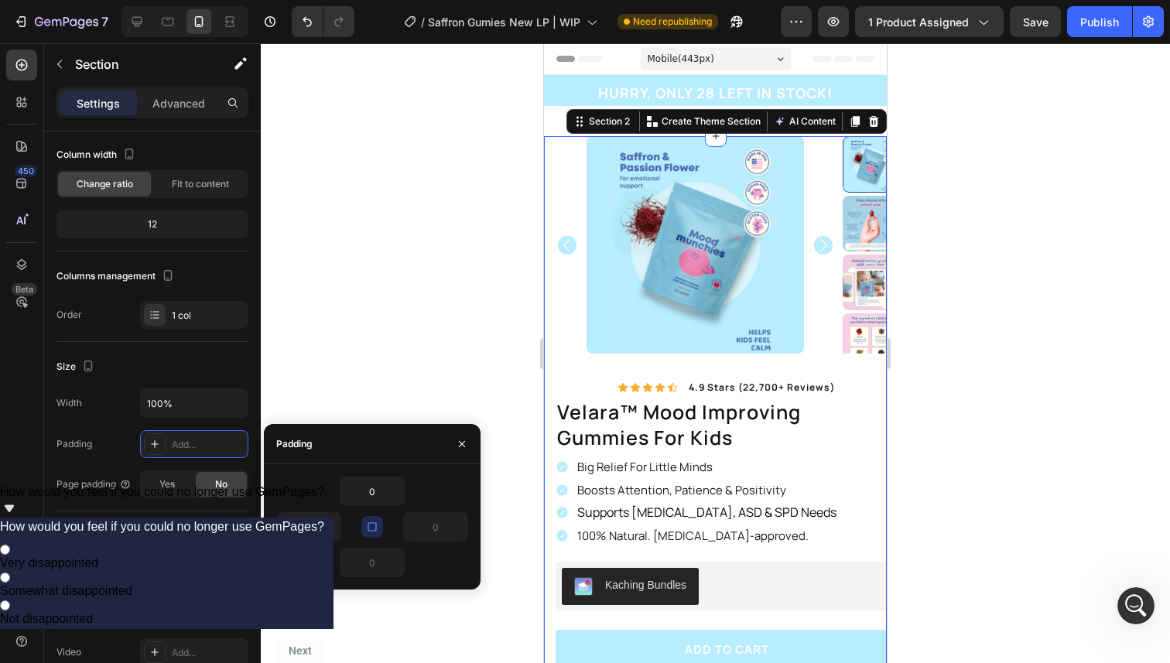
click at [373, 518] on button "button" at bounding box center [372, 527] width 22 height 22
click at [309, 524] on input "0" at bounding box center [308, 527] width 63 height 28
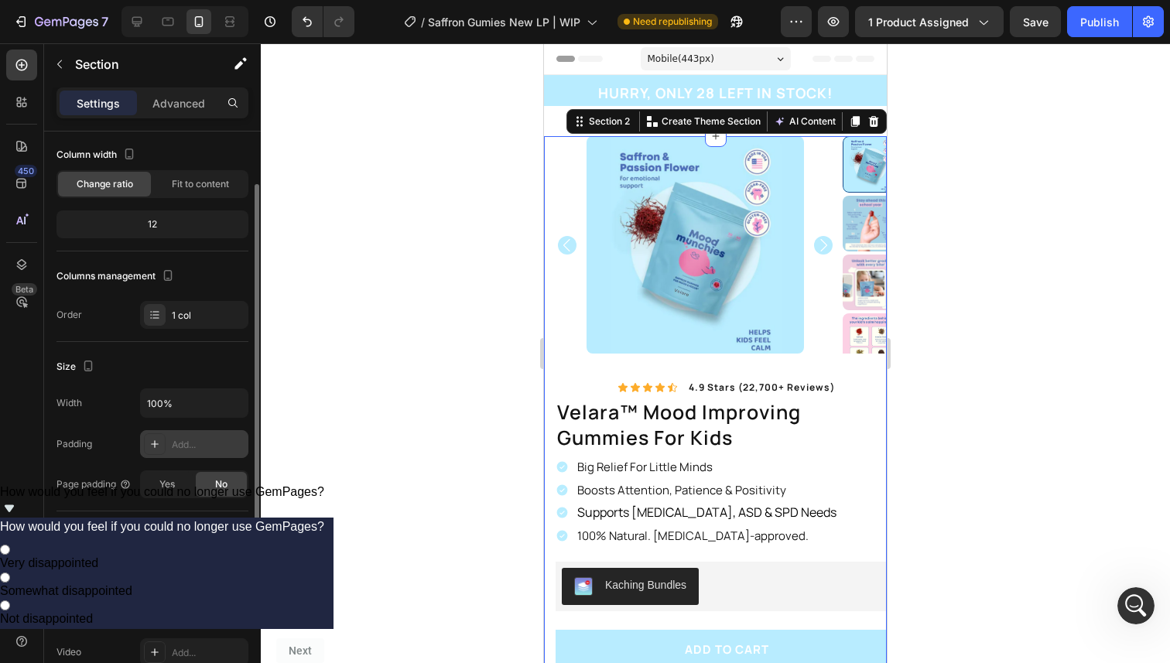
click at [183, 444] on div "Add..." at bounding box center [208, 445] width 73 height 14
type input "32"
type input "16"
type input "32"
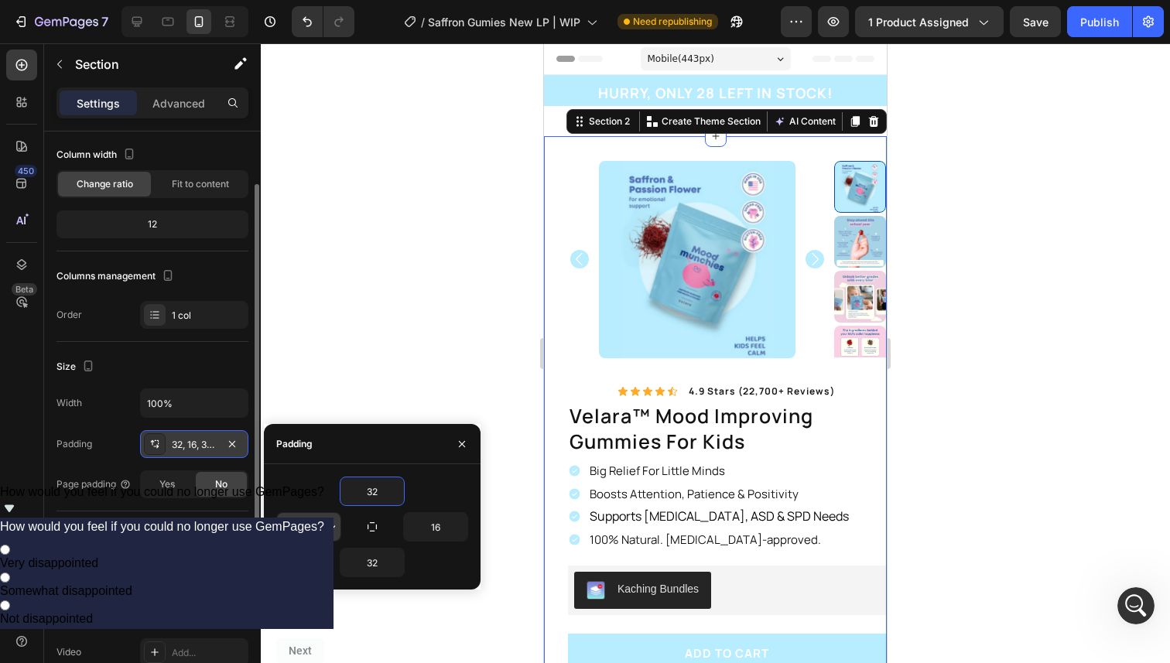
click at [320, 523] on input "16" at bounding box center [308, 527] width 63 height 28
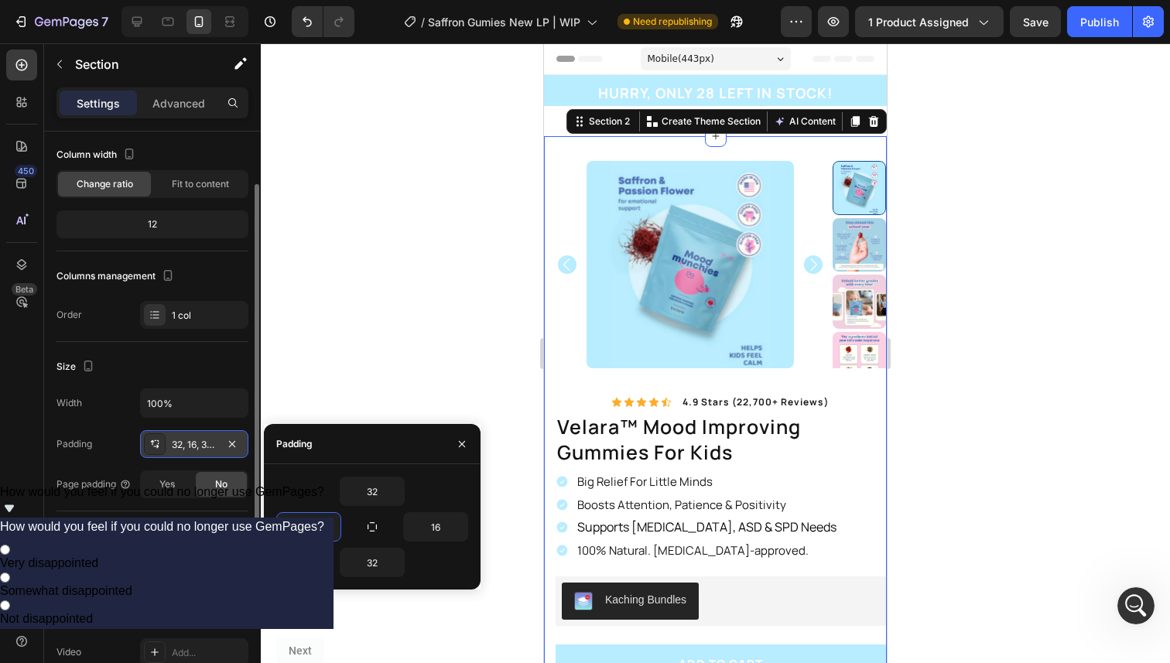
type input "0"
click at [412, 553] on div "32" at bounding box center [372, 562] width 192 height 29
click at [228, 436] on button "button" at bounding box center [232, 444] width 19 height 19
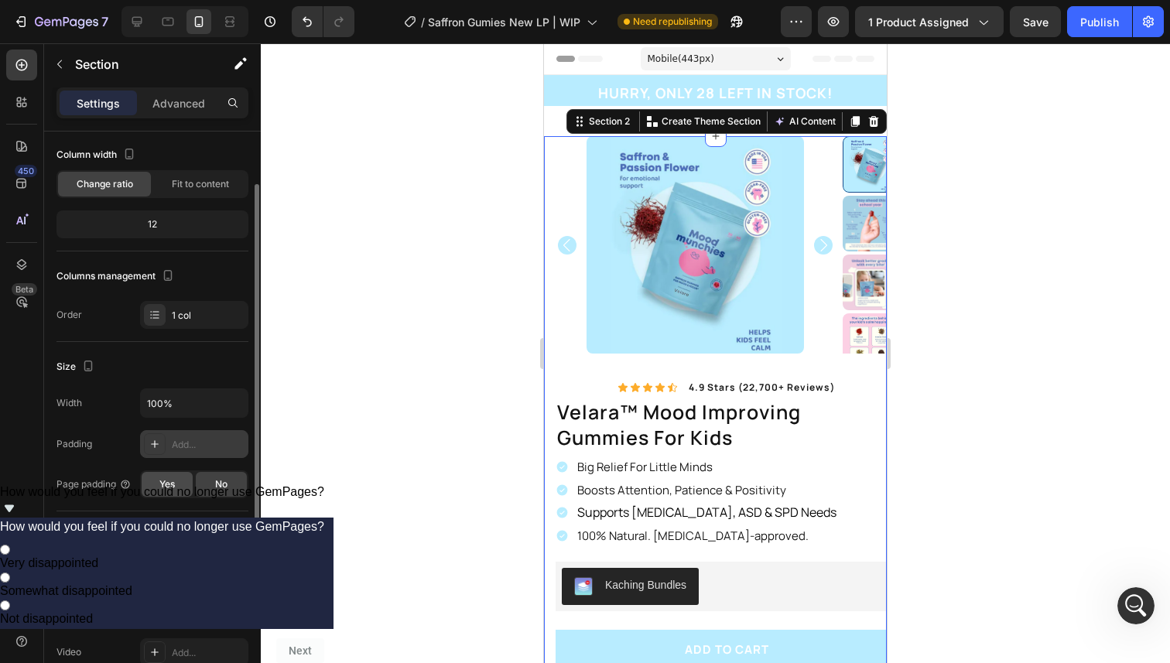
click at [164, 495] on div "Yes" at bounding box center [167, 484] width 51 height 25
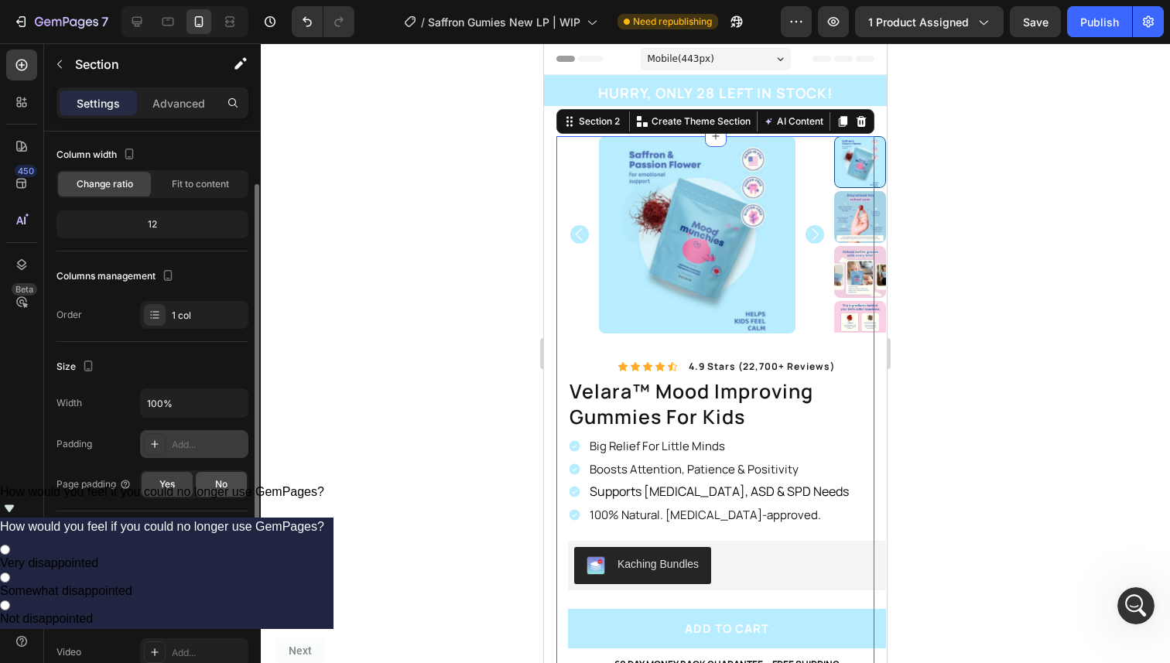
click at [214, 494] on div "No" at bounding box center [221, 484] width 51 height 25
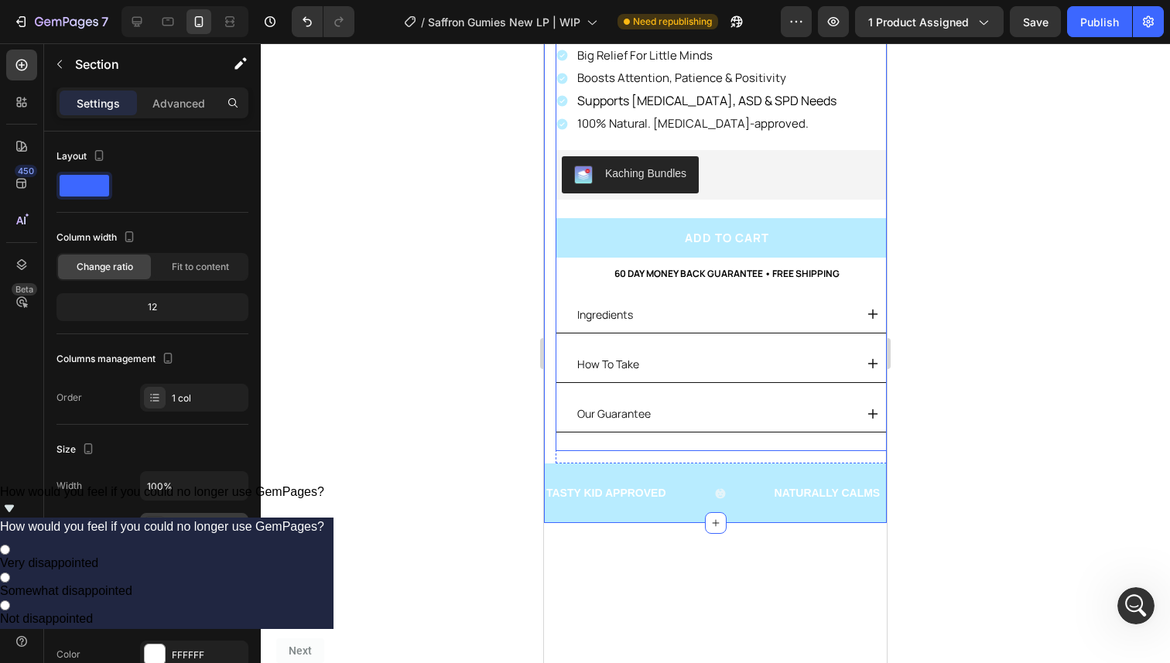
scroll to position [0, 0]
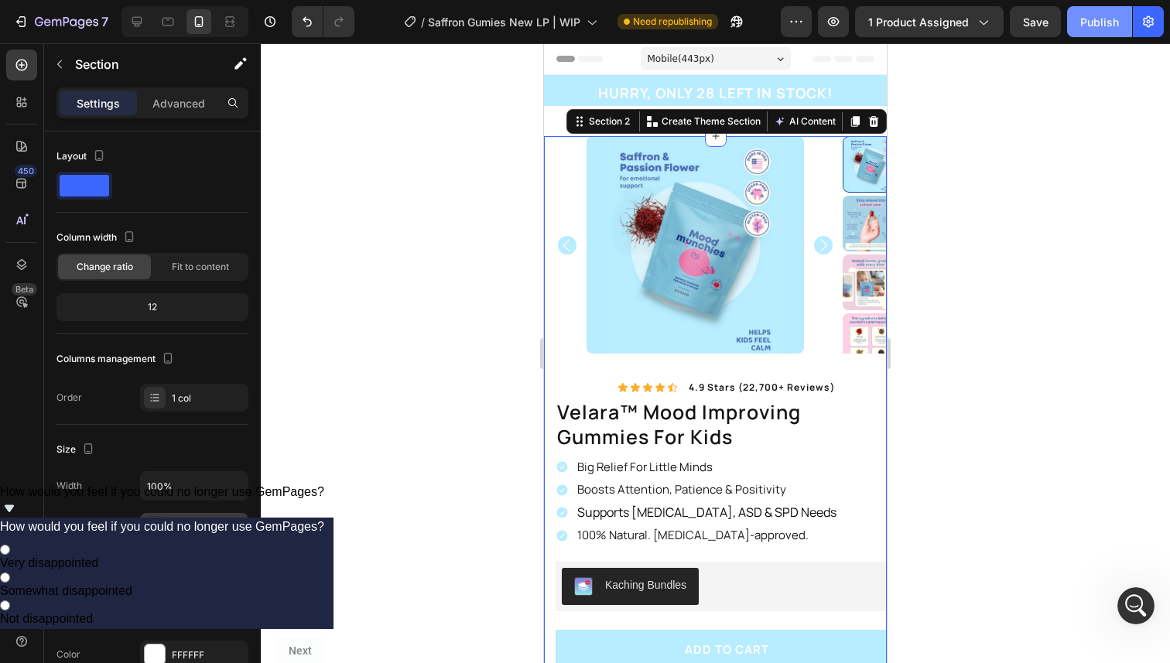
click at [1106, 25] on div "Publish" at bounding box center [1099, 22] width 39 height 16
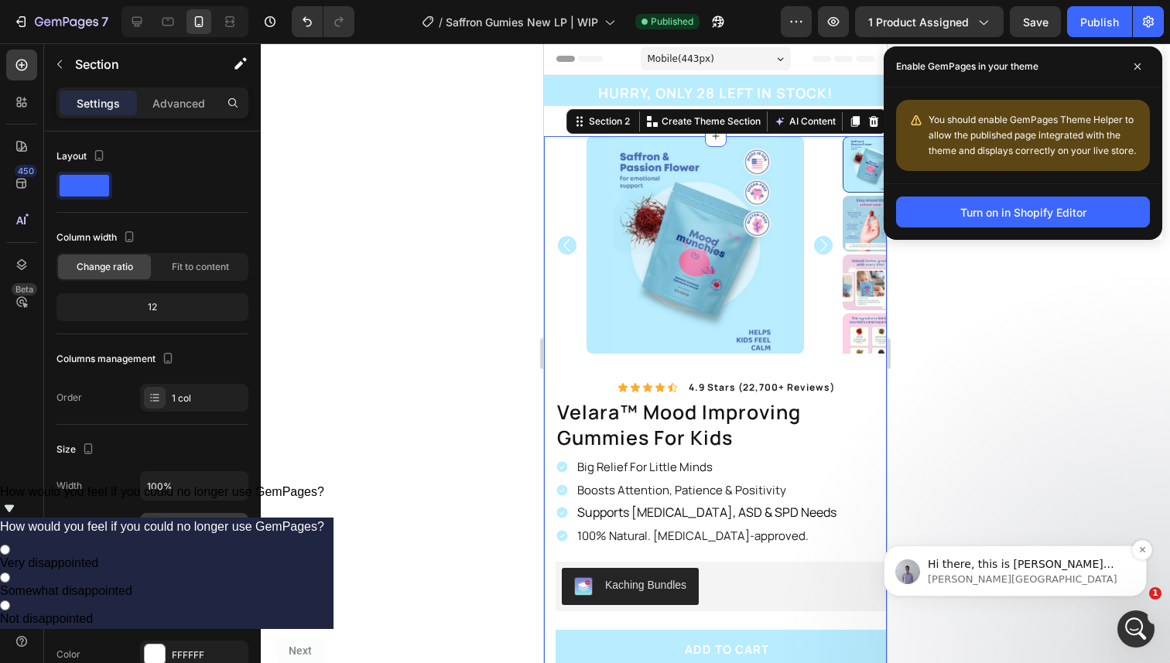
click at [1043, 587] on div "Hi there, this is [PERSON_NAME] from the GemPages Support Team. May I have your…" at bounding box center [1015, 570] width 263 height 51
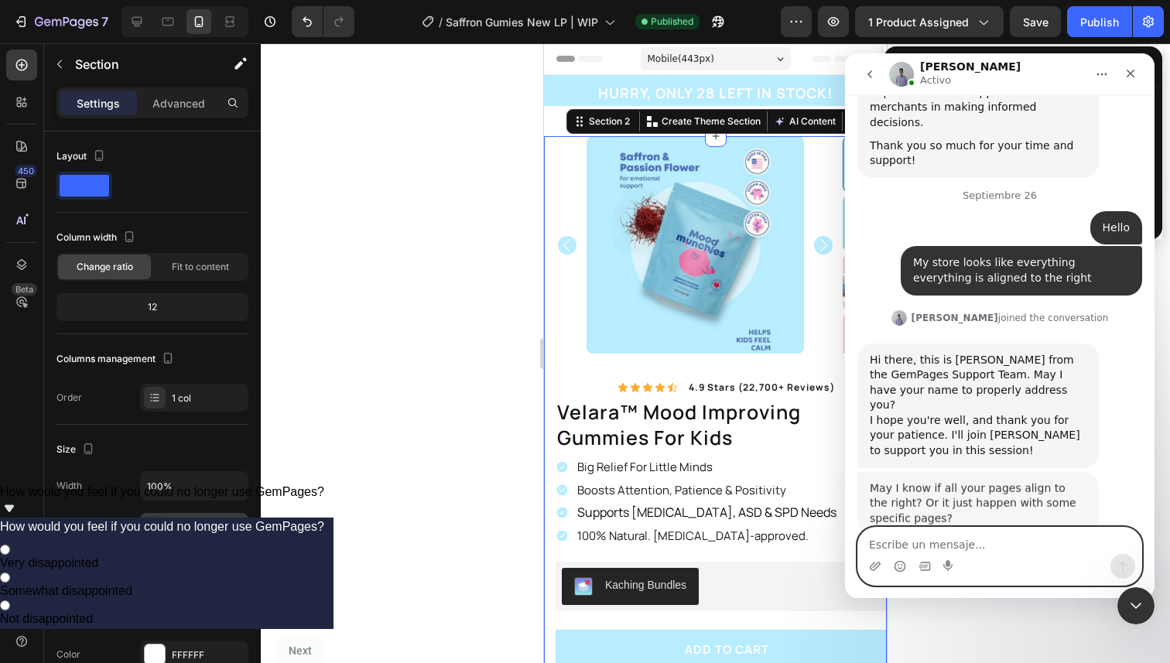
scroll to position [1362, 0]
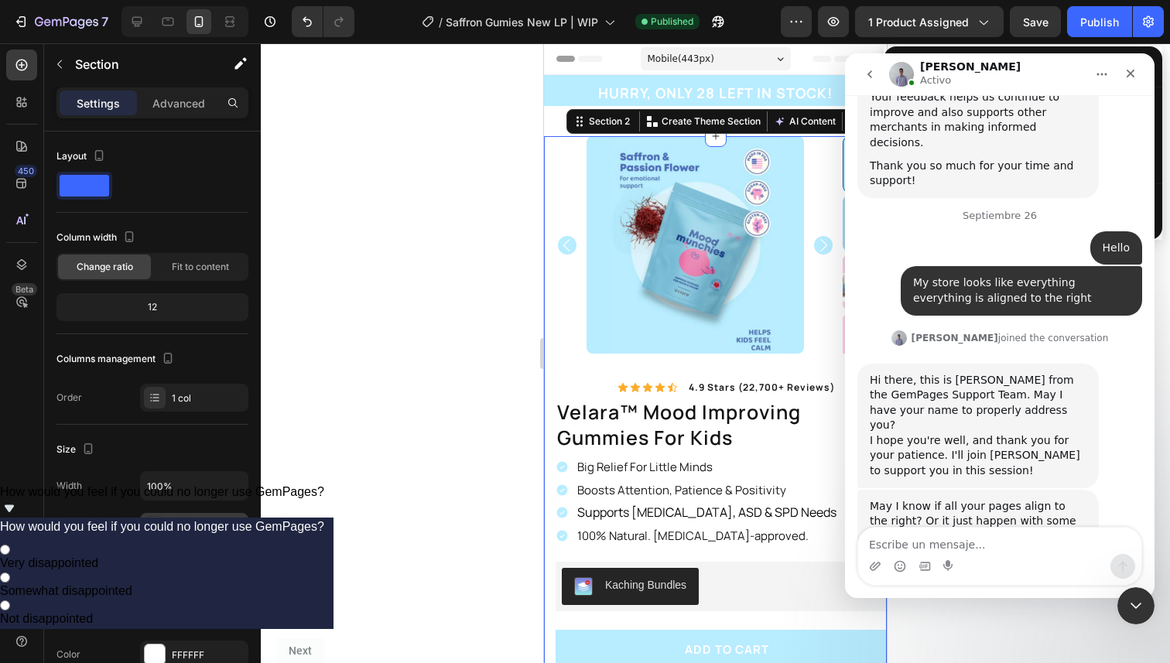
click at [921, 521] on div "May I know if all your pages align to the right? Or it just happen with some sp…" at bounding box center [999, 539] width 285 height 98
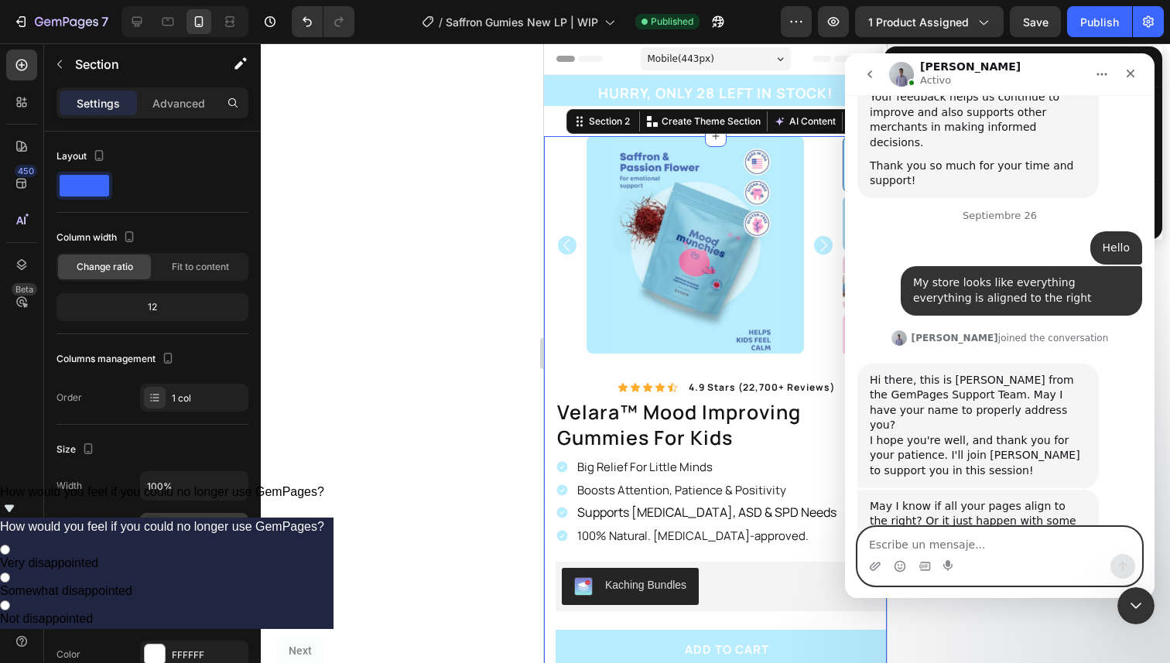
click at [921, 528] on textarea "Escribe un mensaje..." at bounding box center [999, 541] width 283 height 26
type textarea "its just this one right no"
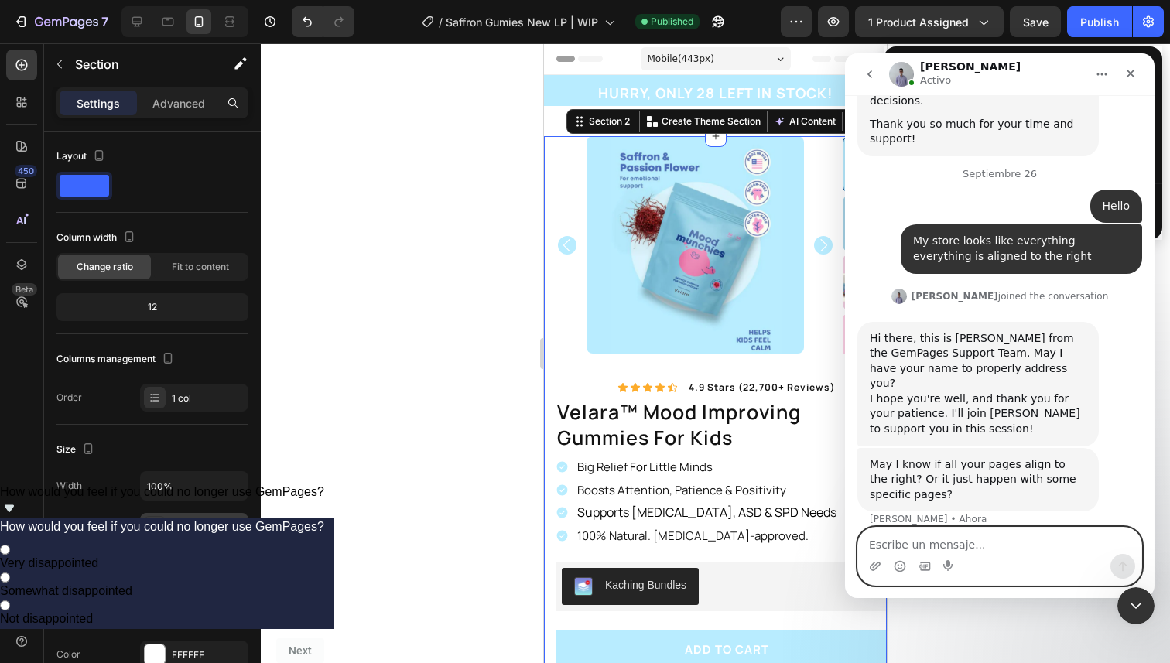
scroll to position [1408, 0]
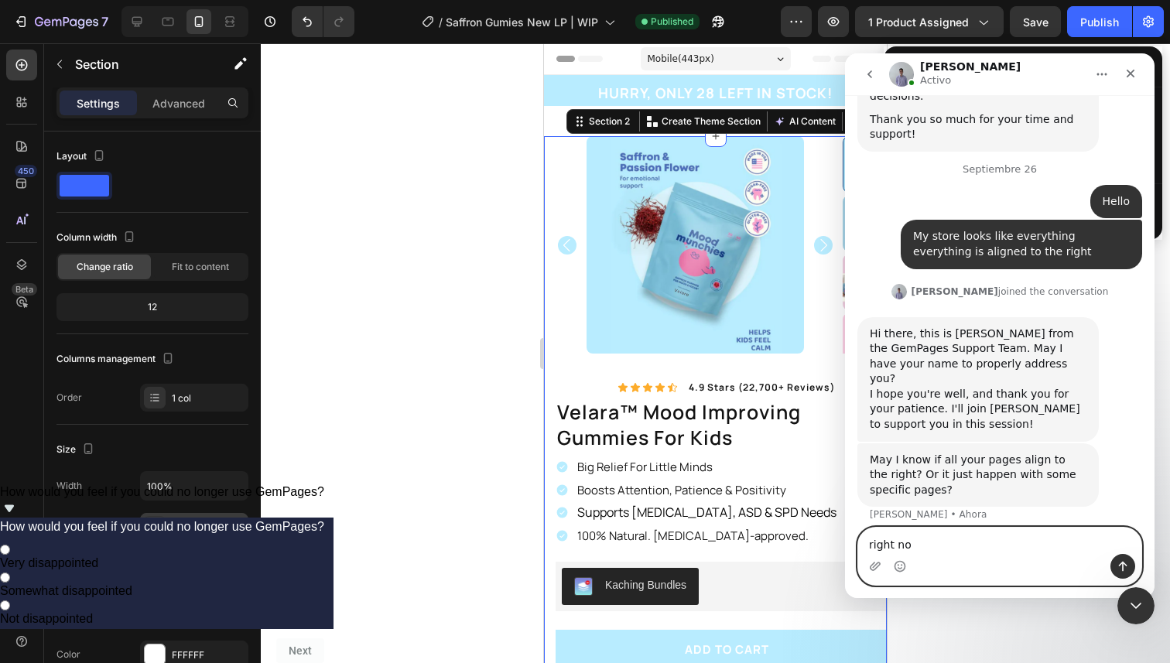
type textarea "right now"
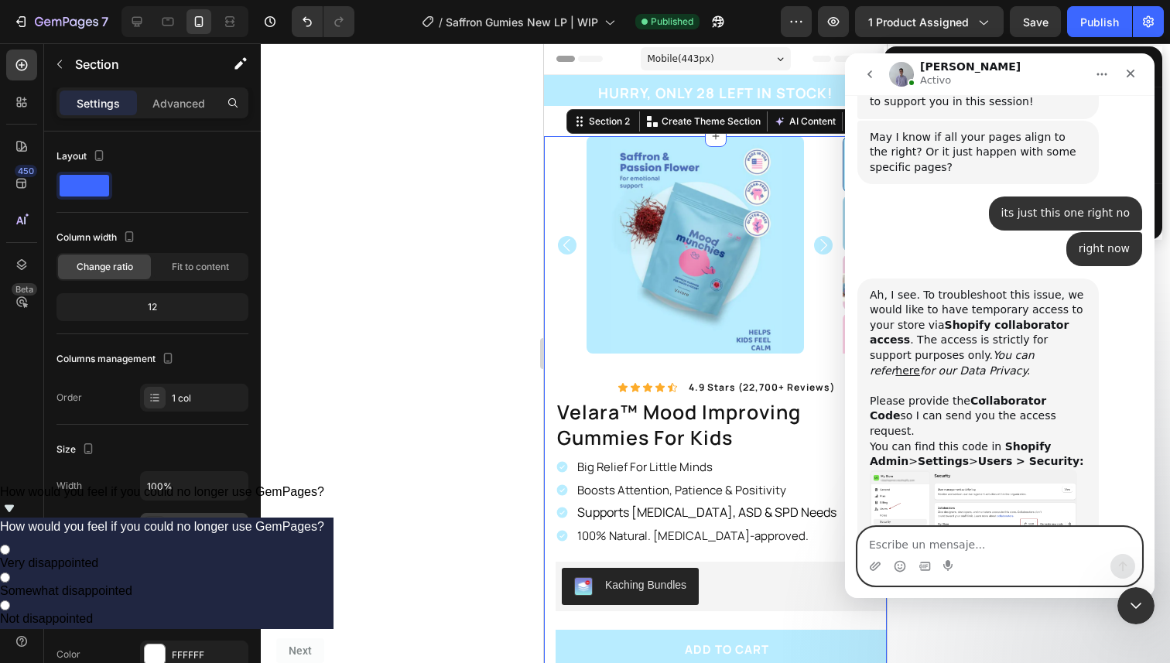
scroll to position [1746, 0]
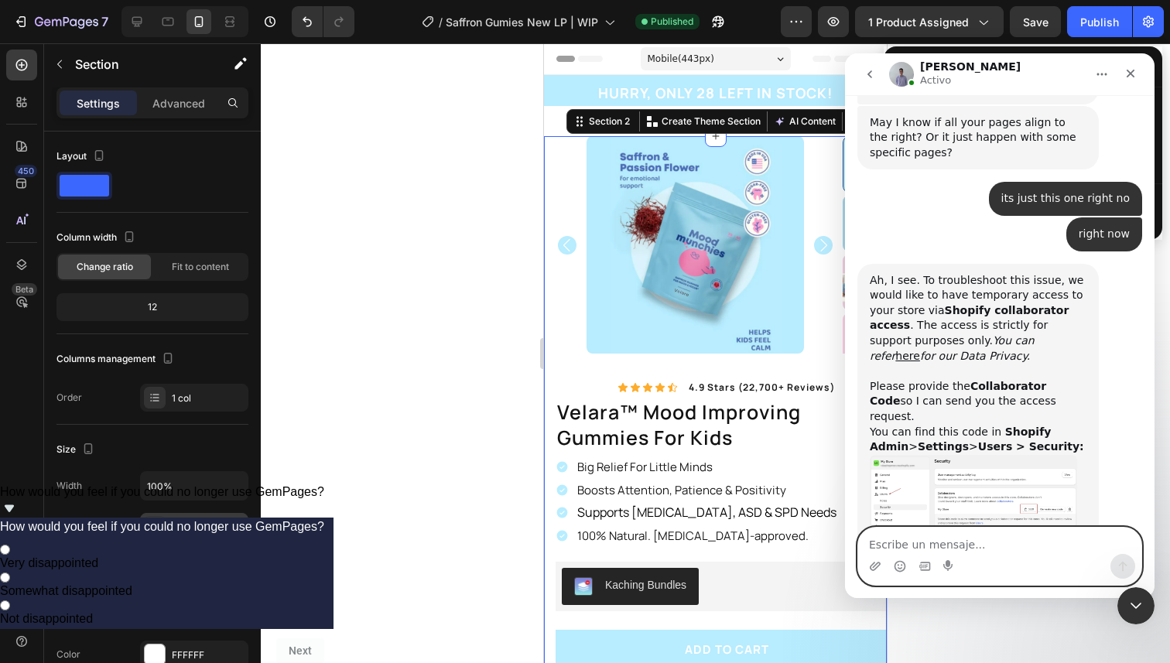
click at [900, 539] on textarea "Escribe un mensaje..." at bounding box center [999, 541] width 283 height 26
paste textarea "1237"
type textarea "1237"
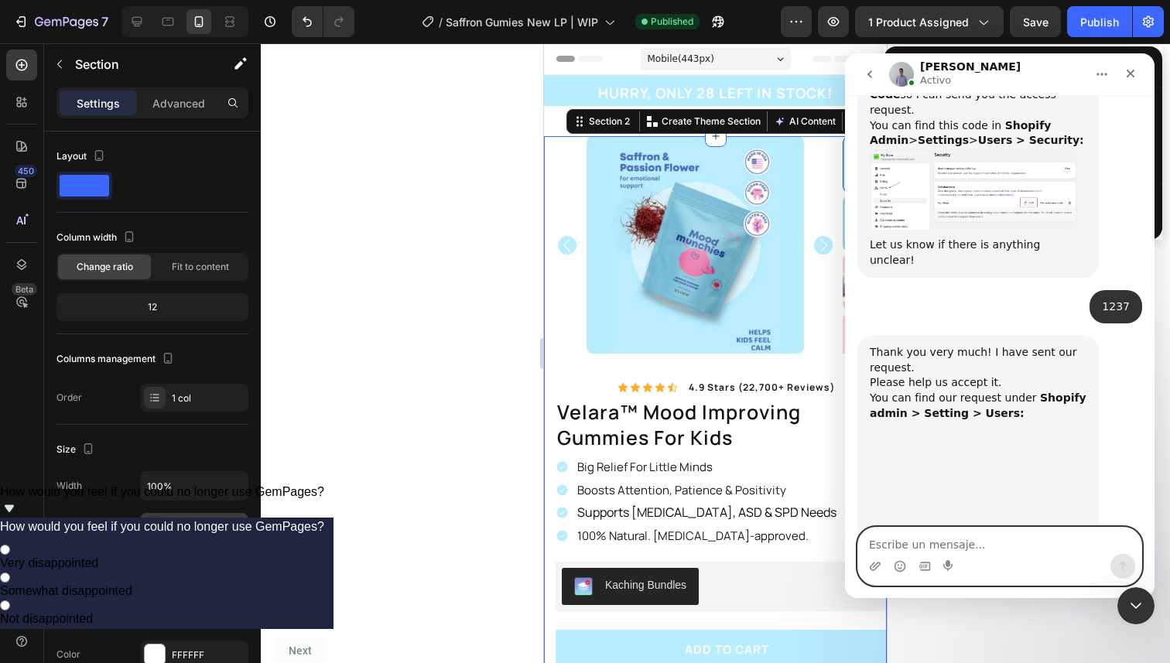
scroll to position [2102, 0]
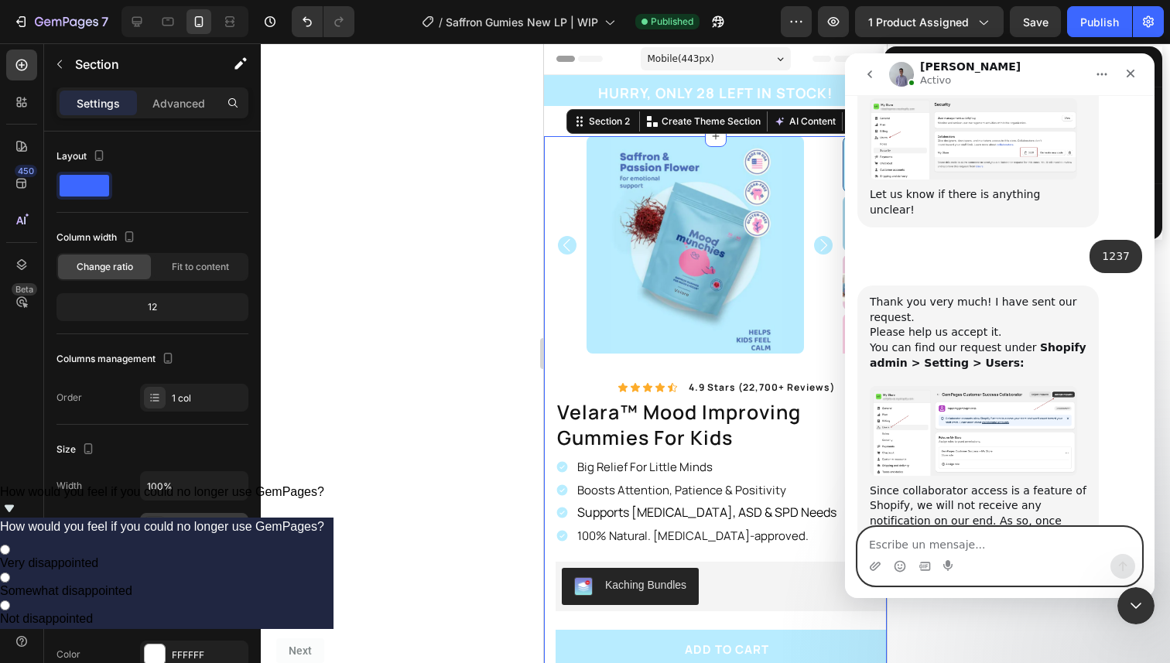
click at [949, 535] on textarea "Escribe un mensaje..." at bounding box center [999, 541] width 283 height 26
type textarea "accepted"
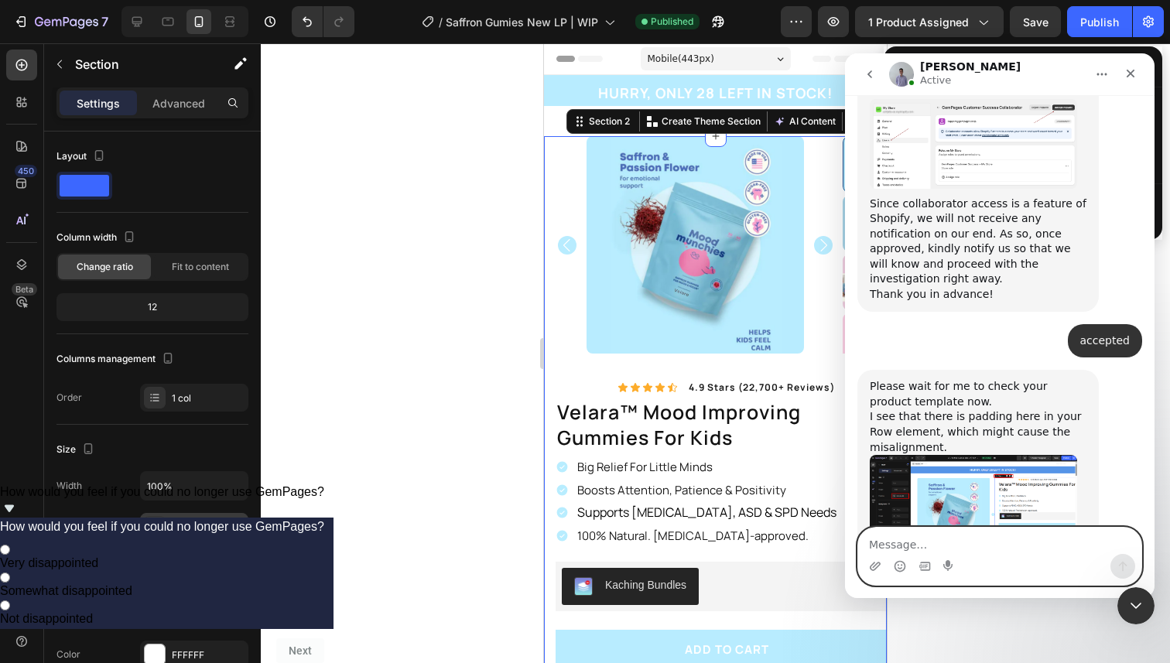
scroll to position [2452, 0]
click at [956, 545] on textarea "Message…" at bounding box center [999, 541] width 283 height 26
type textarea "ok"
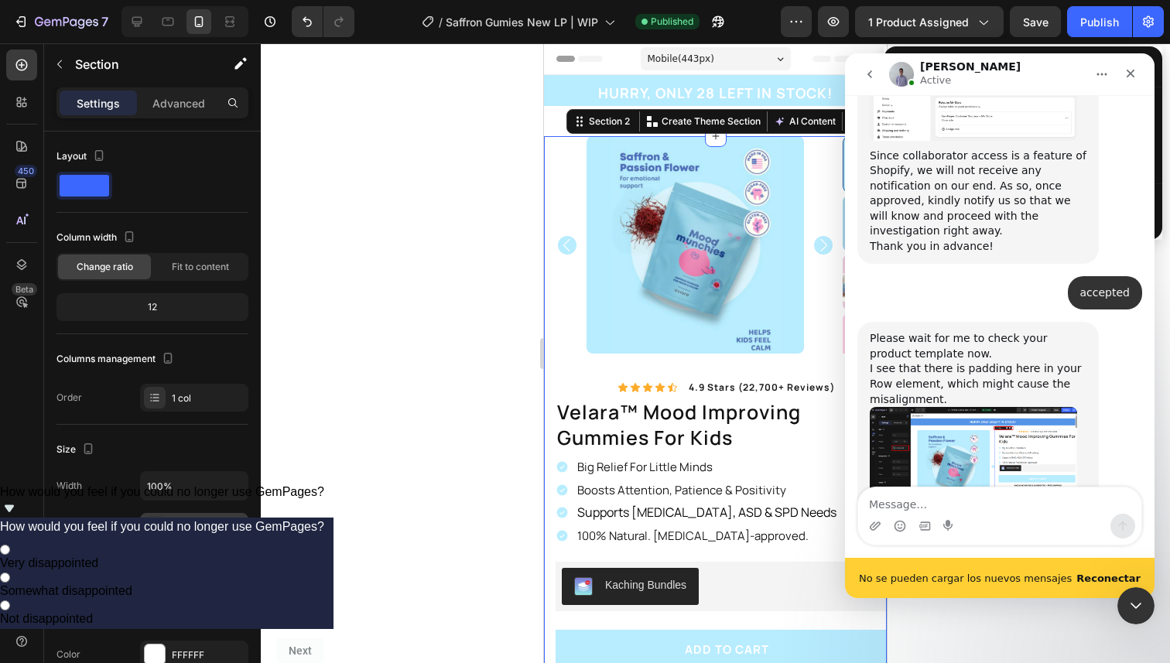
scroll to position [2539, 0]
